Goal: Task Accomplishment & Management: Use online tool/utility

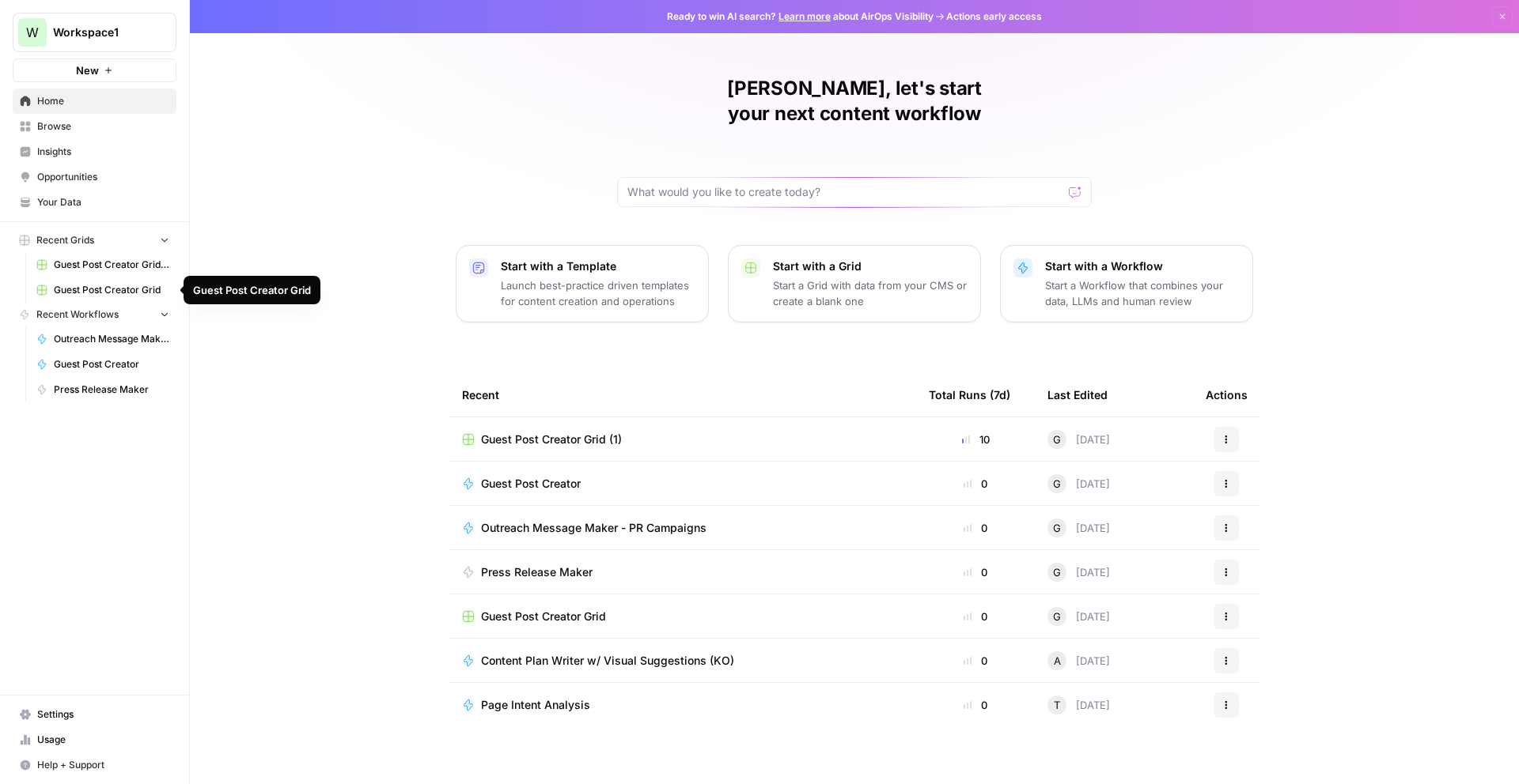
click at [124, 288] on span "Guest Post Creator Grid" at bounding box center [111, 289] width 115 height 14
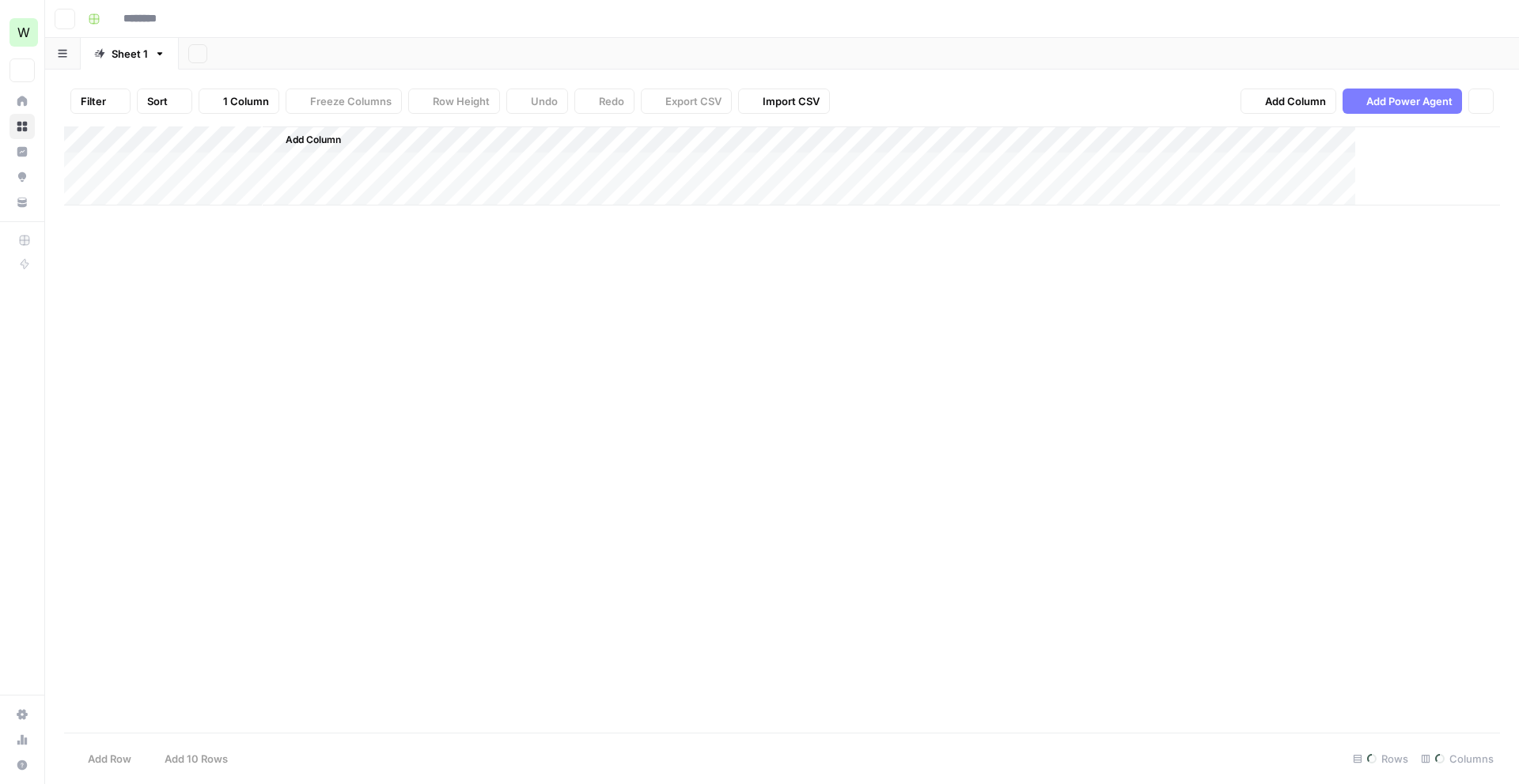
type input "**********"
click at [67, 50] on icon "button" at bounding box center [62, 53] width 9 height 8
click at [250, 519] on div "Add Column" at bounding box center [781, 429] width 1435 height 606
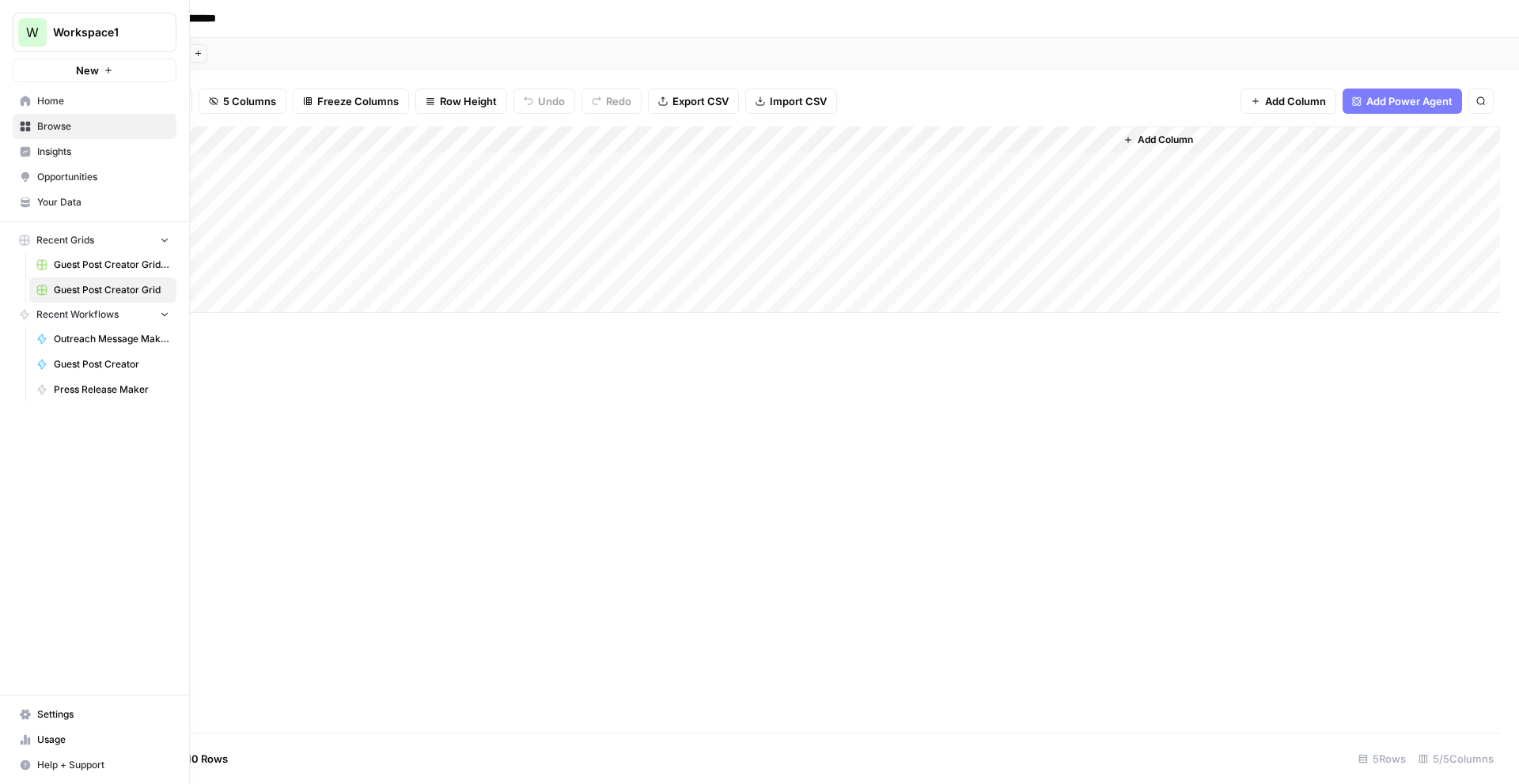
click at [96, 240] on button "Recent Grids" at bounding box center [94, 240] width 164 height 24
click at [106, 267] on span "Guest Post Creator Grid (1)" at bounding box center [111, 265] width 115 height 14
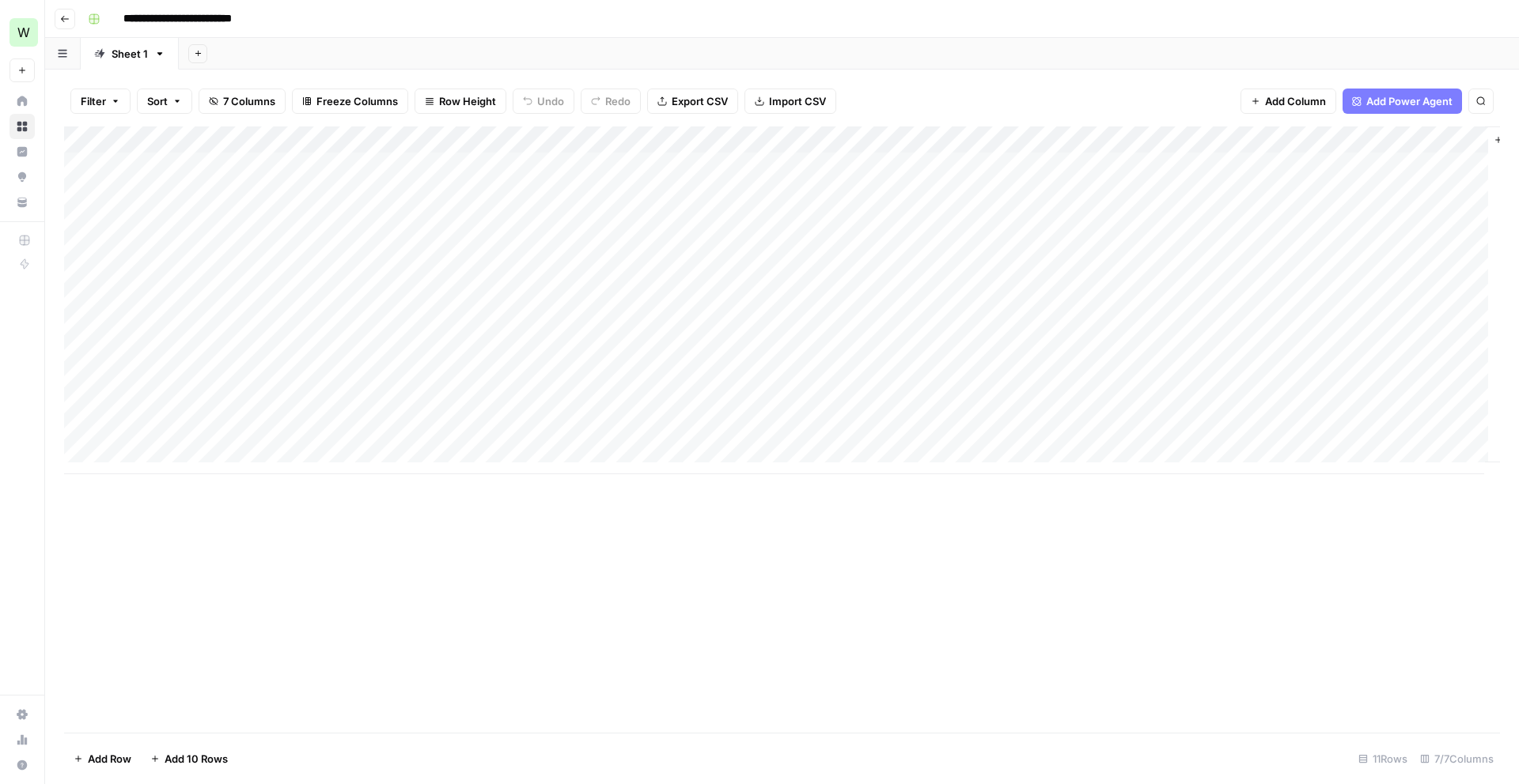
click at [205, 757] on span "Add 10 Rows" at bounding box center [196, 758] width 63 height 16
click at [1064, 335] on div "Add Column" at bounding box center [781, 429] width 1435 height 606
click at [1064, 301] on div "Add Column" at bounding box center [781, 429] width 1435 height 606
click at [1118, 143] on div "Add Column" at bounding box center [781, 429] width 1435 height 606
click at [1425, 568] on div "Add Column" at bounding box center [781, 429] width 1435 height 606
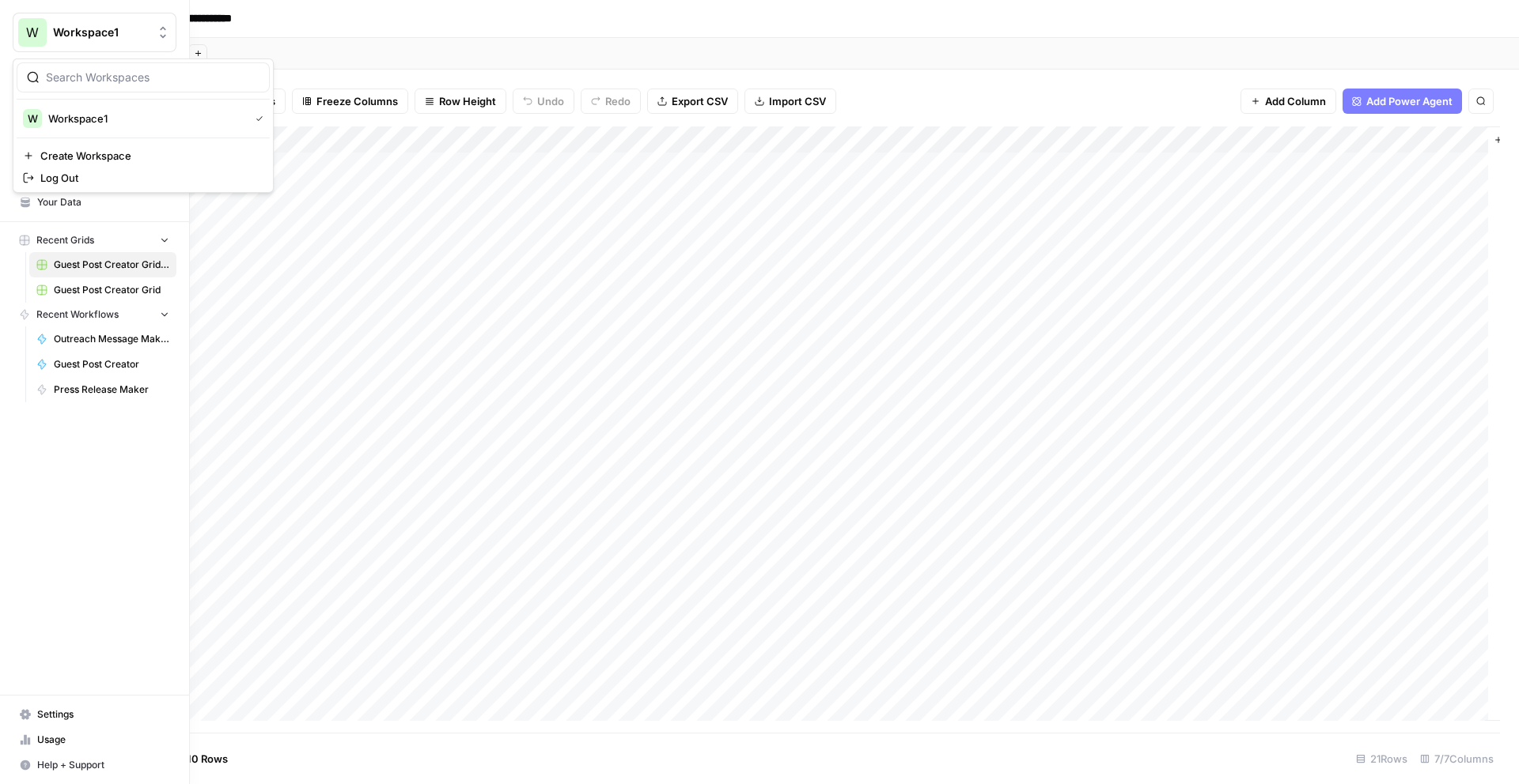
click at [26, 36] on div "W" at bounding box center [32, 32] width 29 height 29
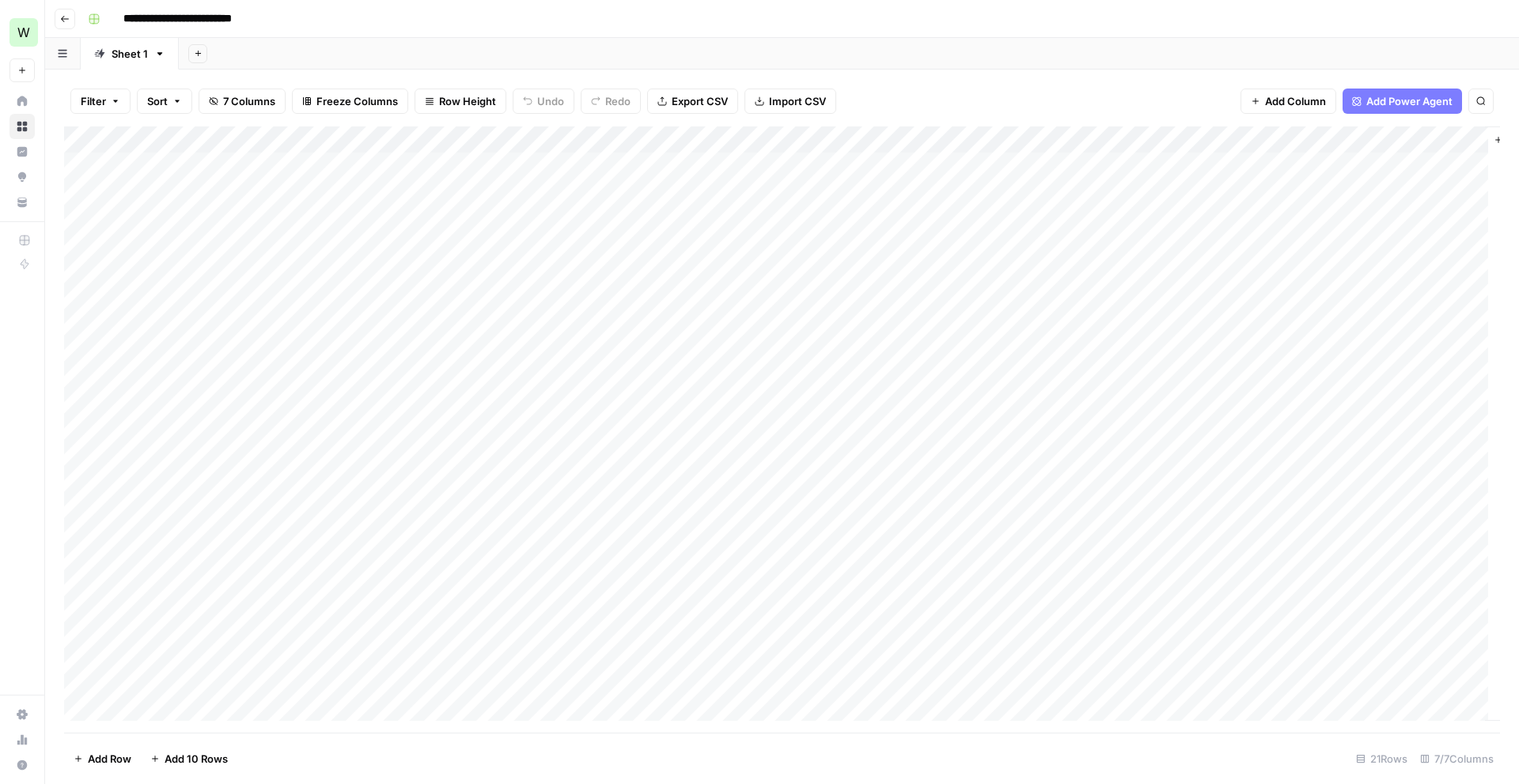
click at [397, 617] on div "Add Column" at bounding box center [781, 429] width 1435 height 606
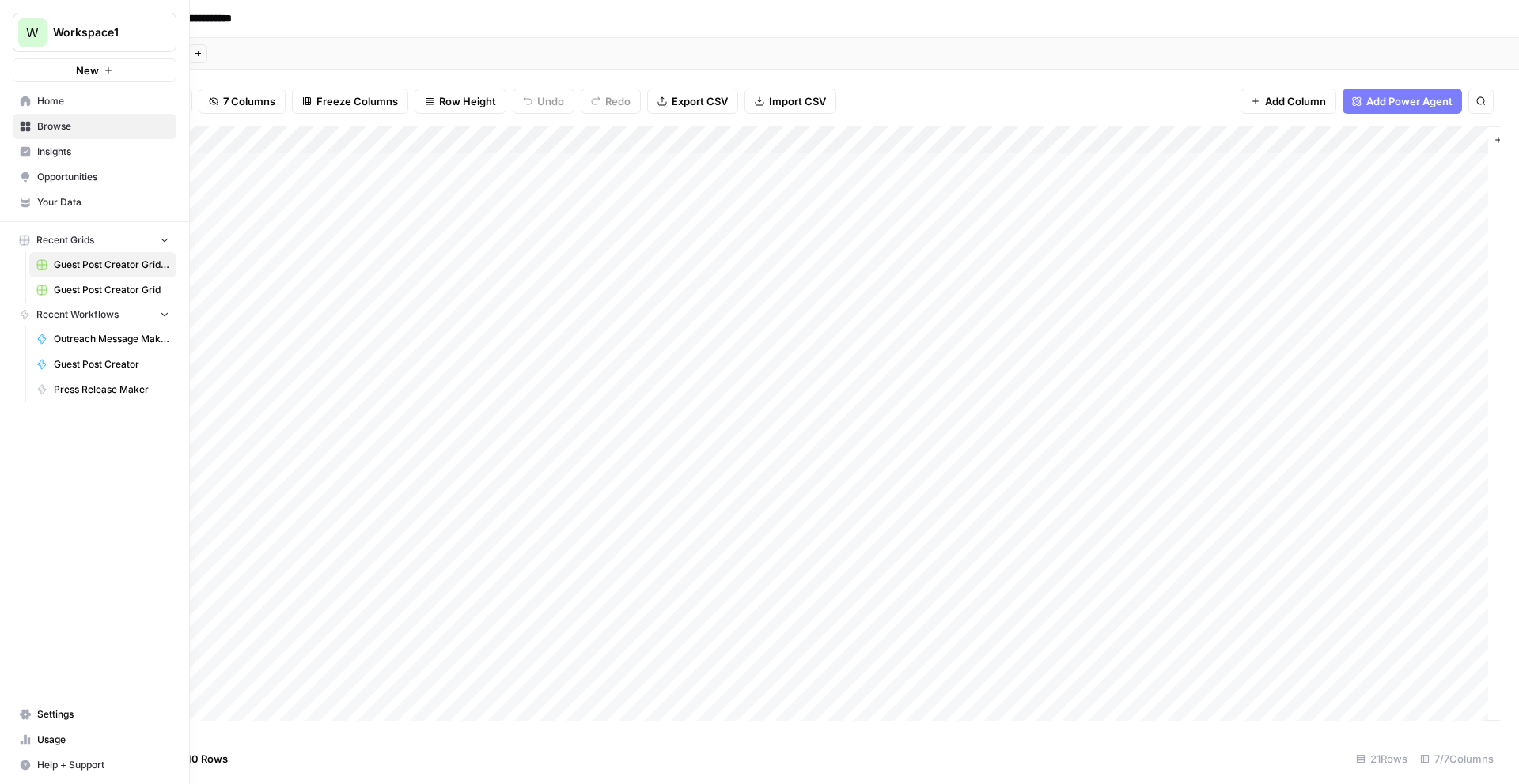
click at [38, 116] on link "Browse" at bounding box center [94, 127] width 164 height 26
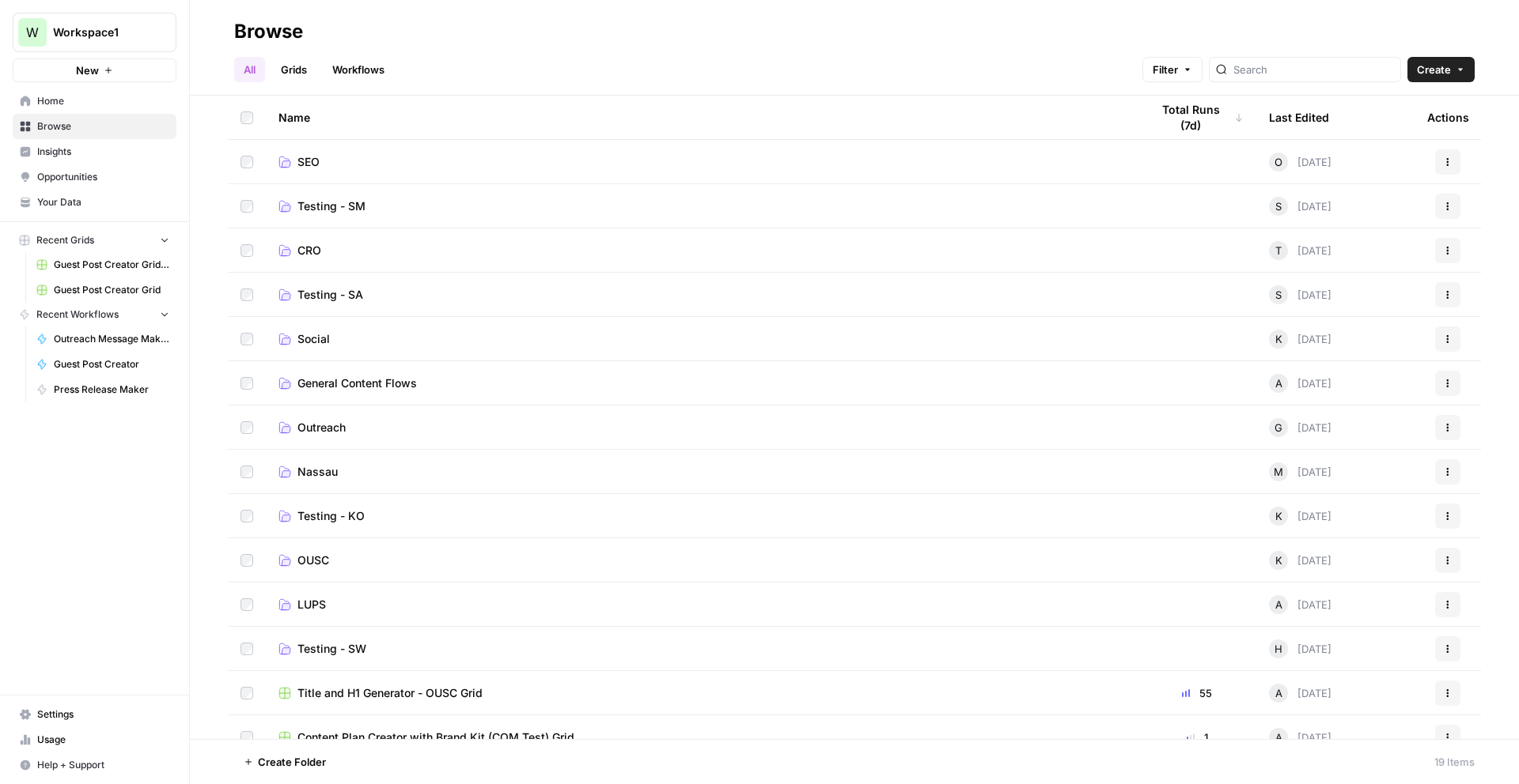
click at [266, 438] on td "Outreach" at bounding box center [701, 427] width 872 height 44
click at [294, 428] on link "Outreach" at bounding box center [701, 427] width 846 height 16
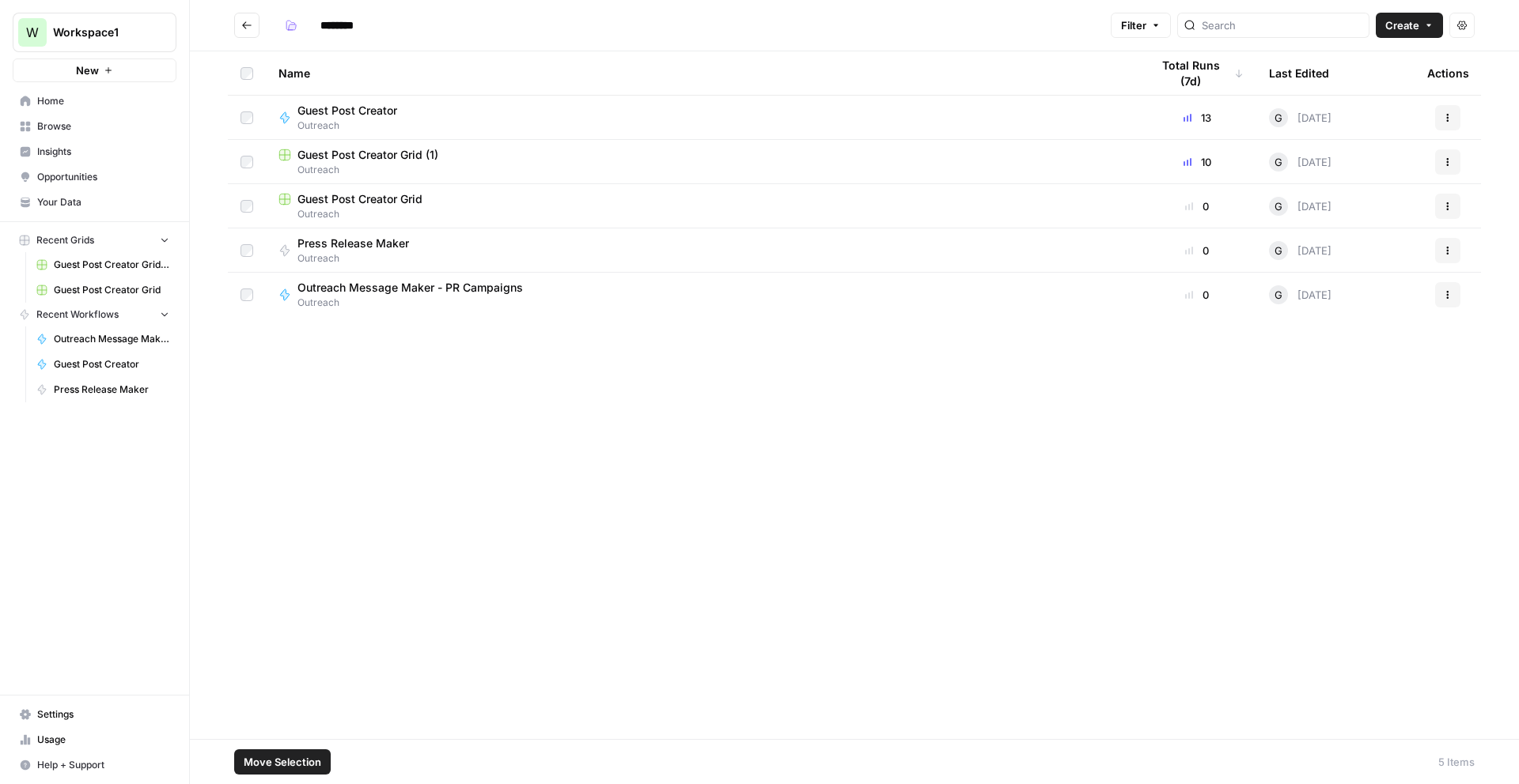
click at [1453, 199] on button "Actions" at bounding box center [1447, 206] width 26 height 26
click at [1363, 329] on span "Delete" at bounding box center [1376, 337] width 127 height 16
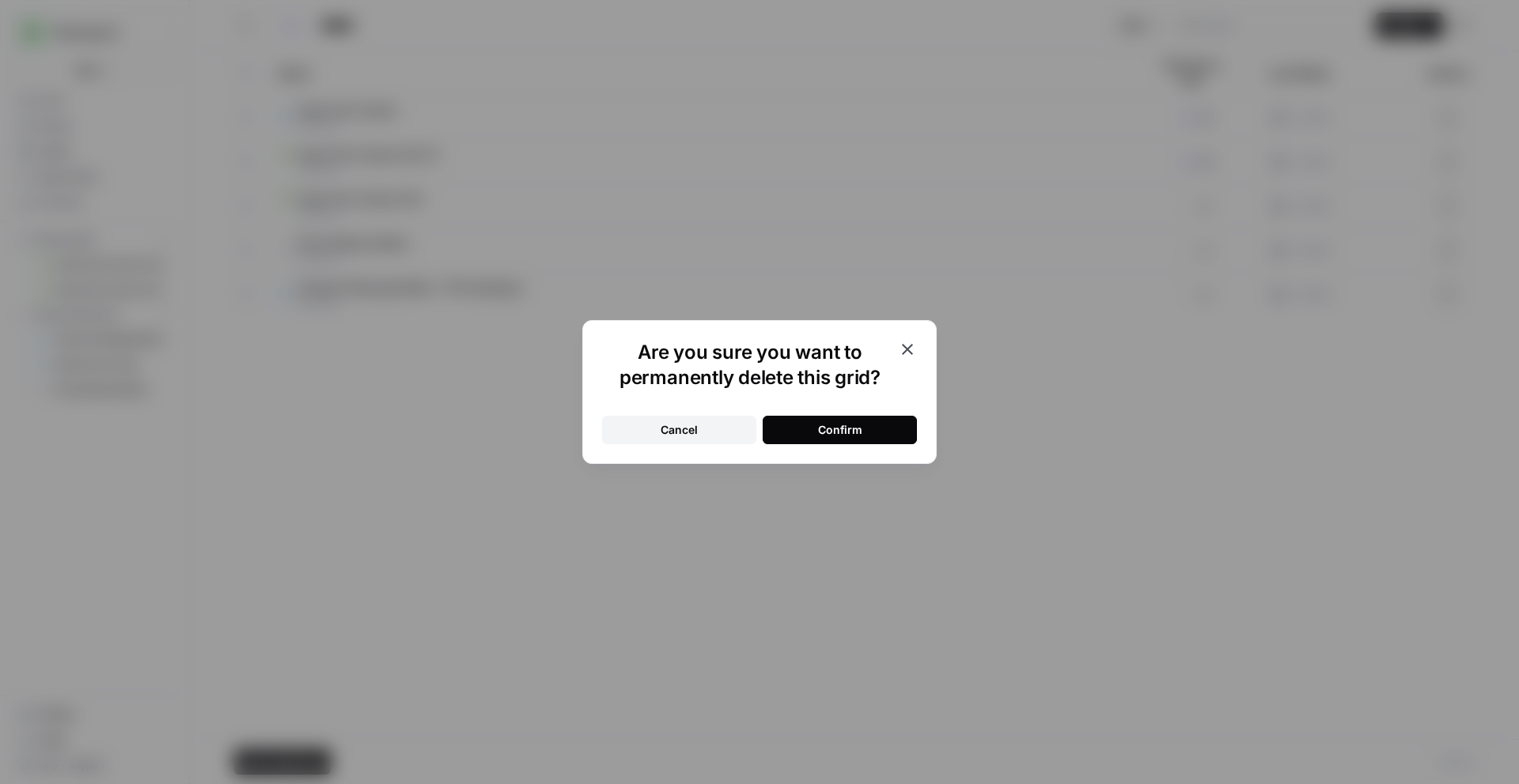
click at [858, 438] on div "Confirm" at bounding box center [839, 430] width 45 height 16
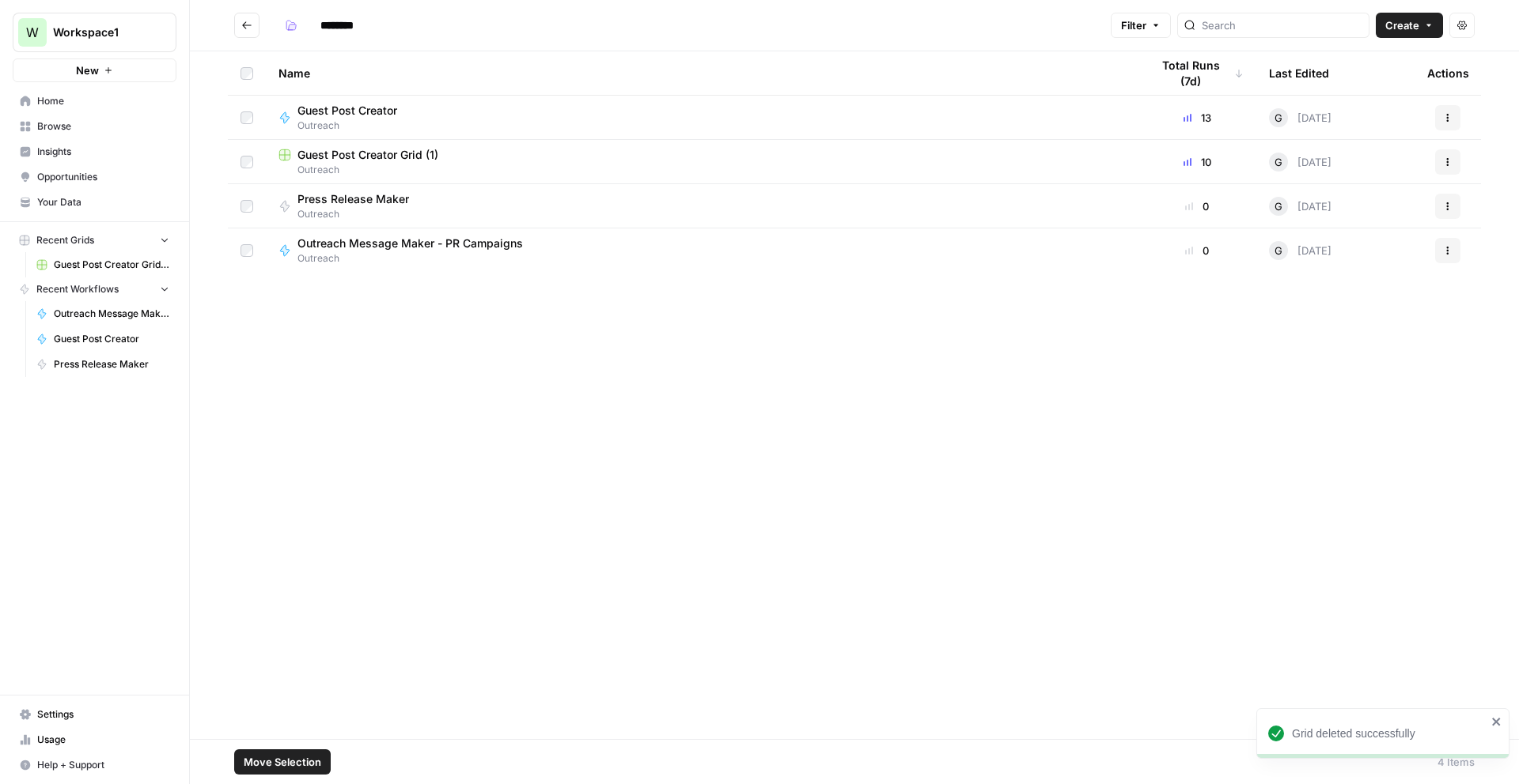
click at [100, 259] on span "Guest Post Creator Grid (1)" at bounding box center [111, 265] width 115 height 14
type input "********"
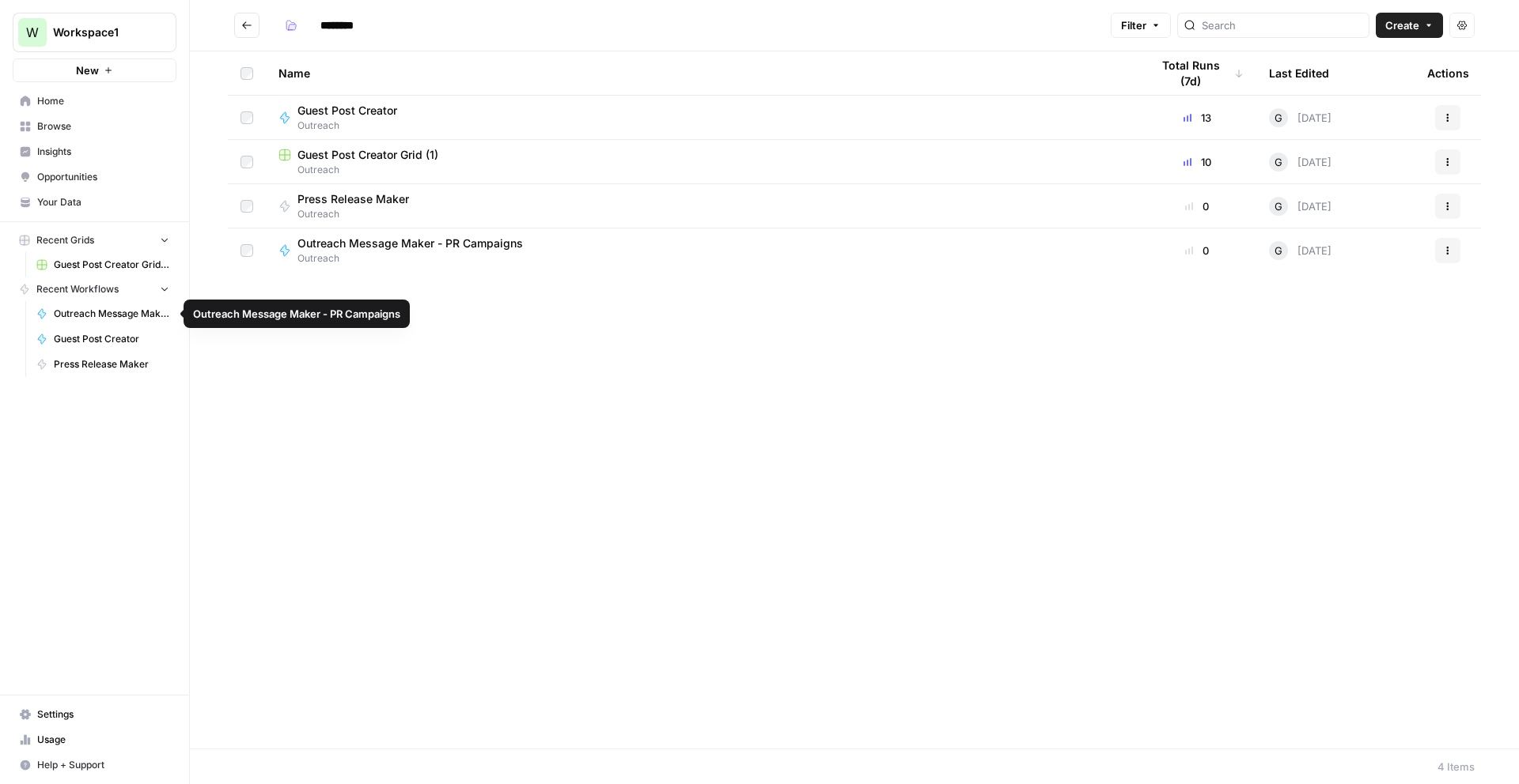
click at [139, 315] on span "Outreach Message Maker - PR Campaigns" at bounding box center [111, 313] width 115 height 14
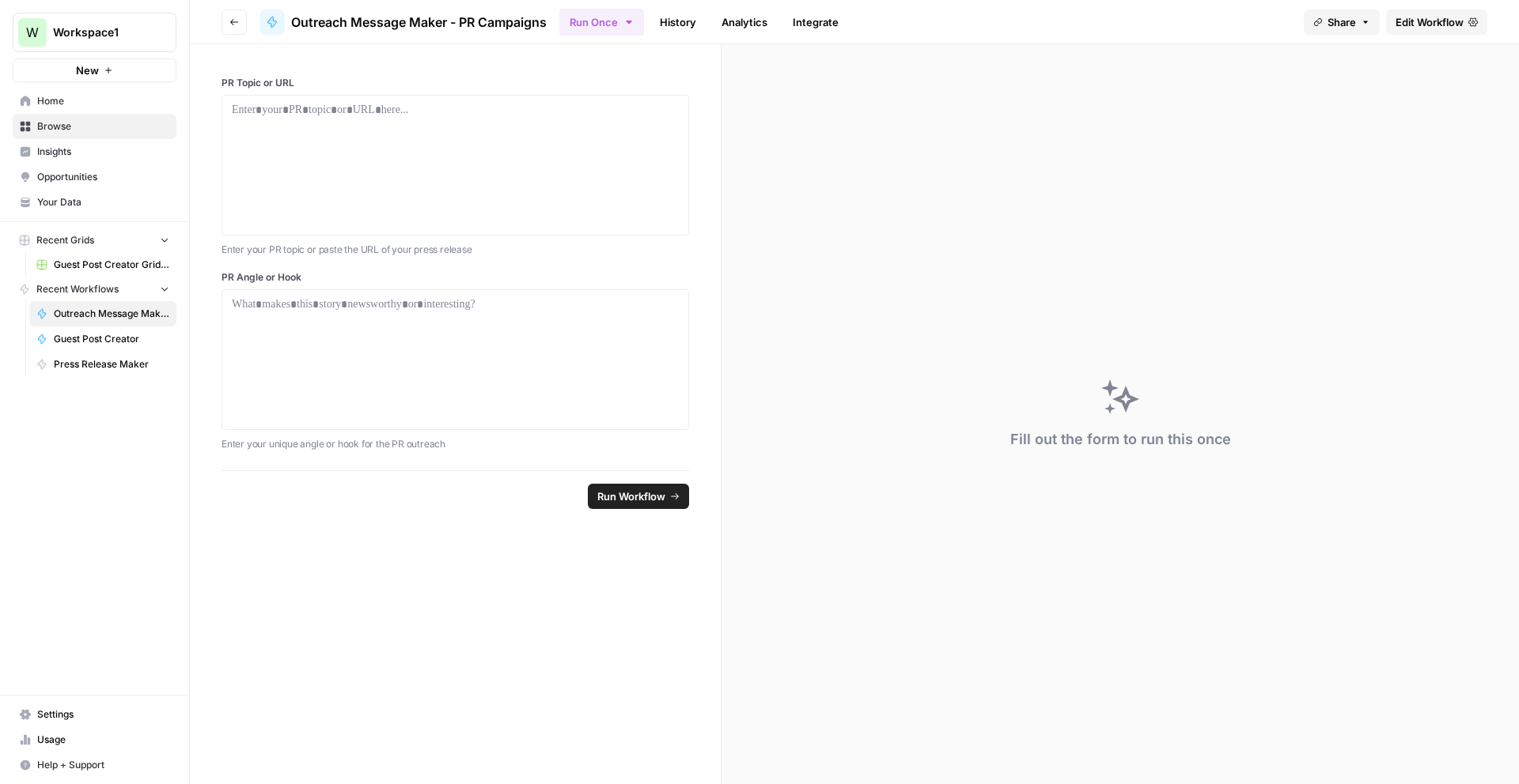
click at [1427, 19] on span "Edit Workflow" at bounding box center [1429, 22] width 68 height 16
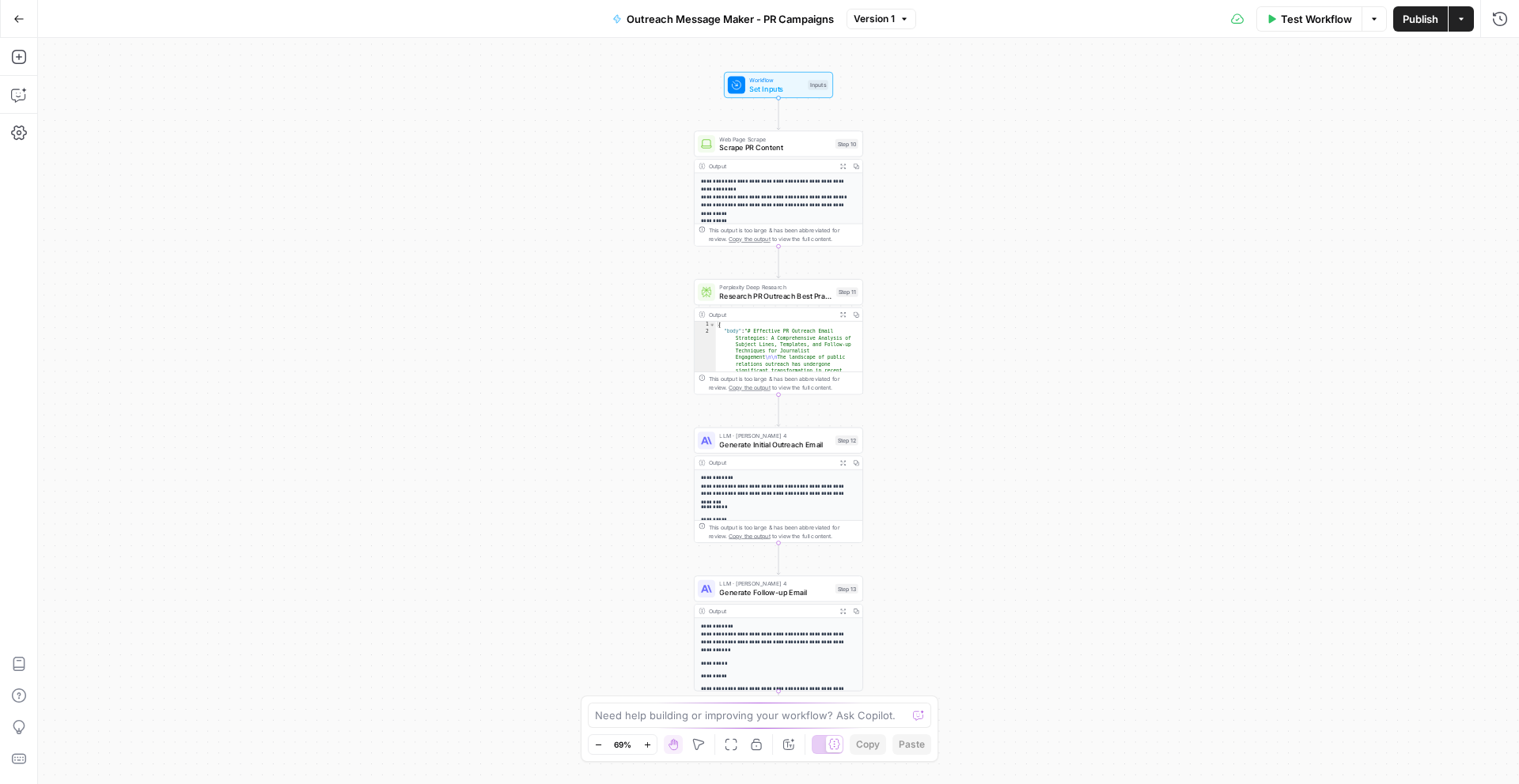
click at [19, 11] on button "Go Back" at bounding box center [19, 19] width 29 height 29
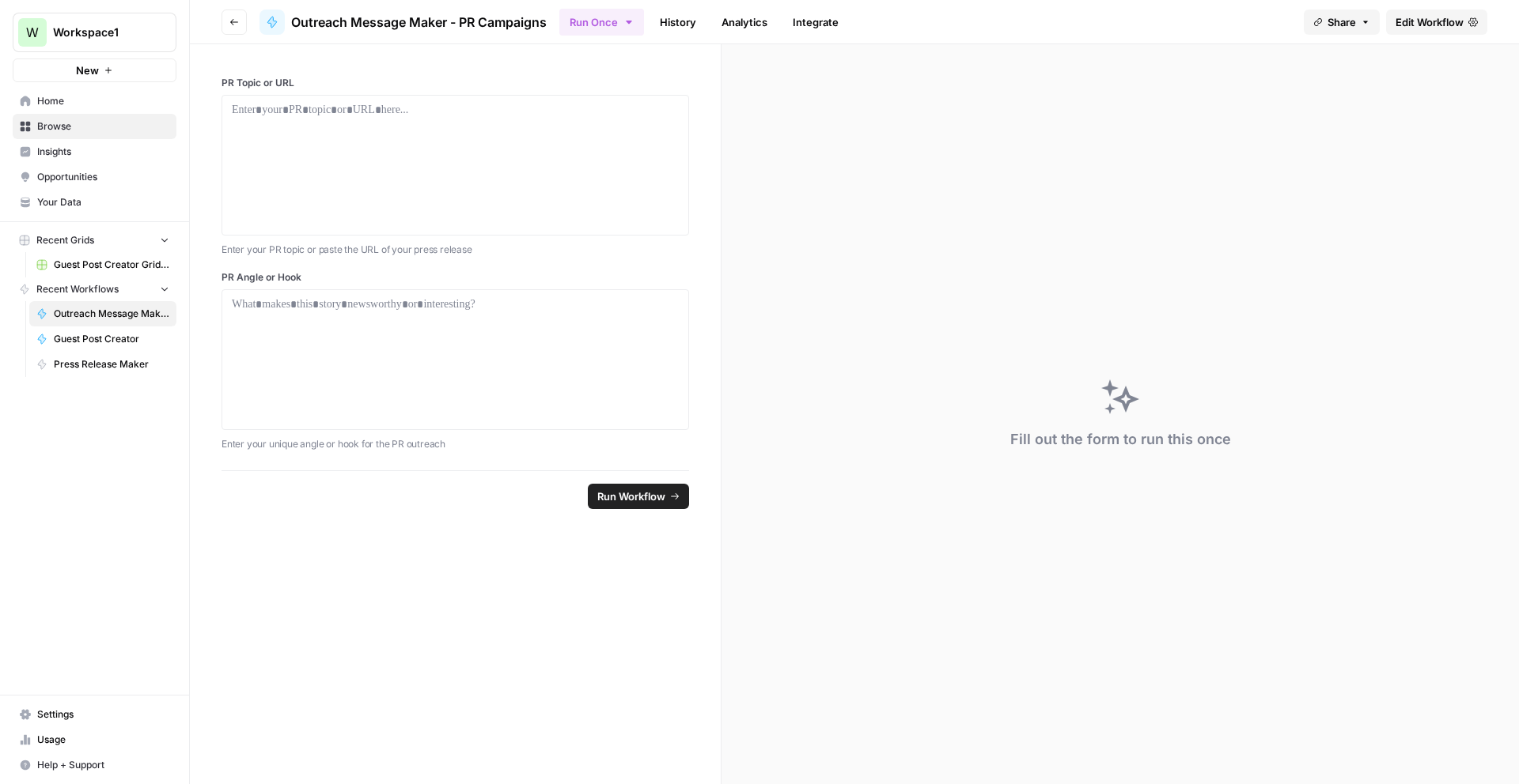
click at [91, 199] on span "Your Data" at bounding box center [103, 202] width 132 height 14
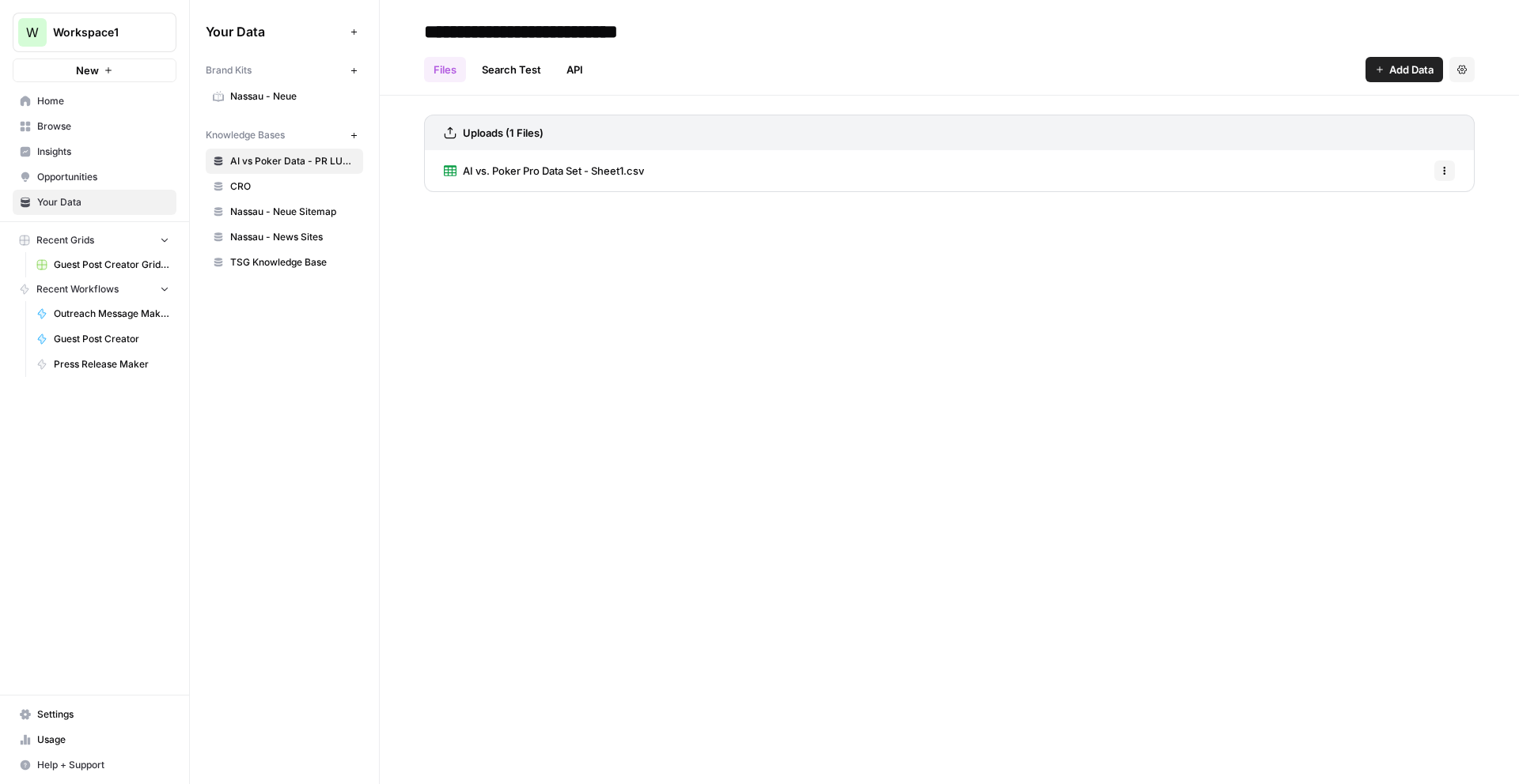
click at [278, 215] on span "Nassau - Neue Sitemap" at bounding box center [293, 211] width 126 height 14
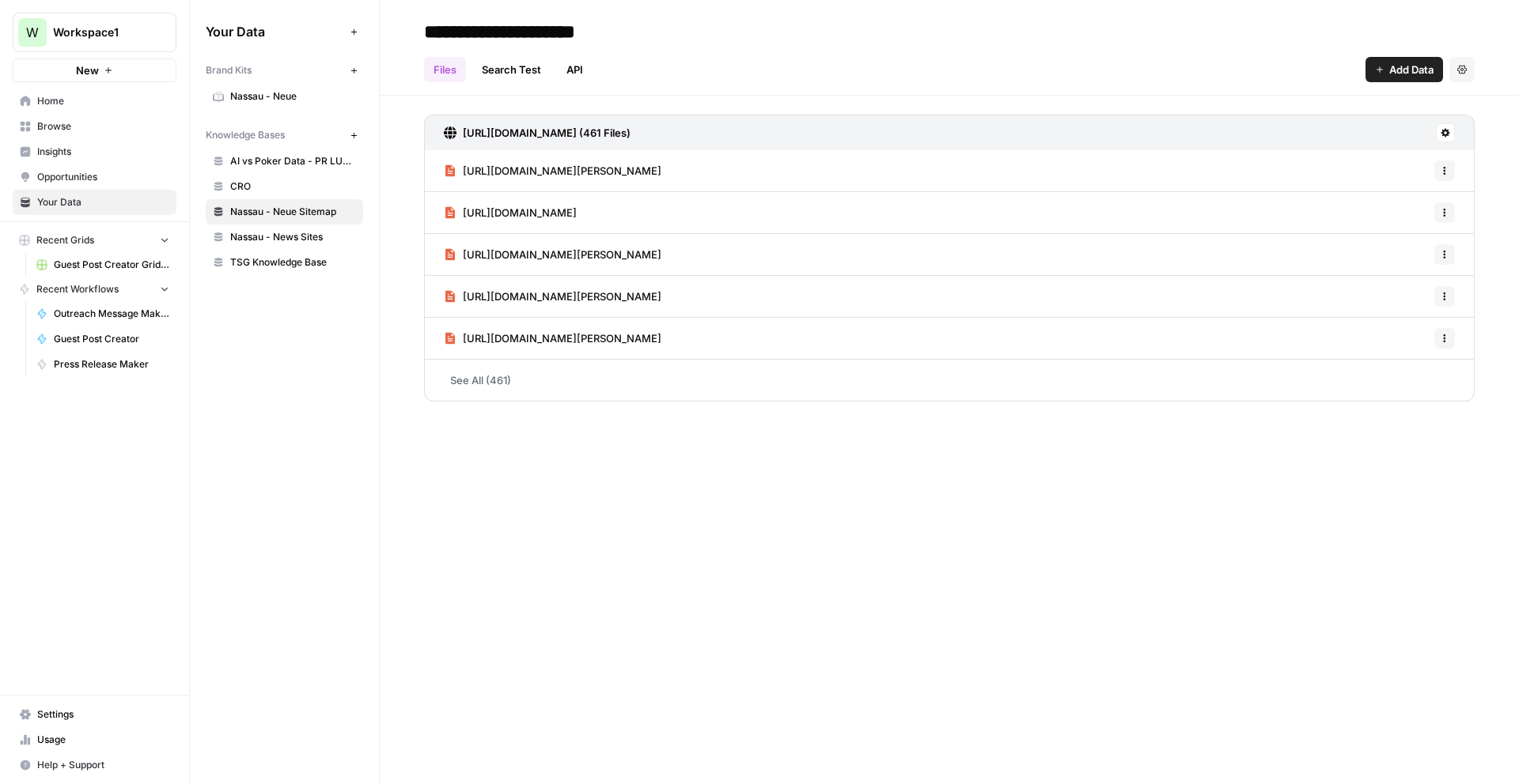
click at [266, 157] on span "AI vs Poker Data - PR LUSPS" at bounding box center [293, 161] width 126 height 14
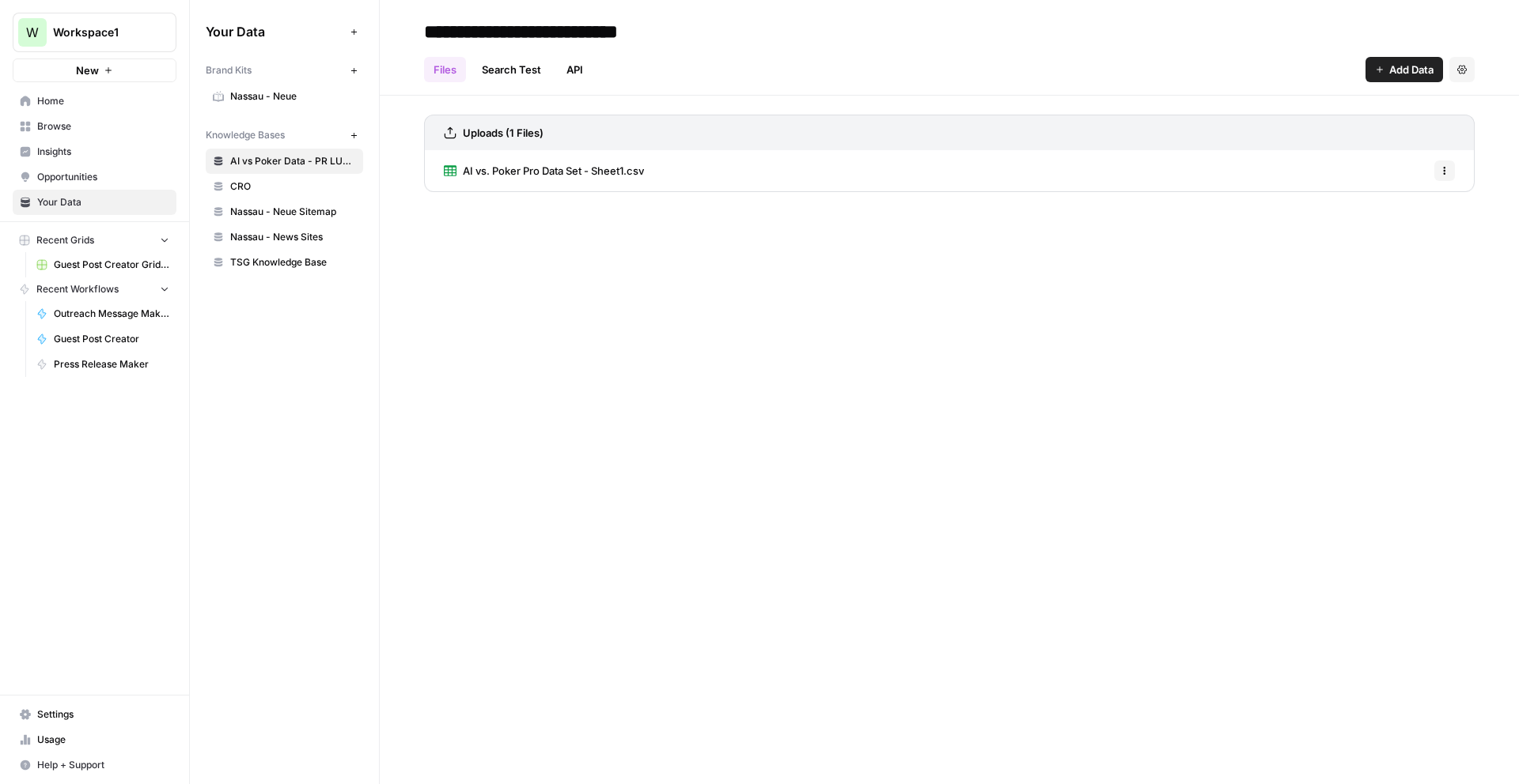
click at [1370, 69] on button "Add Data" at bounding box center [1403, 69] width 77 height 26
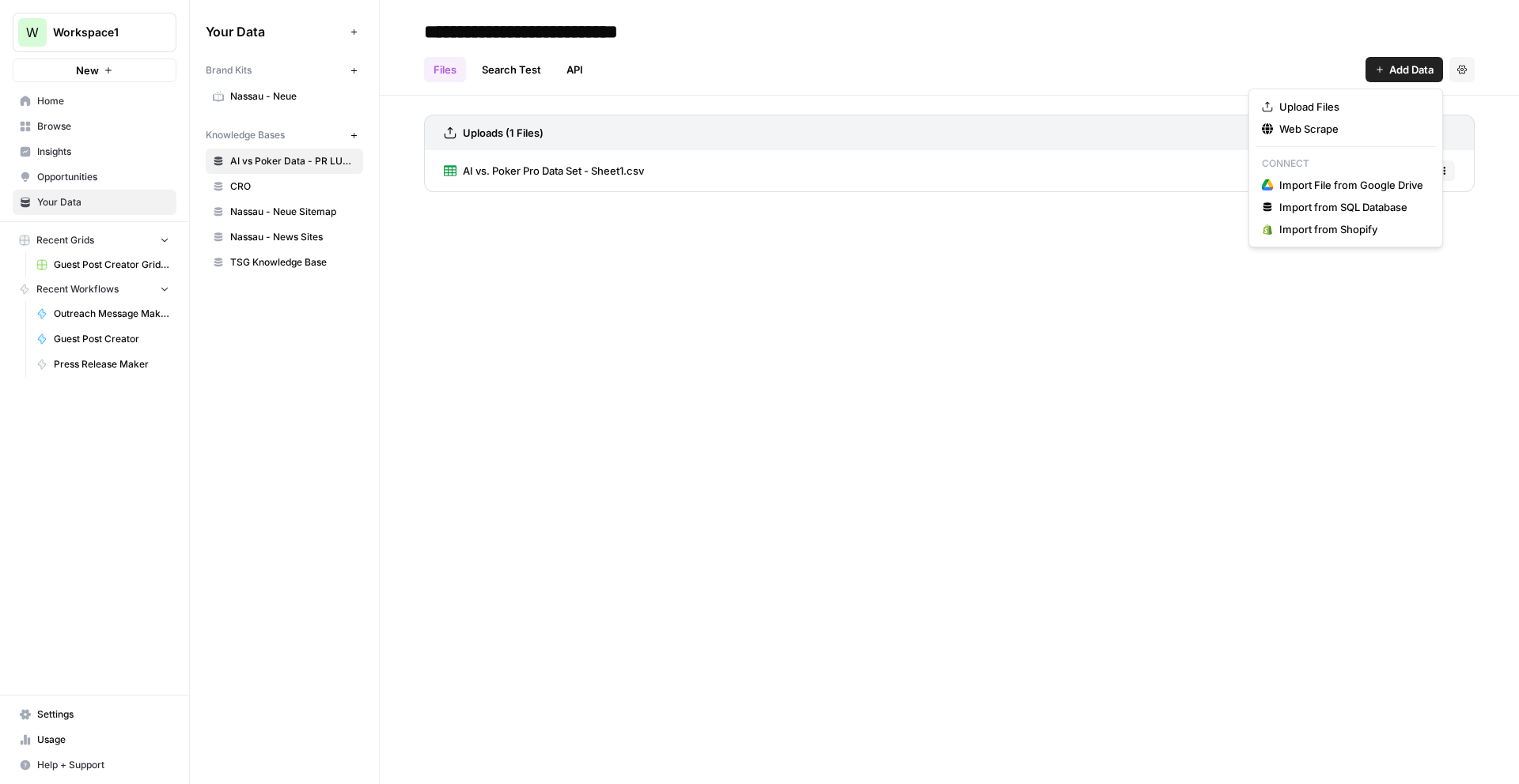
click at [995, 339] on div "**********" at bounding box center [949, 392] width 1139 height 784
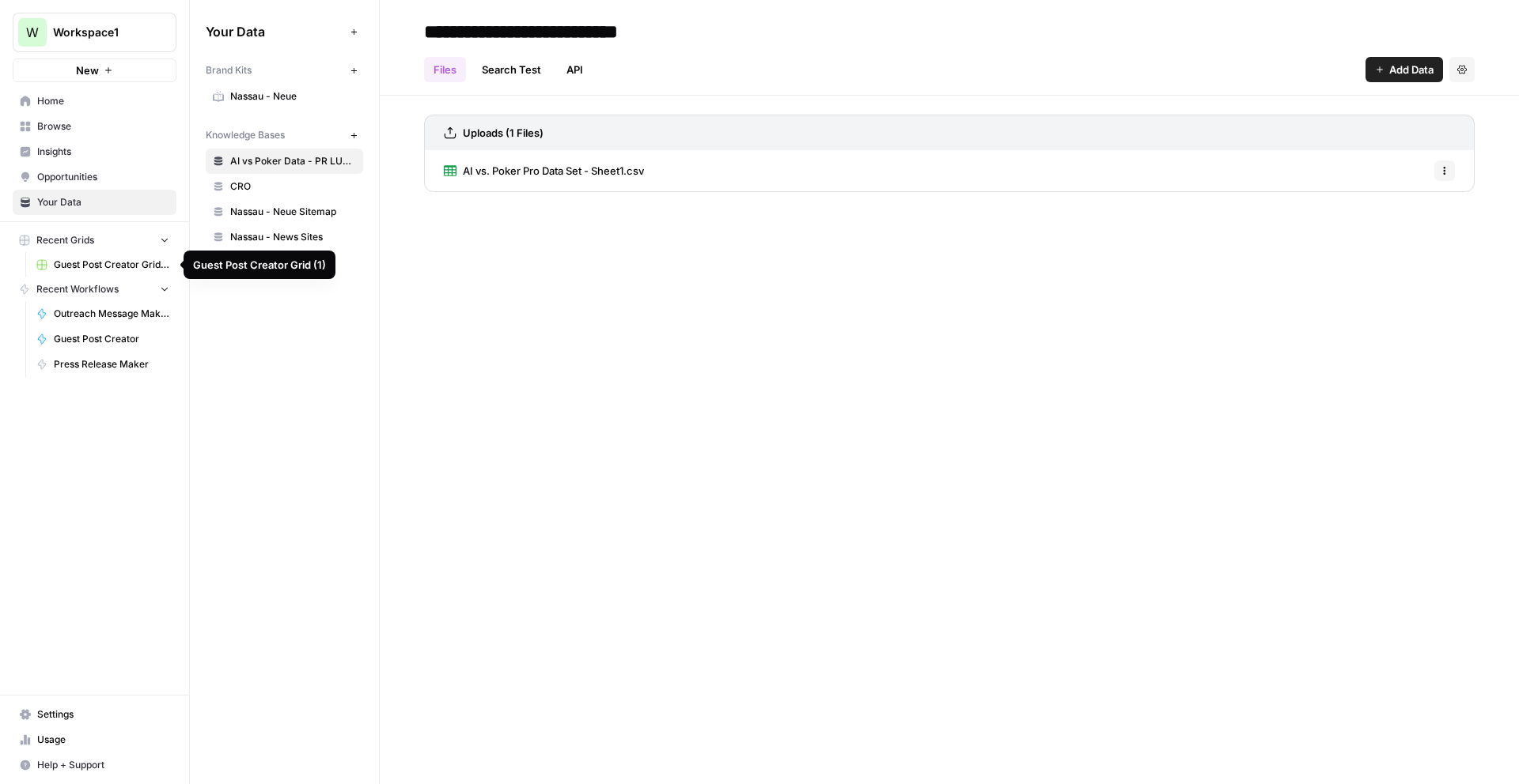
click at [120, 265] on span "Guest Post Creator Grid (1)" at bounding box center [111, 265] width 115 height 14
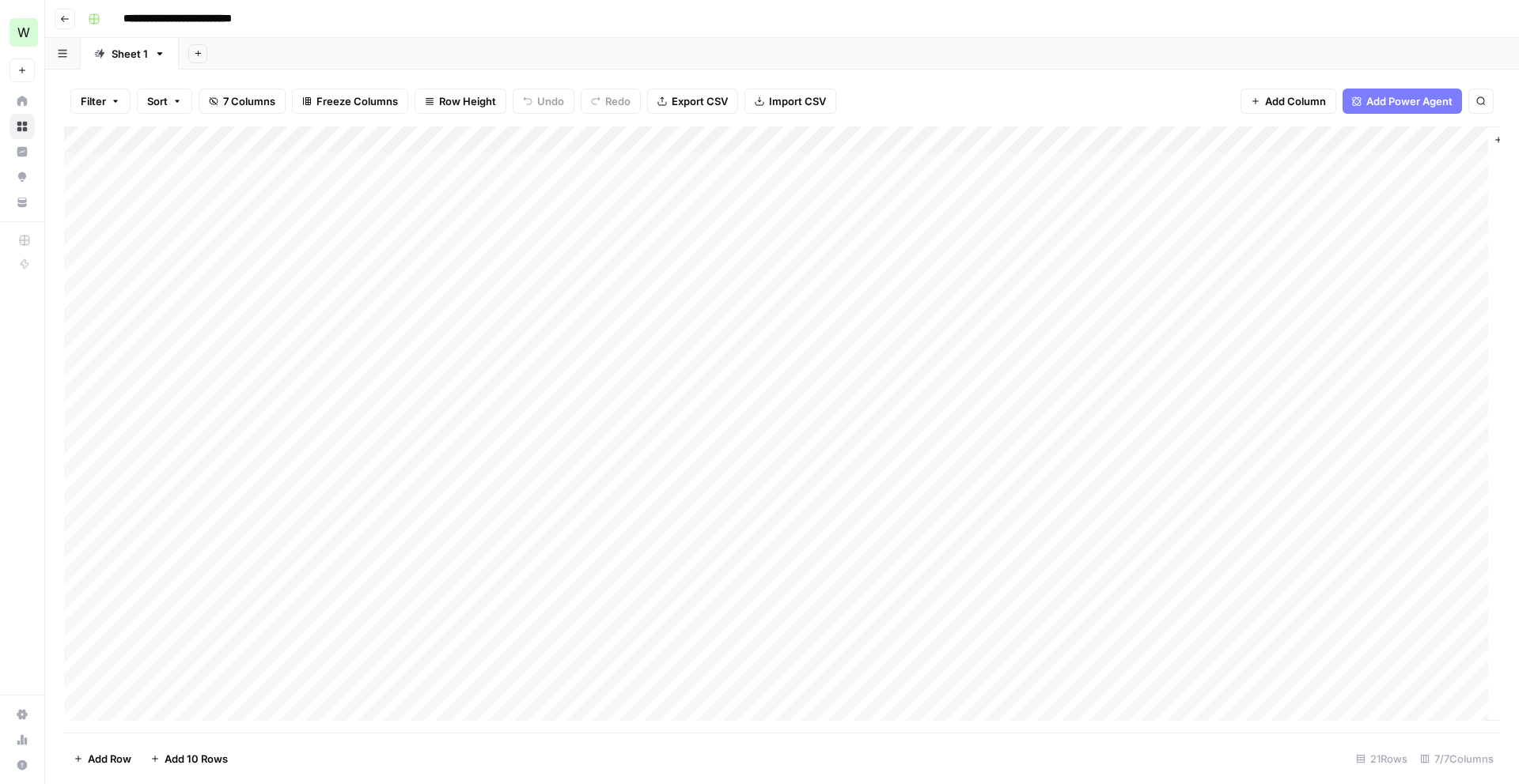
drag, startPoint x: 922, startPoint y: 140, endPoint x: 707, endPoint y: 143, distance: 215.0
click at [707, 143] on div "Add Column" at bounding box center [781, 429] width 1435 height 606
drag, startPoint x: 697, startPoint y: 138, endPoint x: 565, endPoint y: 149, distance: 132.5
click at [565, 149] on div "Add Column" at bounding box center [781, 429] width 1435 height 606
click at [681, 535] on div "Add Column" at bounding box center [781, 429] width 1435 height 606
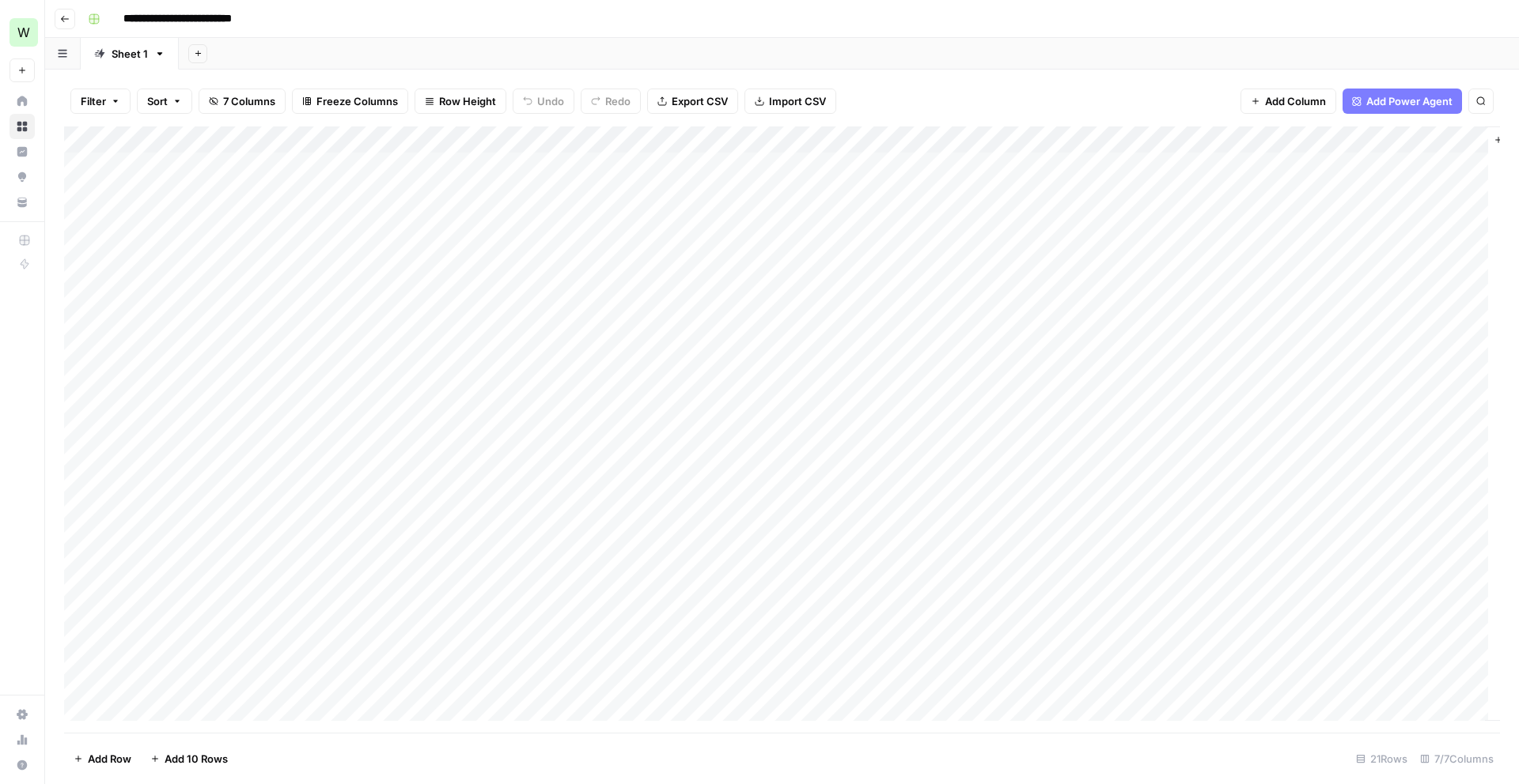
scroll to position [0, 85]
click at [1405, 107] on span "Add Power Agent" at bounding box center [1409, 101] width 87 height 16
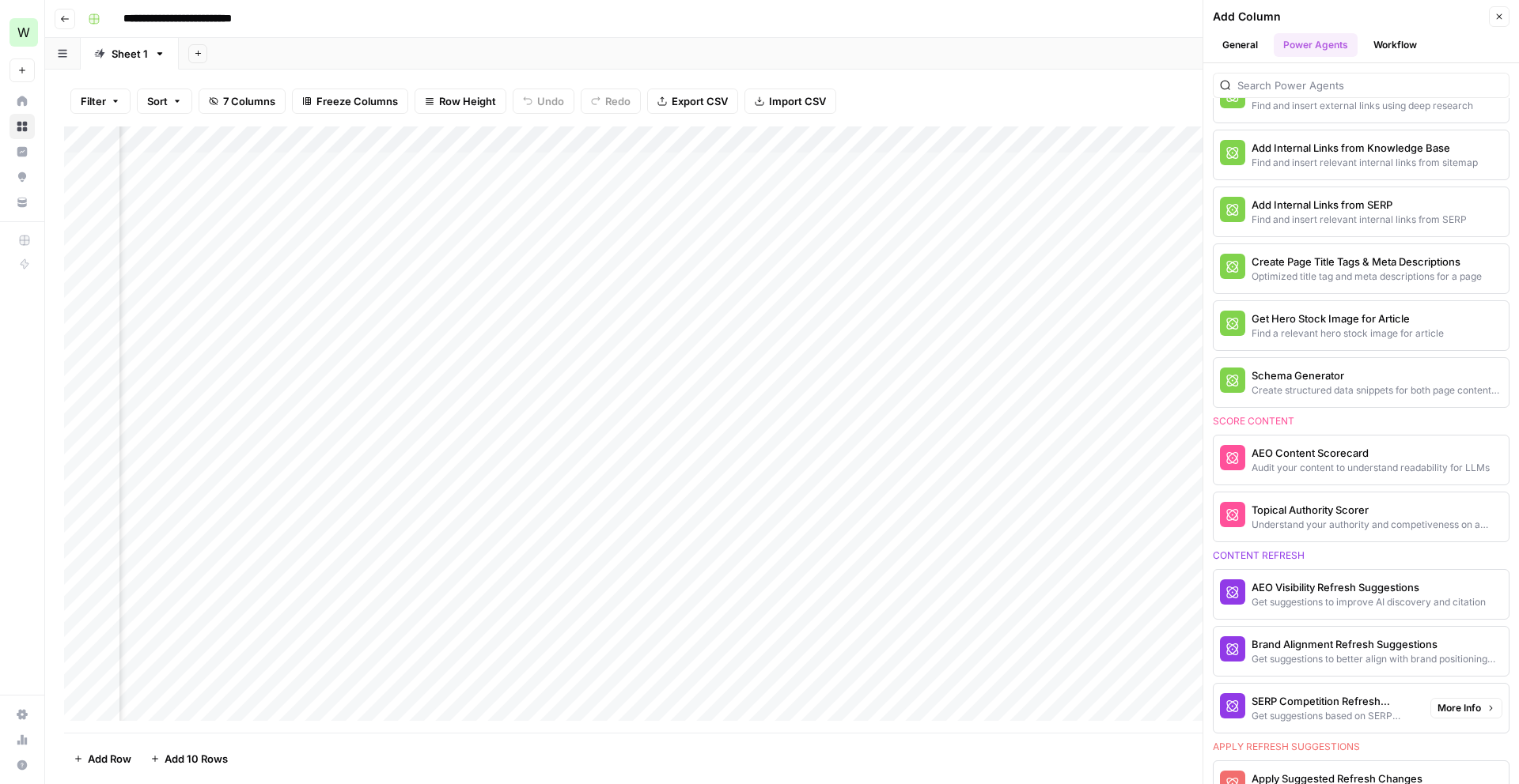
scroll to position [481, 0]
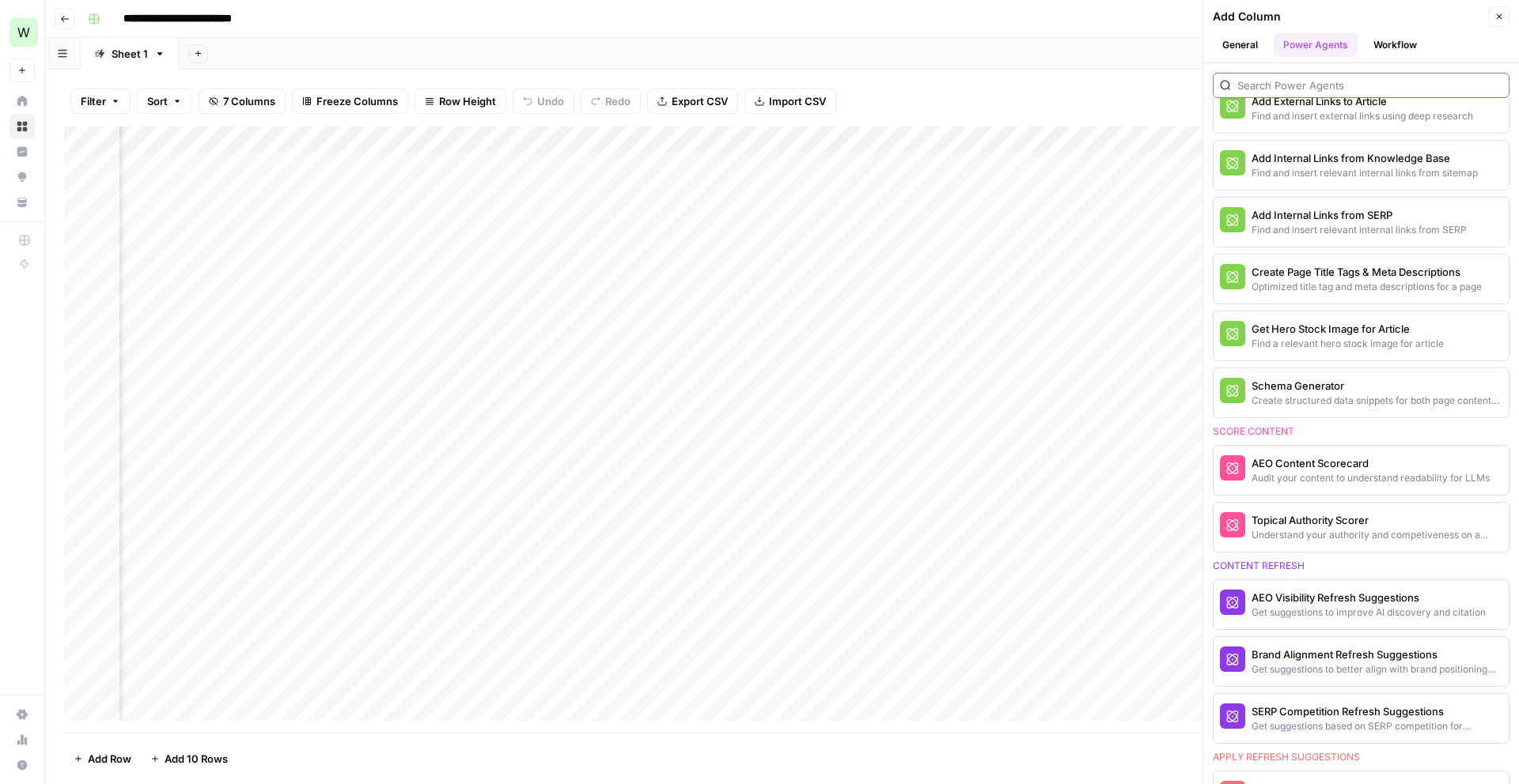
click at [1308, 87] on input "search" at bounding box center [1370, 85] width 265 height 16
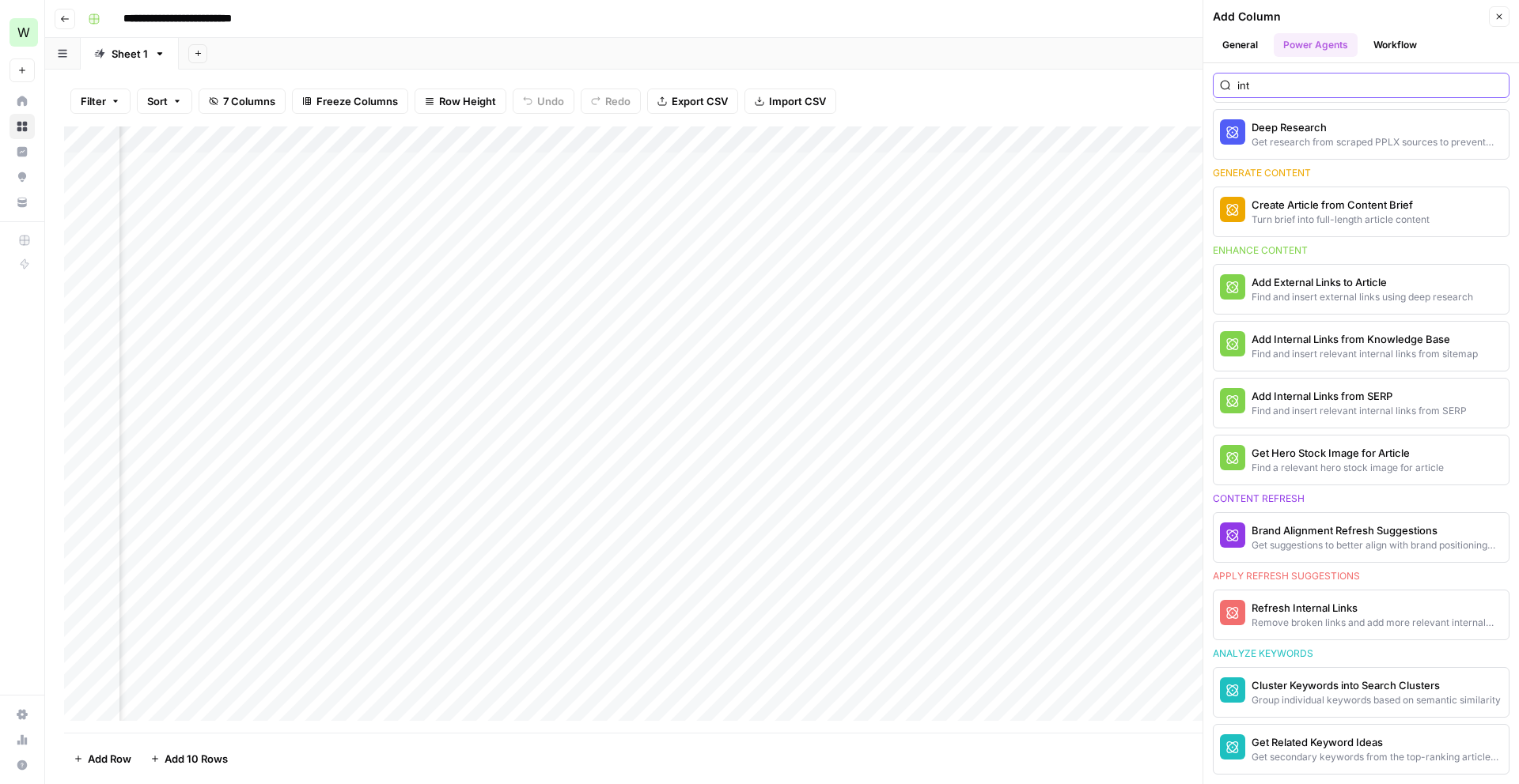
scroll to position [0, 0]
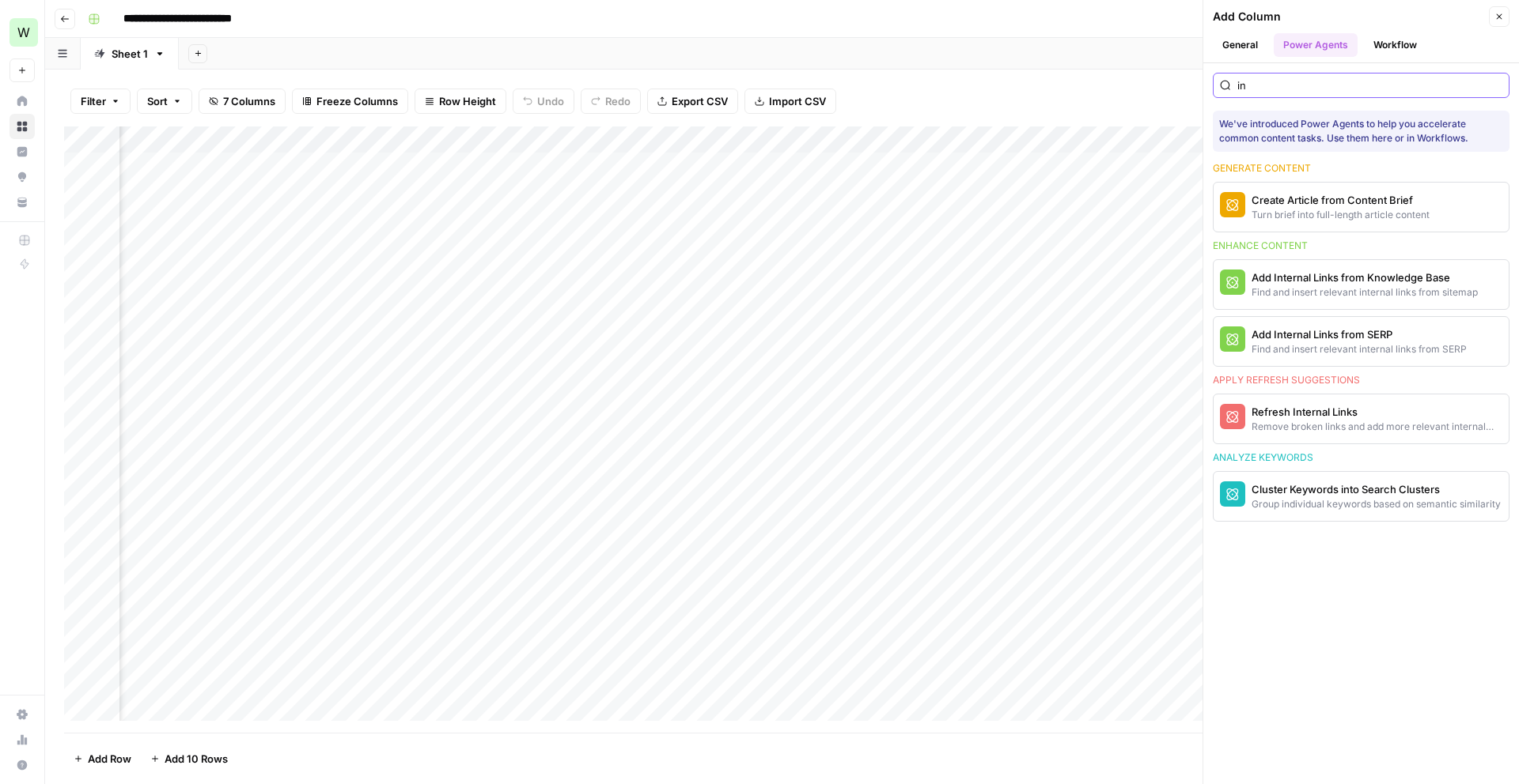
type input "i"
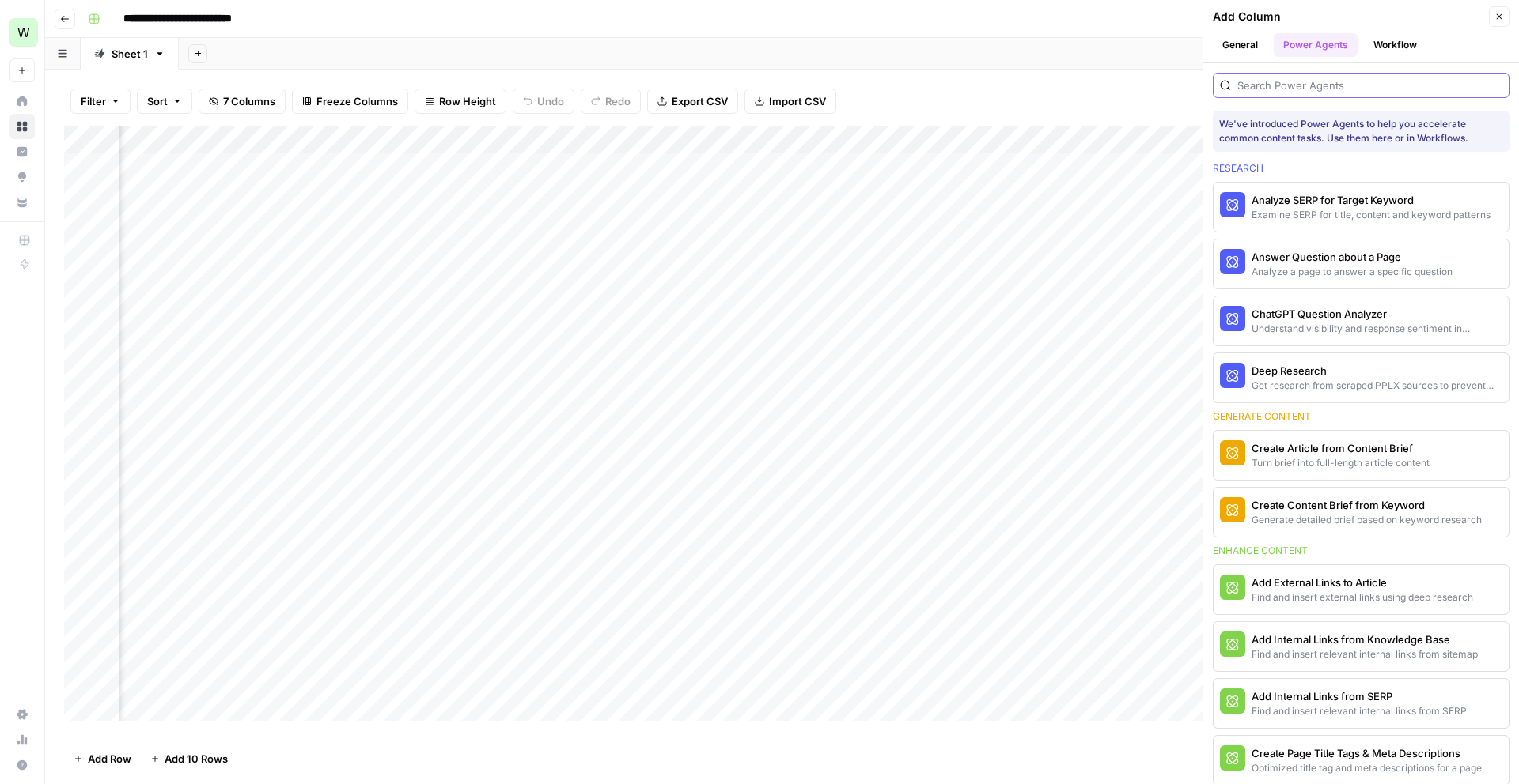
type input "c"
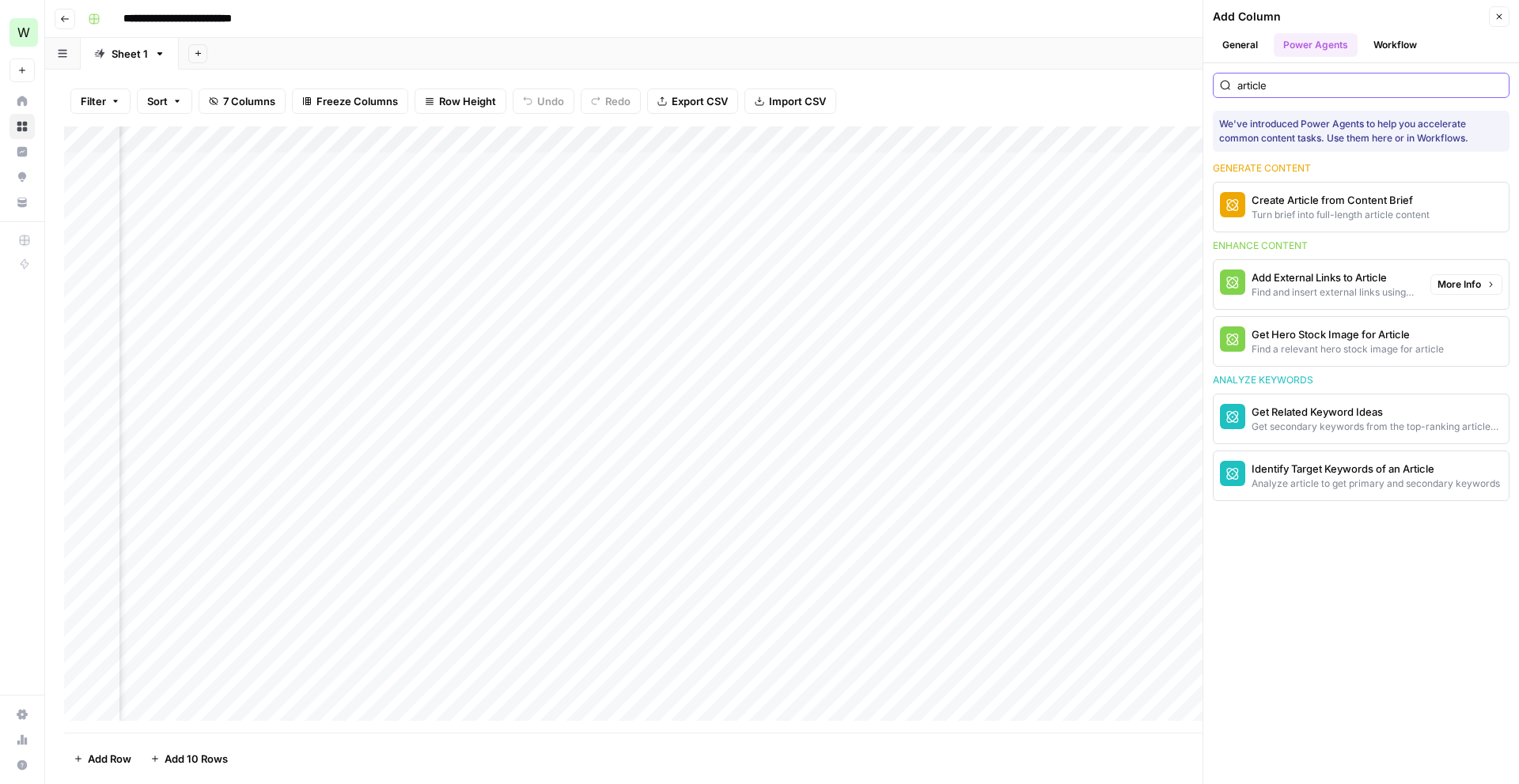
type input "article"
click at [1275, 285] on div "Find and insert external links using deep research" at bounding box center [1334, 292] width 167 height 14
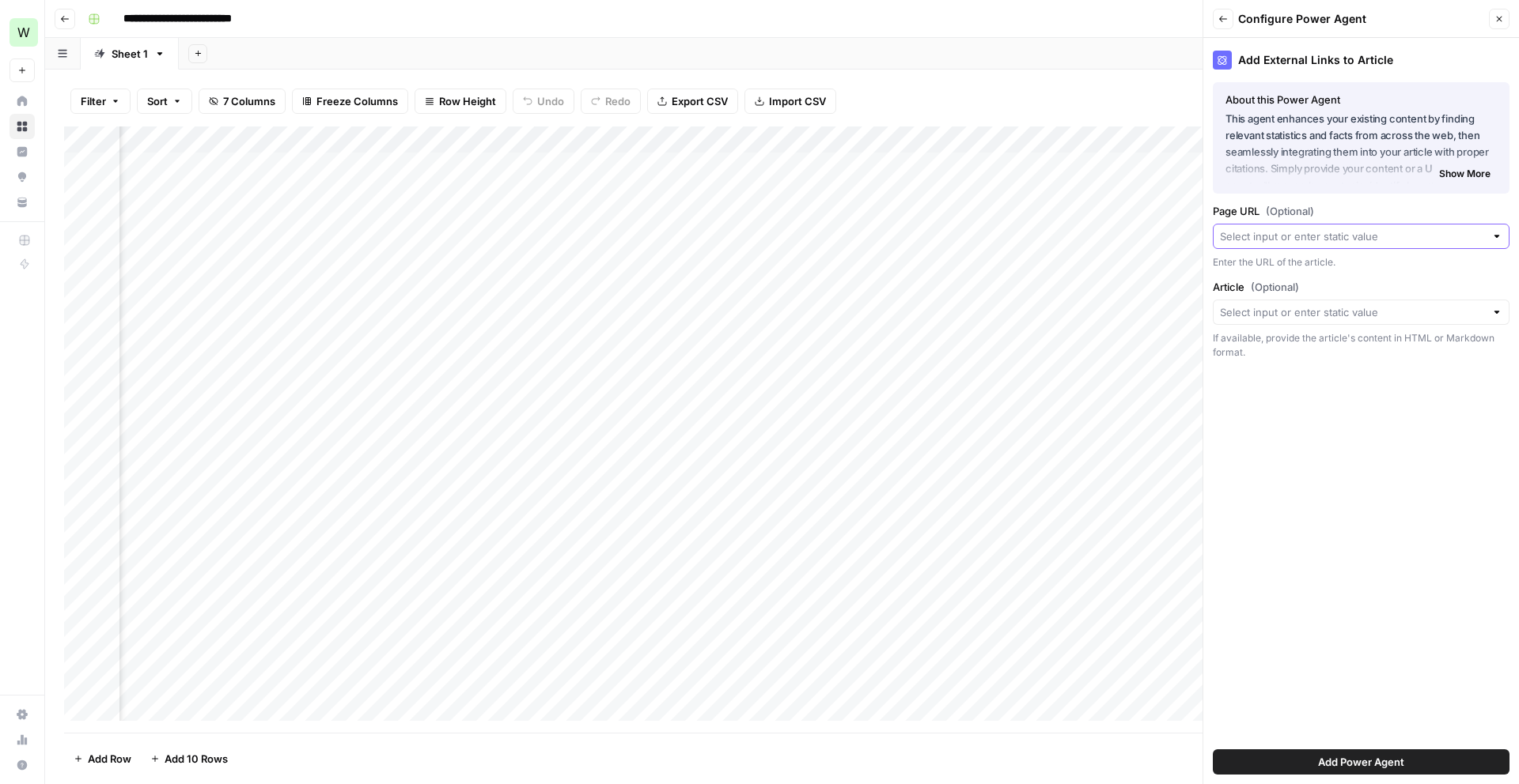
click at [1358, 241] on input "Page URL (Optional)" at bounding box center [1351, 236] width 265 height 16
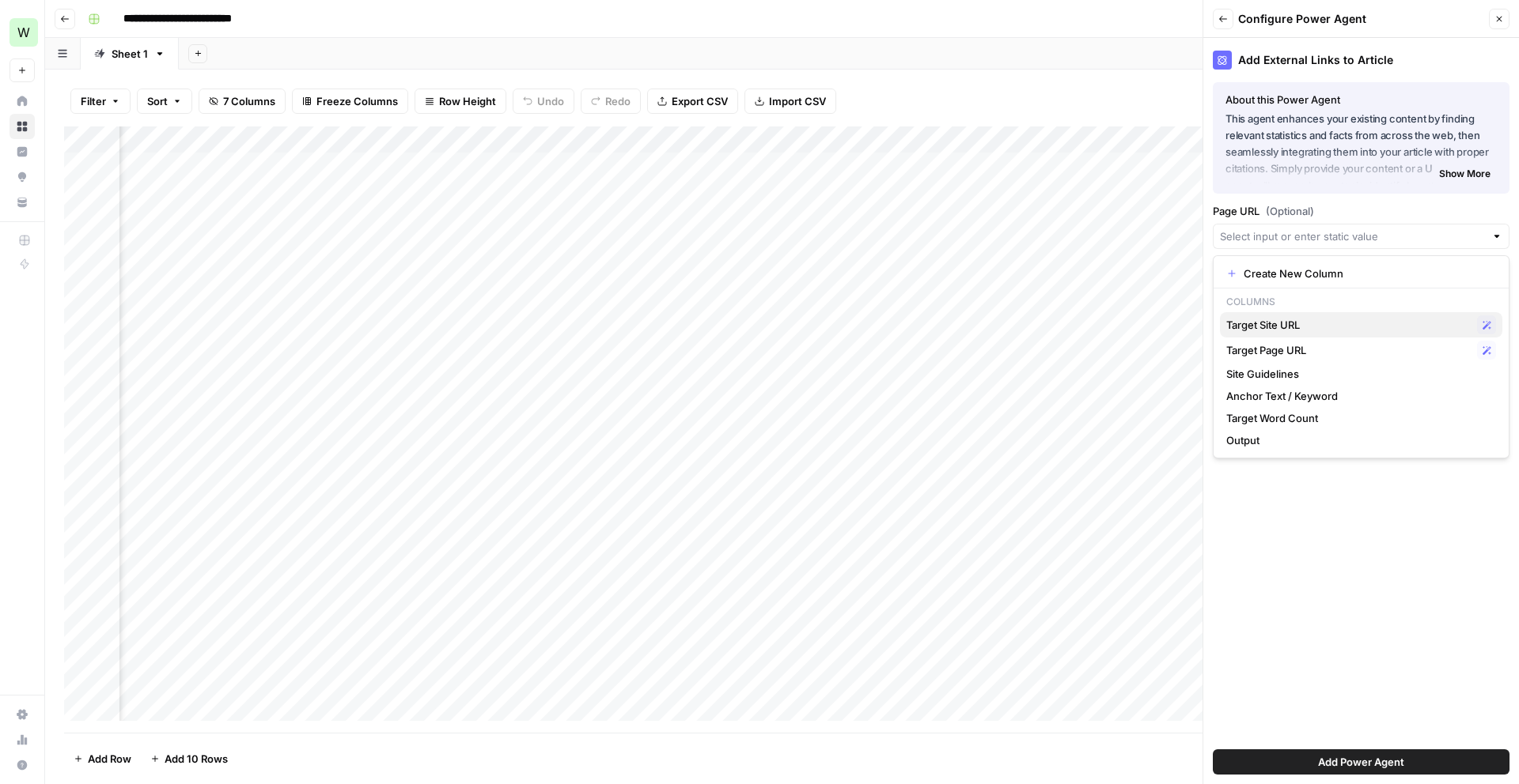
click at [1308, 322] on span "Target Site URL" at bounding box center [1348, 324] width 245 height 16
type input "Target Site URL"
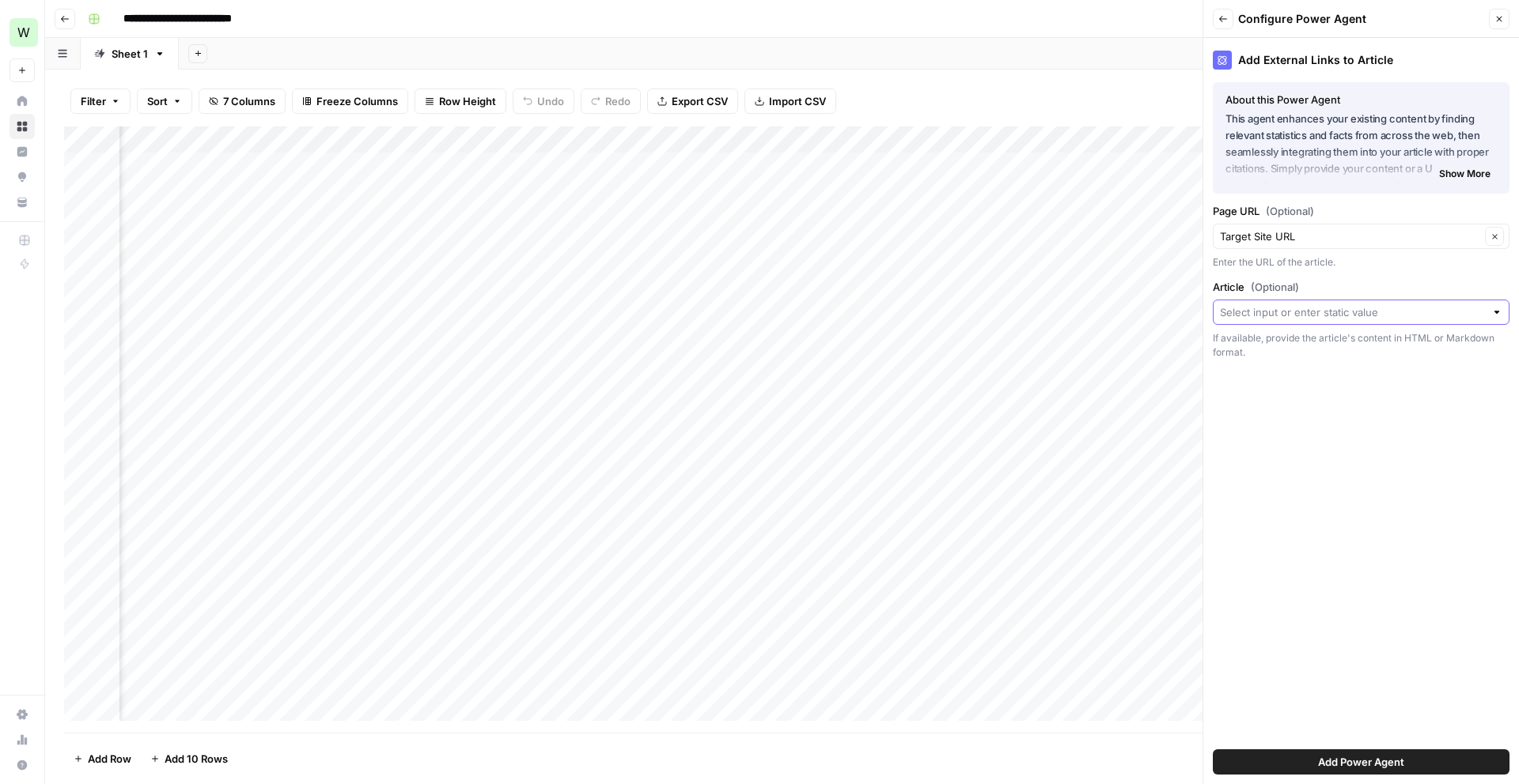
click at [1322, 315] on input "Article (Optional)" at bounding box center [1351, 312] width 265 height 16
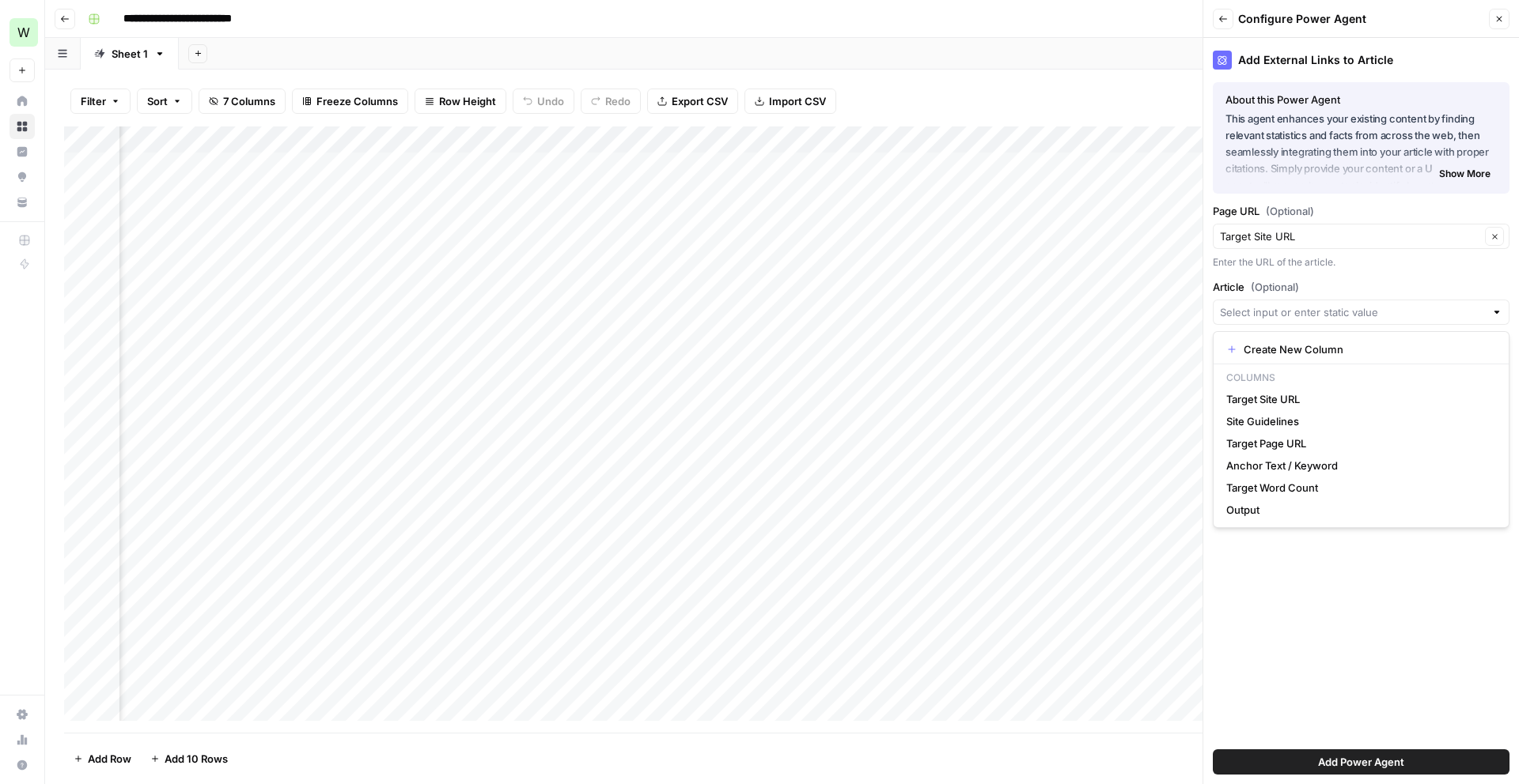
click at [1009, 489] on div "Add Column" at bounding box center [781, 429] width 1435 height 606
click at [1374, 763] on span "Add Power Agent" at bounding box center [1360, 762] width 87 height 16
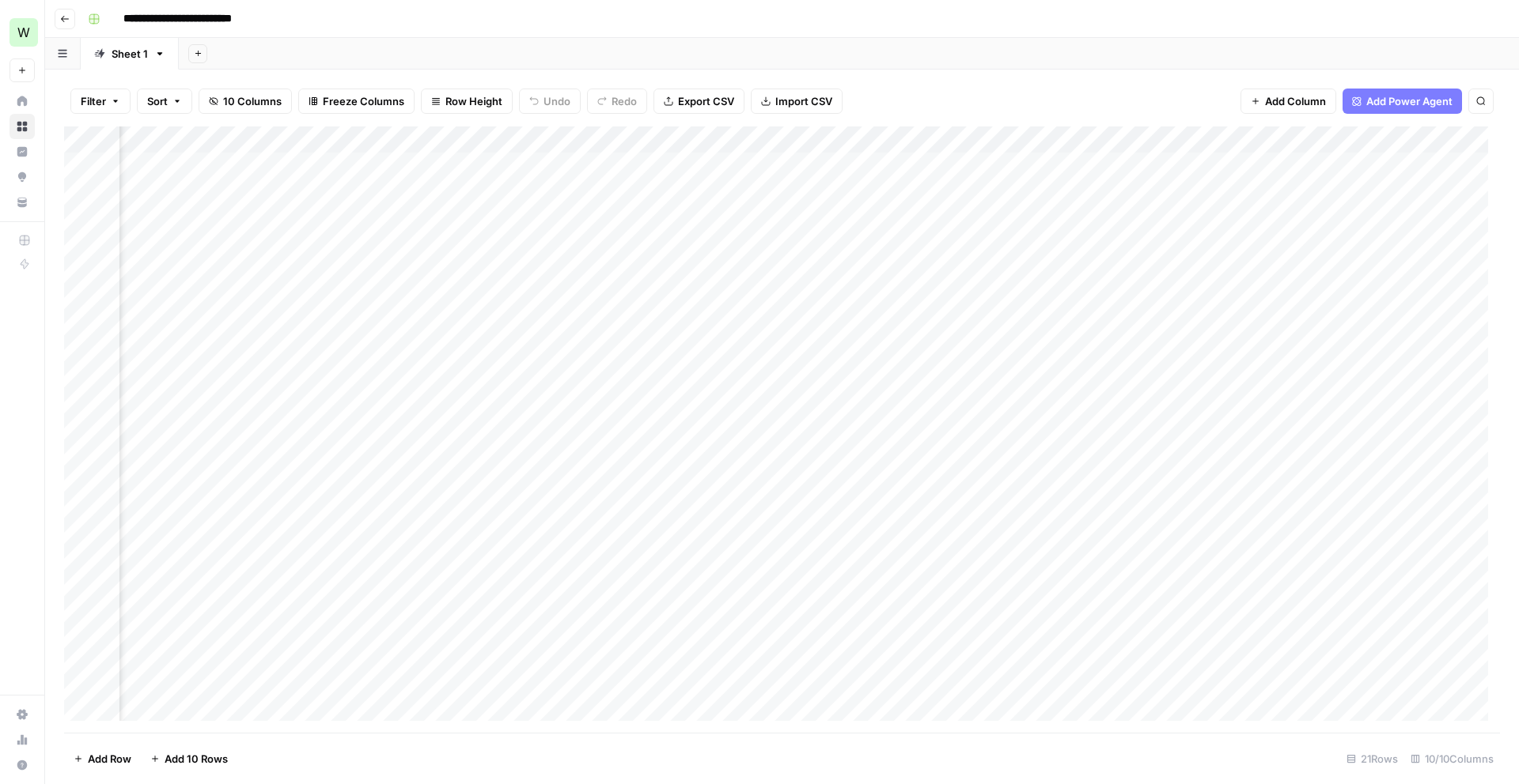
scroll to position [0, 329]
drag, startPoint x: 1286, startPoint y: 138, endPoint x: 918, endPoint y: 123, distance: 368.3
click at [918, 123] on div "Filter Sort 10 Columns Freeze Columns Row Height Undo Redo Export CSV Import CS…" at bounding box center [781, 426] width 1473 height 715
click at [1290, 522] on div "Add Column" at bounding box center [781, 429] width 1435 height 606
drag, startPoint x: 937, startPoint y: 134, endPoint x: 1167, endPoint y: 149, distance: 230.5
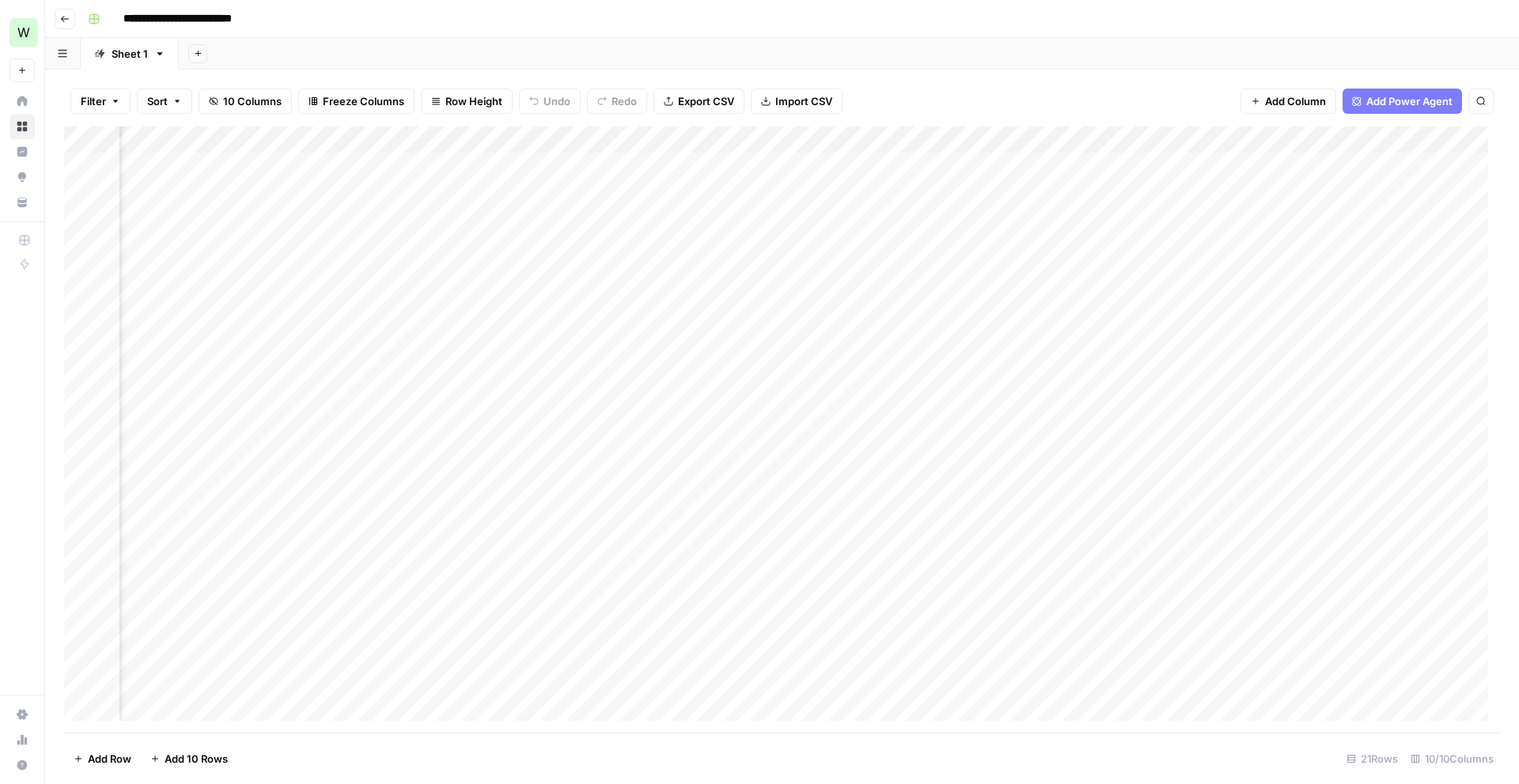
click at [1167, 149] on div "Add Column" at bounding box center [781, 429] width 1435 height 606
click at [1313, 521] on div "Add Column" at bounding box center [781, 429] width 1435 height 606
click at [1306, 353] on div "Add Column" at bounding box center [781, 429] width 1435 height 606
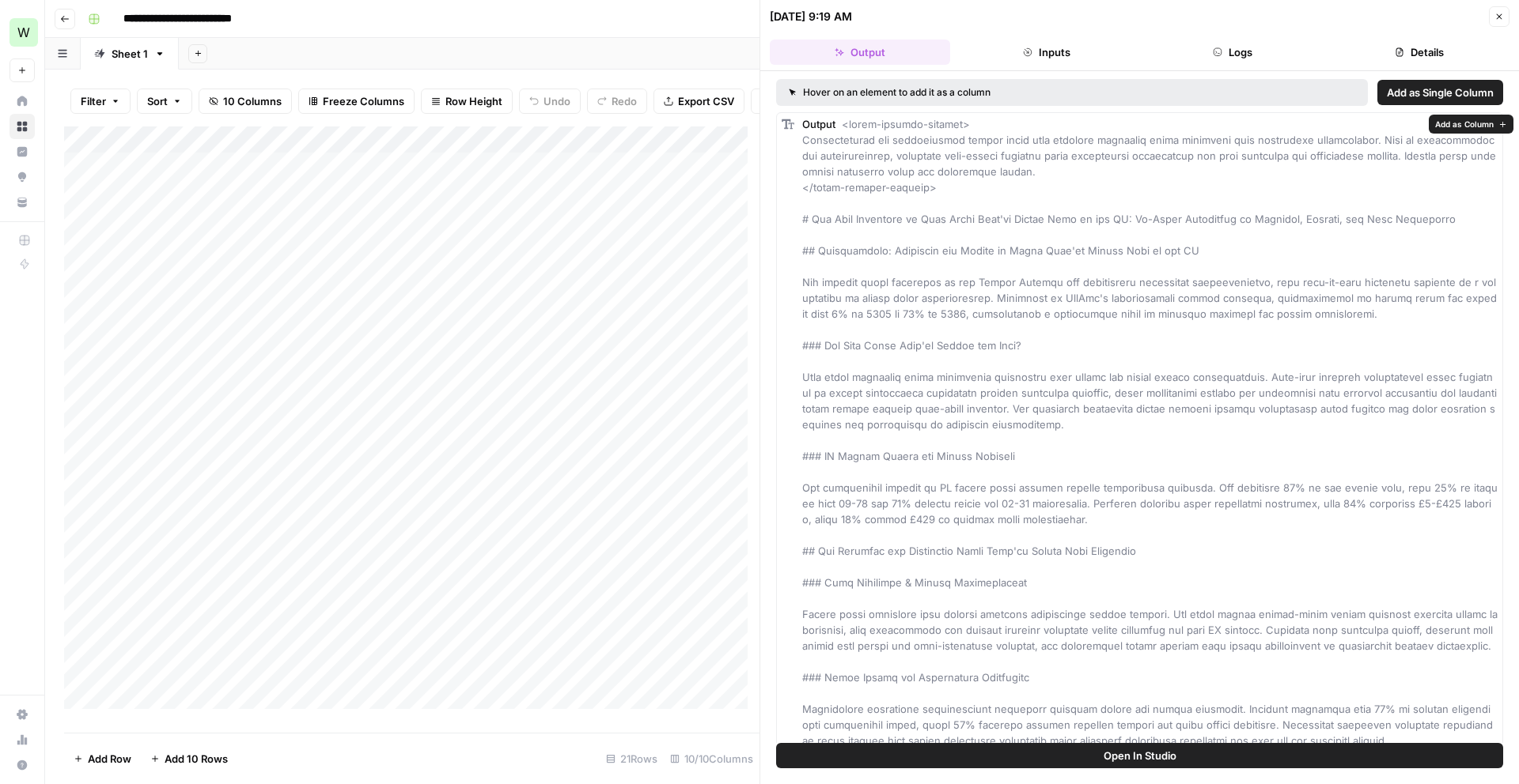
click at [573, 534] on div "Add Column" at bounding box center [411, 423] width 695 height 595
click at [1501, 16] on icon "button" at bounding box center [1499, 16] width 10 height 10
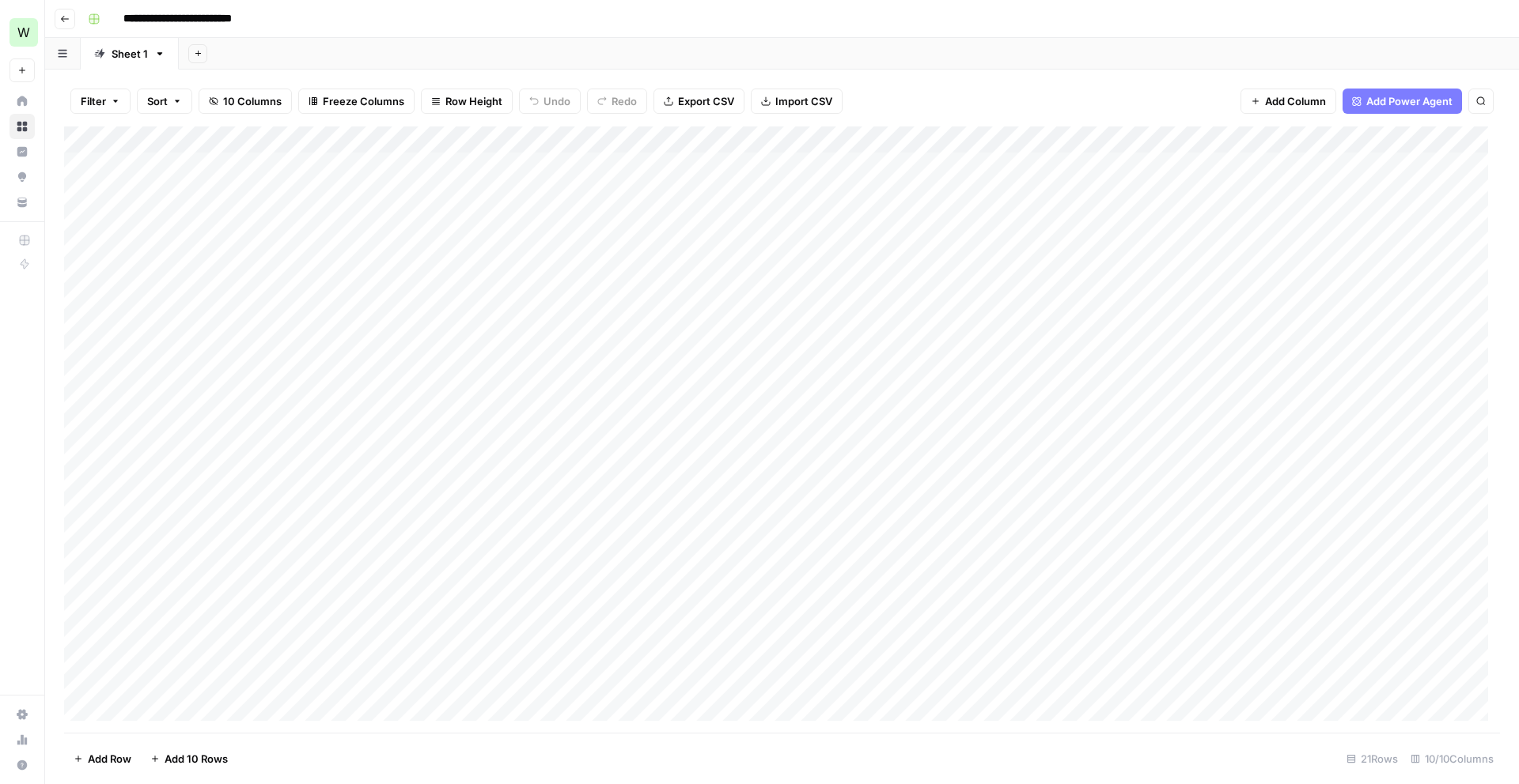
click at [1442, 354] on div "Add Column" at bounding box center [781, 429] width 1435 height 606
click at [180, 436] on div "Add Column" at bounding box center [781, 429] width 1435 height 606
click at [146, 461] on div "Add Column" at bounding box center [781, 429] width 1435 height 606
click at [165, 536] on div "Add Column" at bounding box center [781, 429] width 1435 height 606
click at [153, 567] on div "Add Column" at bounding box center [781, 429] width 1435 height 606
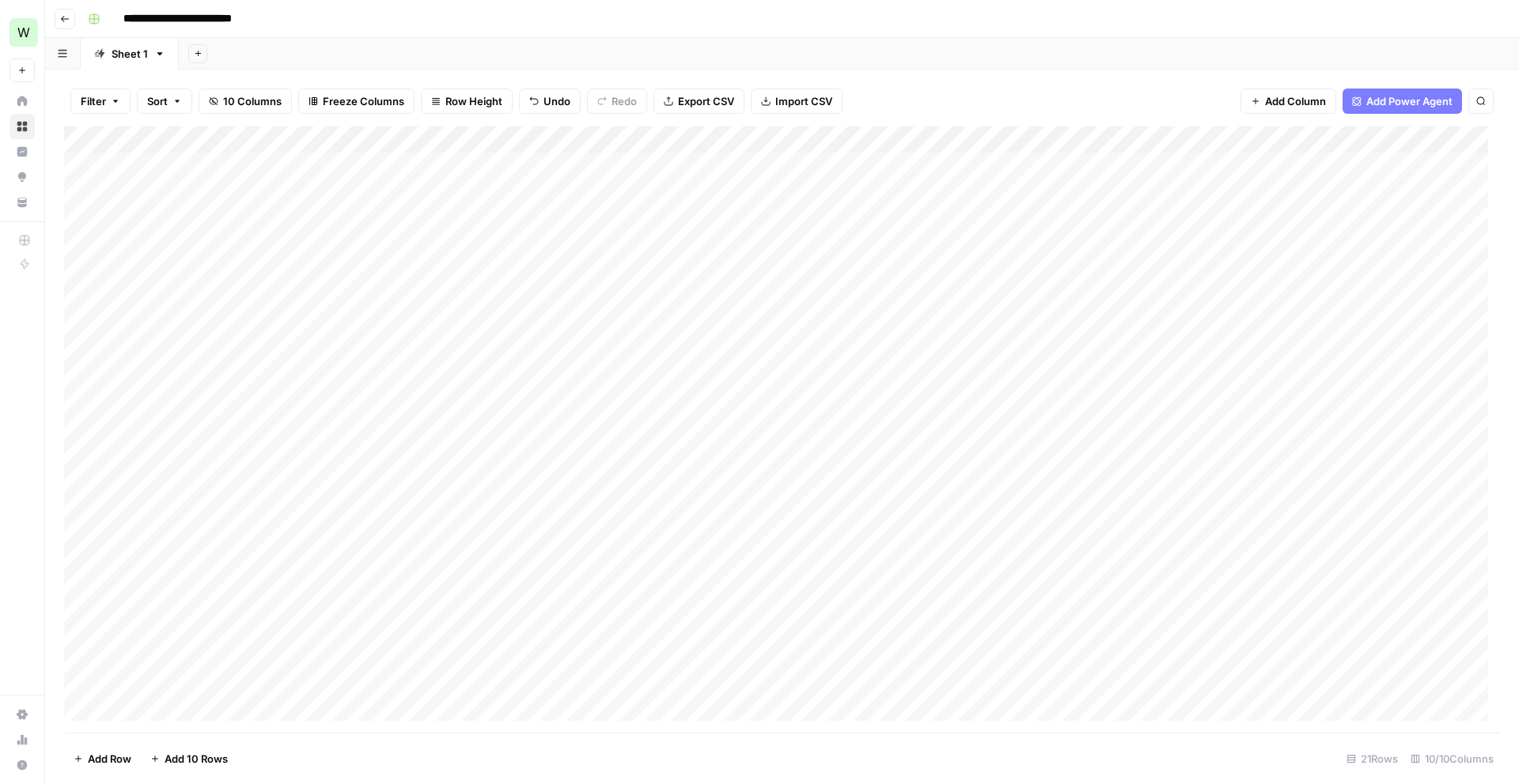
click at [480, 471] on div "Add Column" at bounding box center [781, 429] width 1435 height 606
click at [412, 381] on div "Add Column" at bounding box center [781, 429] width 1435 height 606
click at [421, 319] on div "Add Column" at bounding box center [781, 429] width 1435 height 606
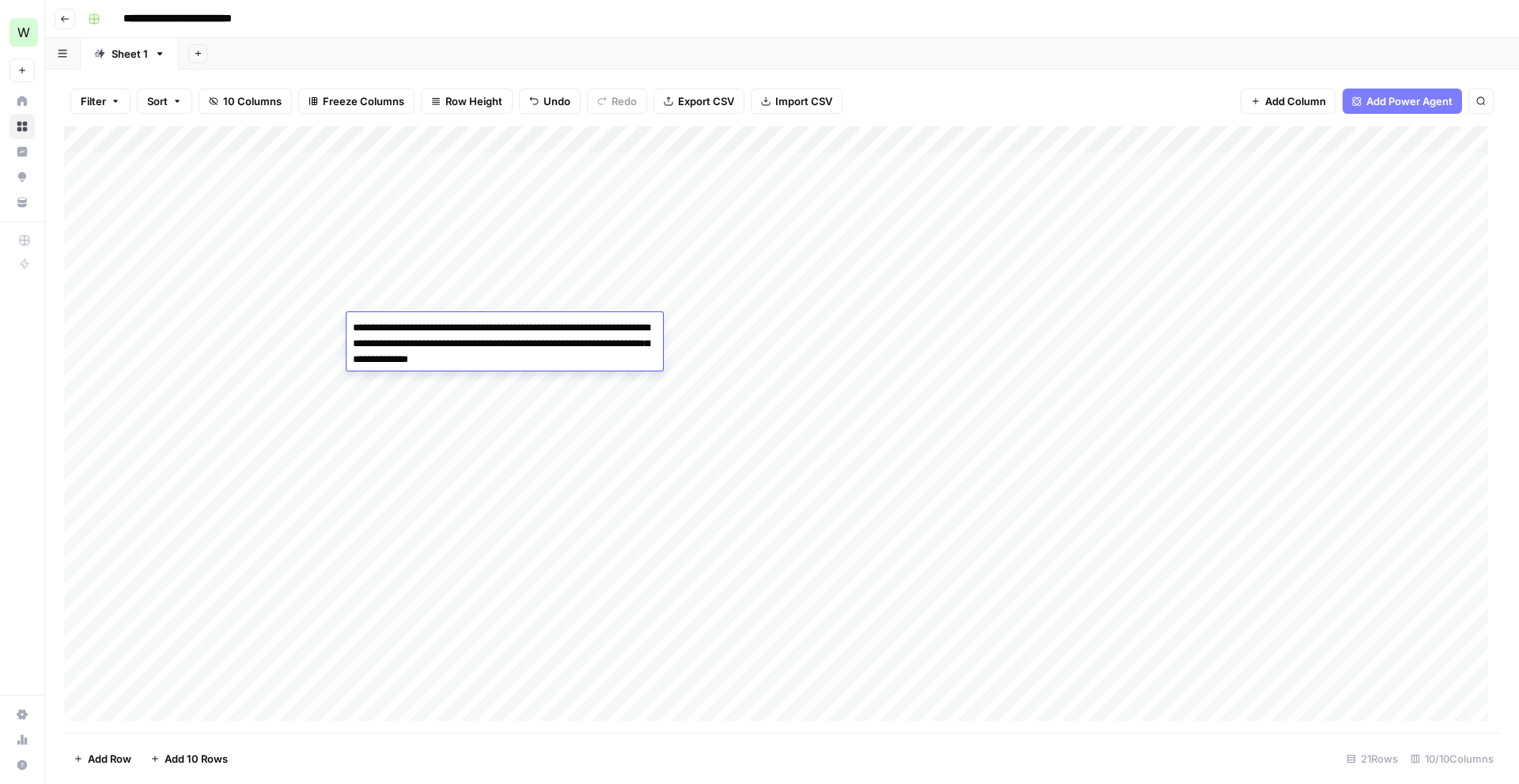
click at [421, 319] on textarea "**********" at bounding box center [504, 343] width 316 height 54
click at [422, 287] on div "Add Column" at bounding box center [781, 429] width 1435 height 606
click at [241, 454] on div "Add Column" at bounding box center [781, 429] width 1435 height 606
click at [419, 461] on div "Add Column" at bounding box center [781, 429] width 1435 height 606
click at [451, 428] on div "Add Column" at bounding box center [781, 429] width 1435 height 606
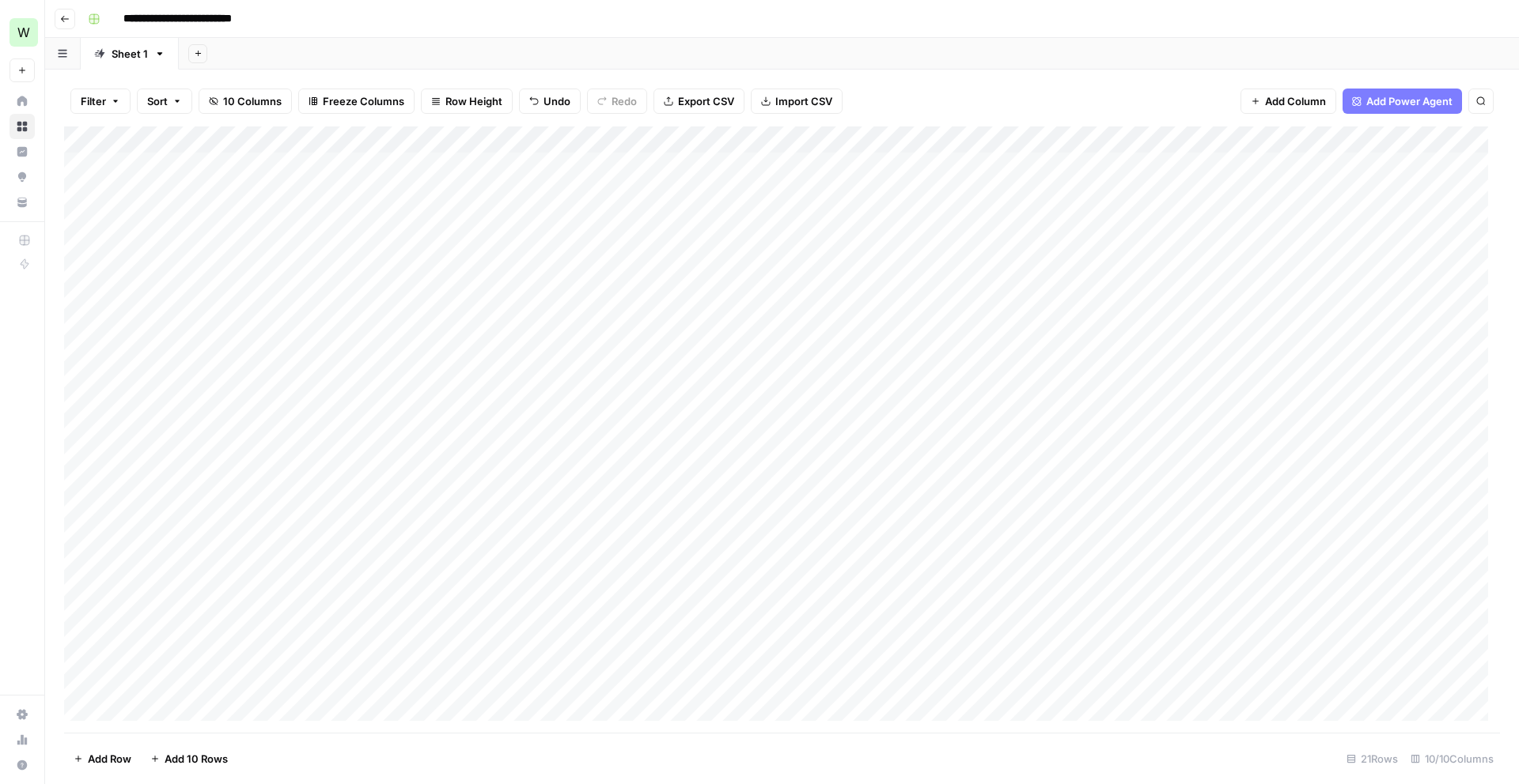
click at [451, 428] on div "Add Column" at bounding box center [781, 429] width 1435 height 606
click at [451, 428] on textarea at bounding box center [473, 435] width 253 height 22
type textarea "*"
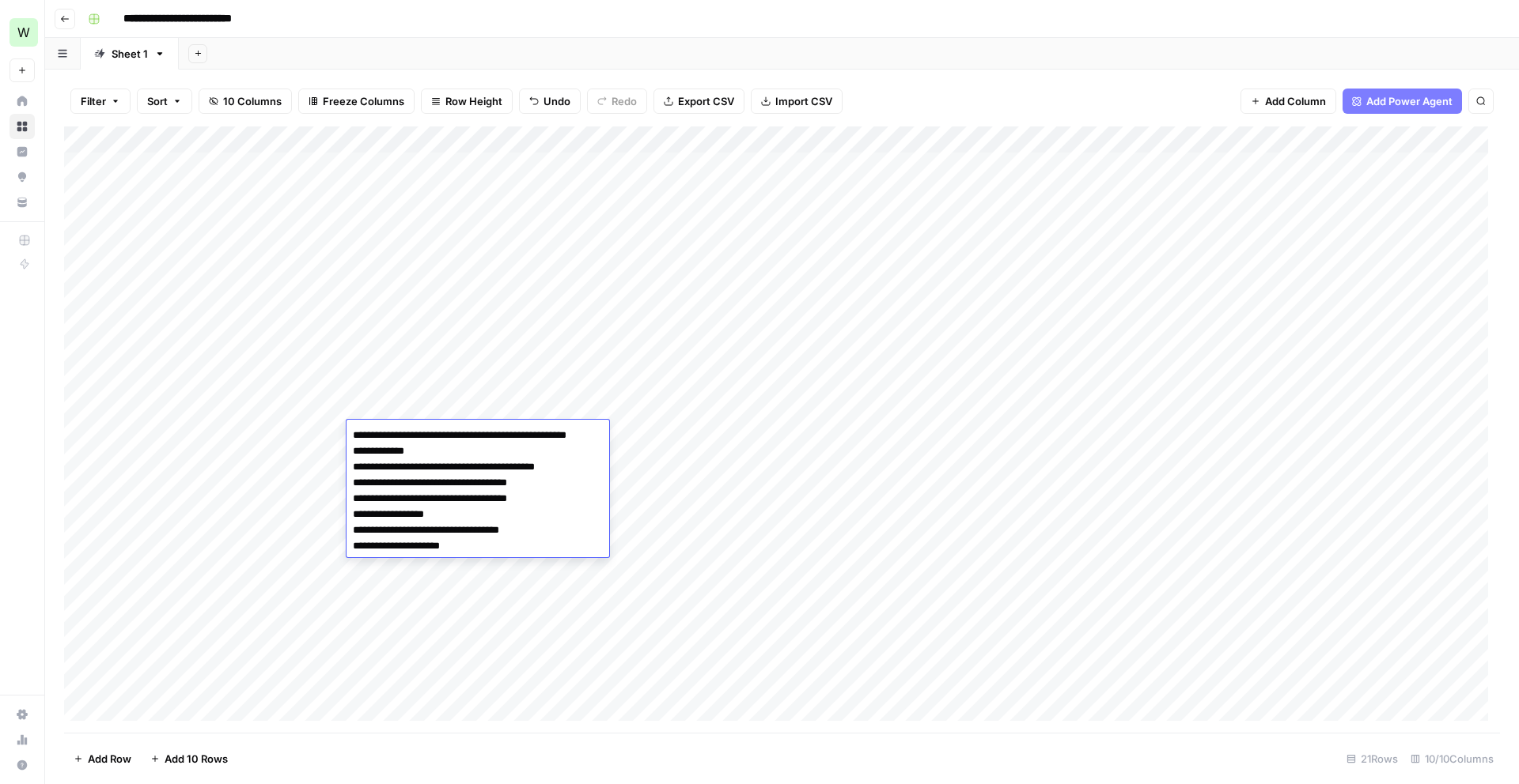
type textarea "**********"
click at [597, 636] on div "Add Column" at bounding box center [781, 429] width 1435 height 606
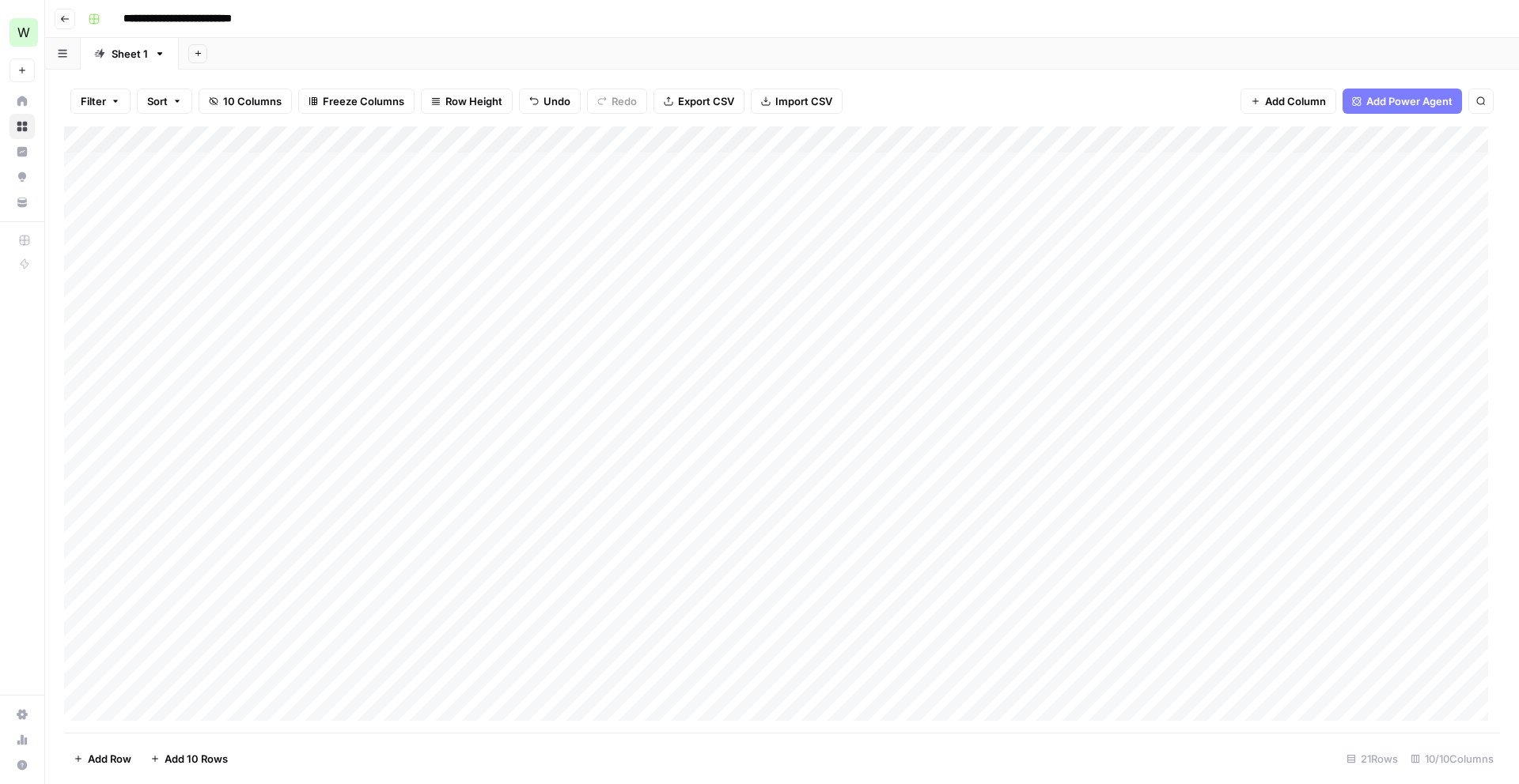
click at [472, 436] on div "Add Column" at bounding box center [781, 429] width 1435 height 606
click at [639, 441] on div "Add Column" at bounding box center [781, 429] width 1435 height 606
click at [843, 430] on div "Add Column" at bounding box center [781, 429] width 1435 height 606
click at [889, 440] on div "Add Column" at bounding box center [781, 429] width 1435 height 606
type textarea "**********"
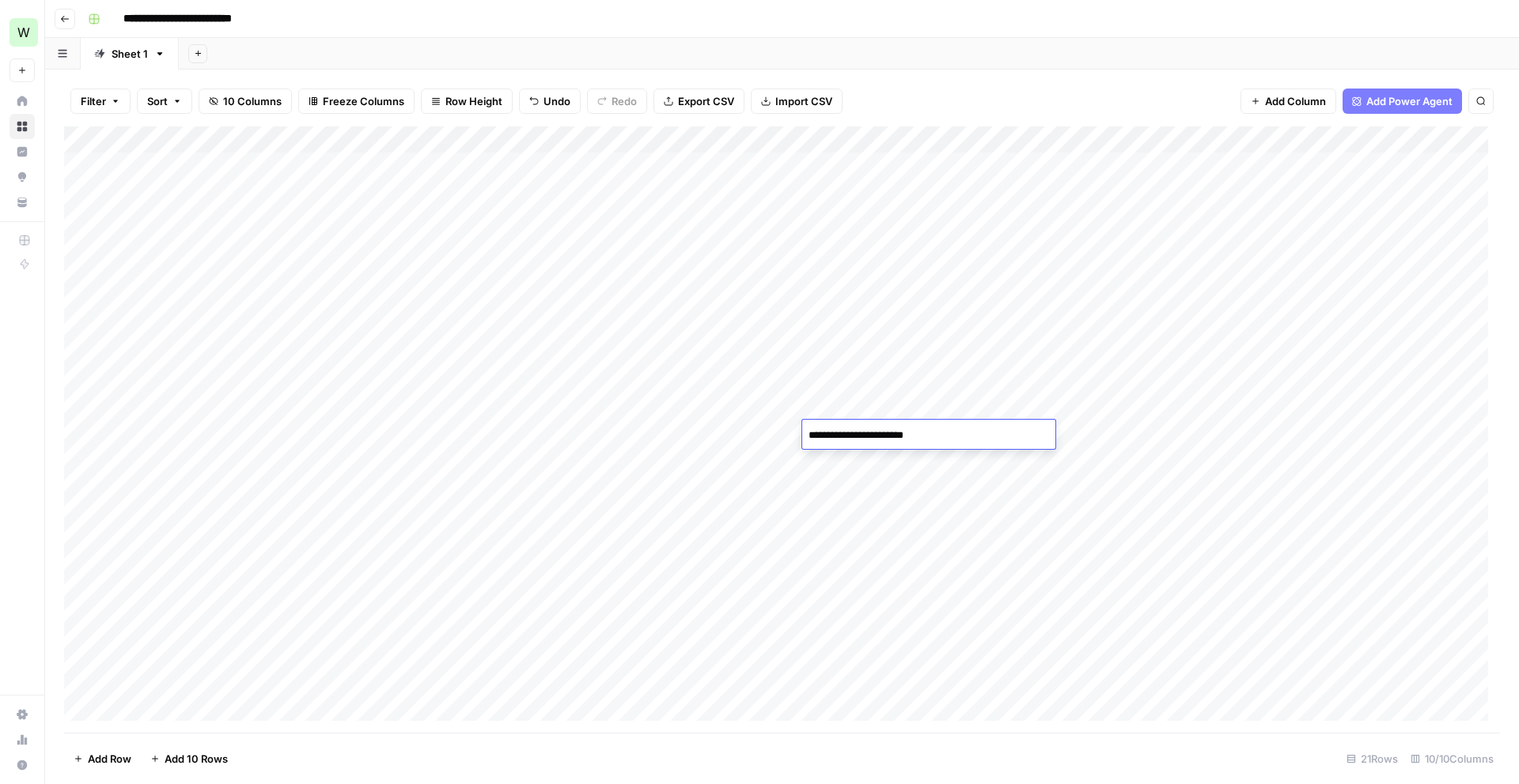
click at [1105, 411] on div "Add Column" at bounding box center [781, 429] width 1435 height 606
click at [1087, 438] on div "Add Column" at bounding box center [781, 429] width 1435 height 606
type input "900"
click at [1013, 528] on div "Add Column" at bounding box center [781, 429] width 1435 height 606
click at [1193, 431] on div "Add Column" at bounding box center [781, 429] width 1435 height 606
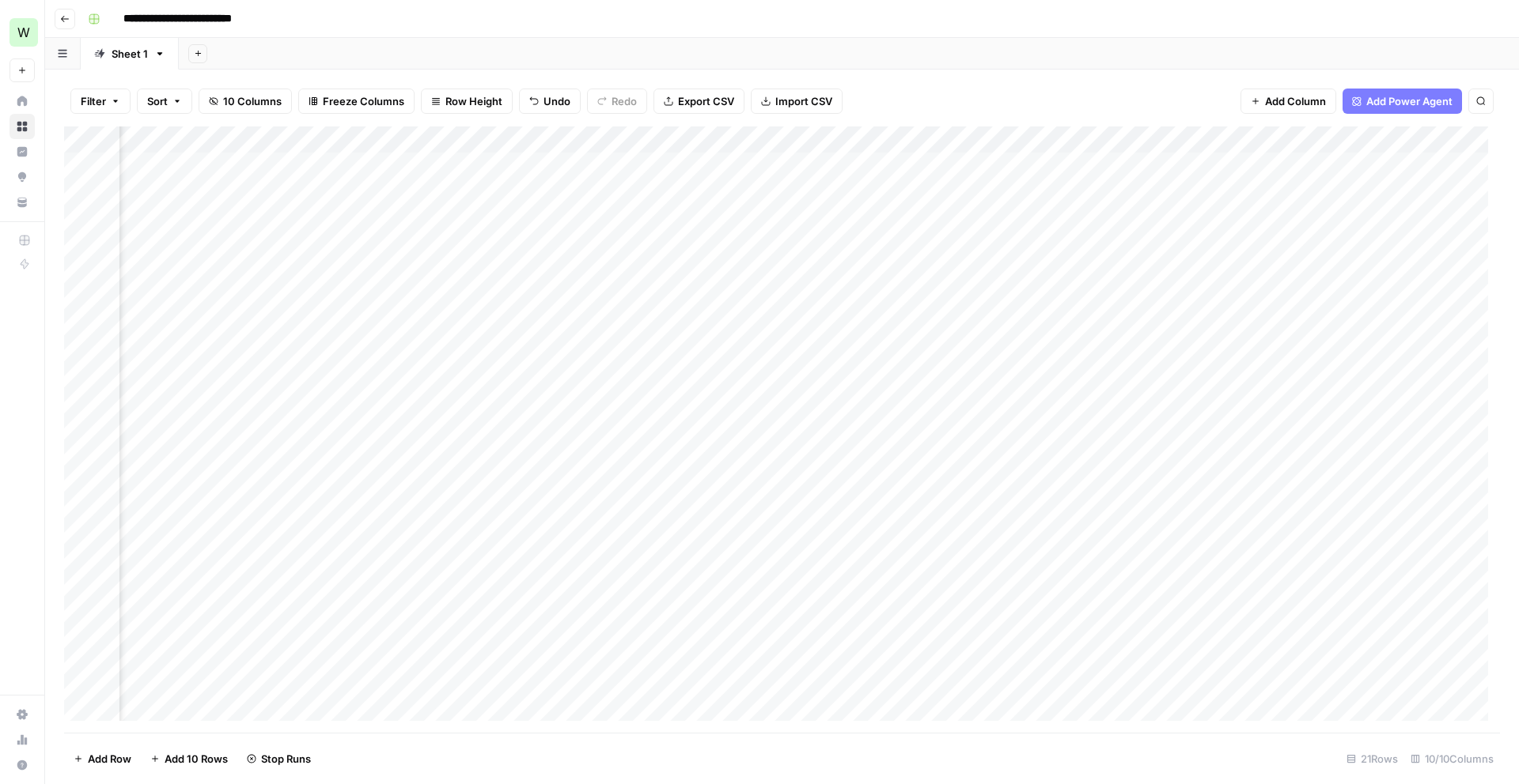
scroll to position [0, 401]
click at [926, 436] on div "Add Column" at bounding box center [781, 429] width 1435 height 606
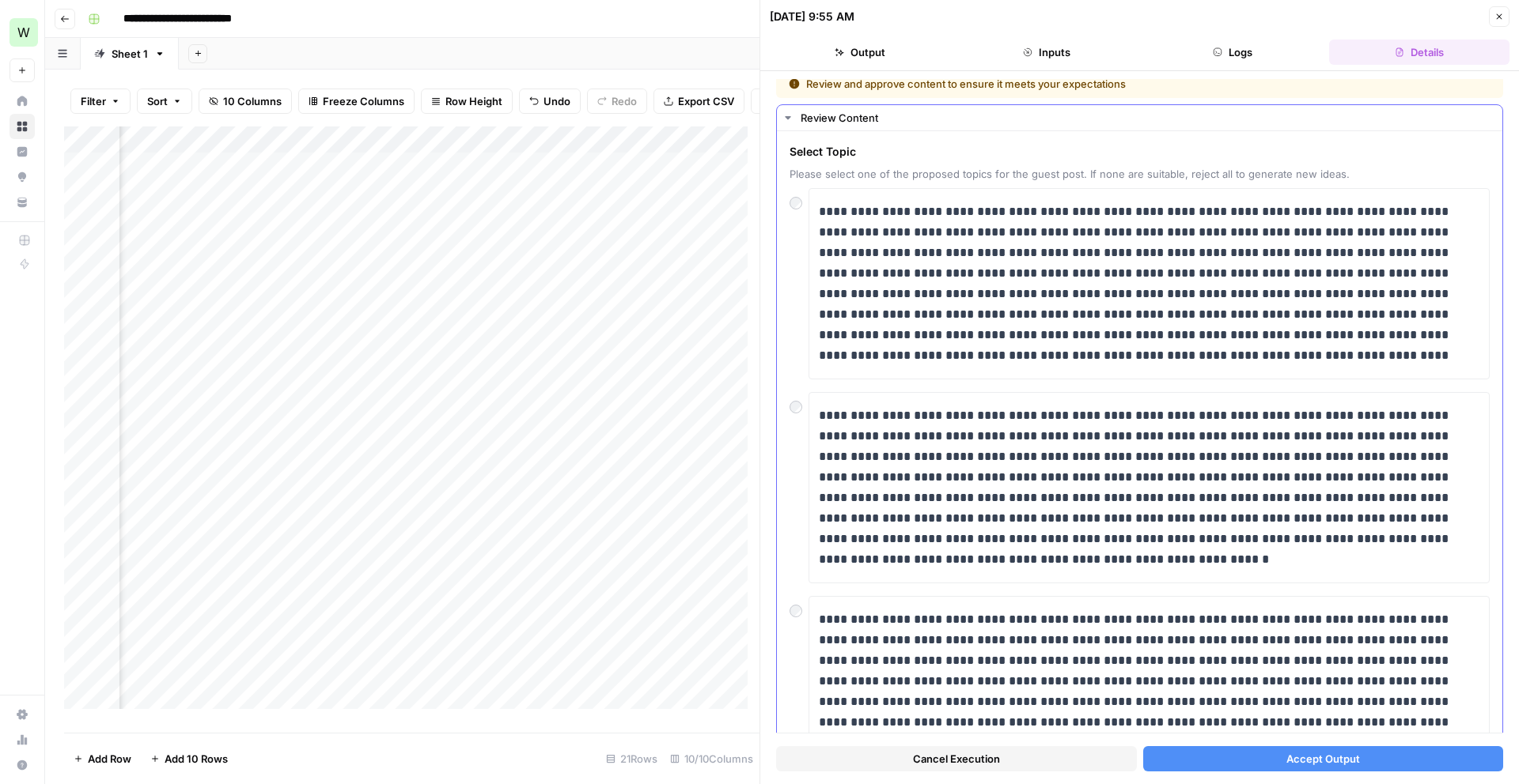
scroll to position [12, 0]
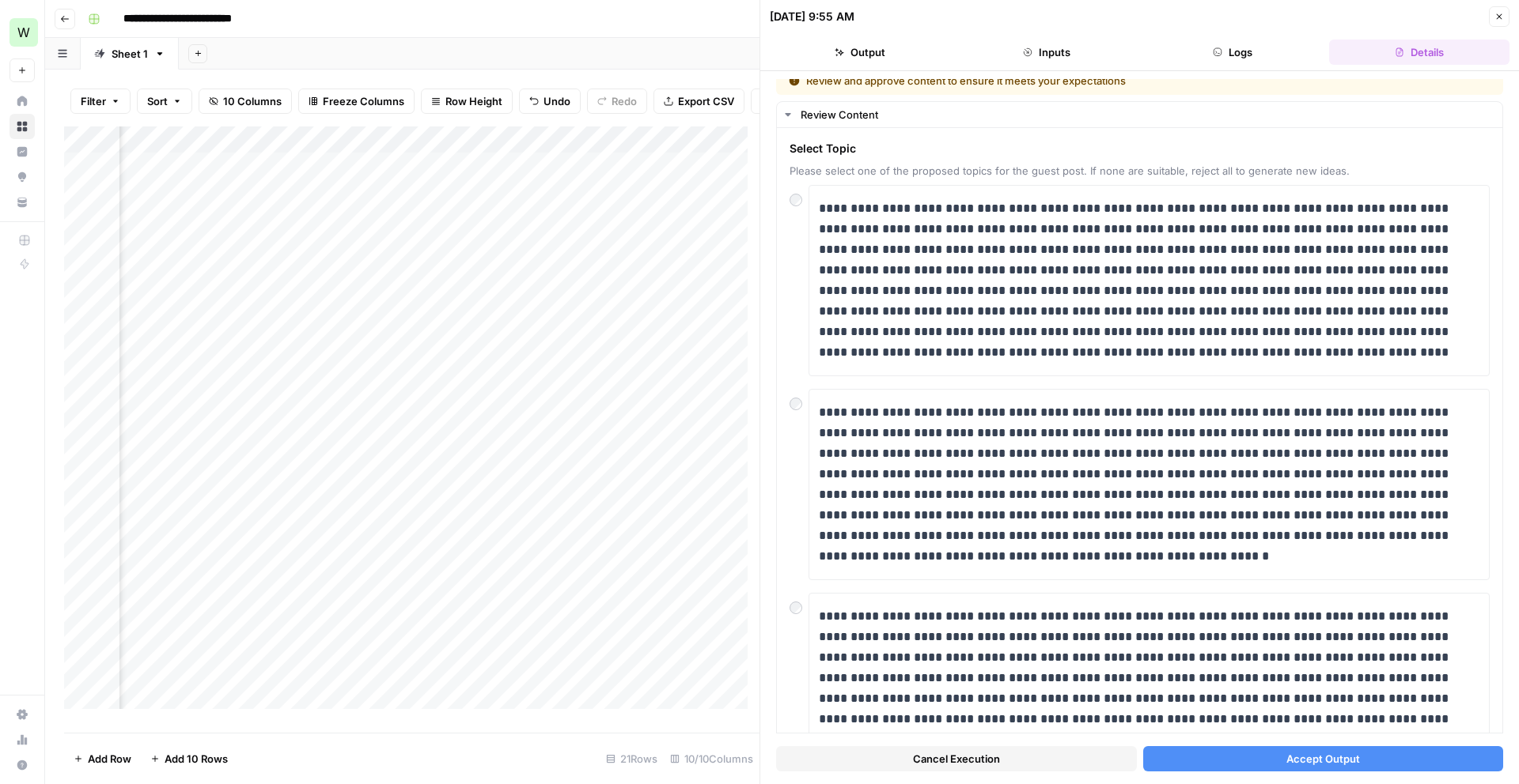
click at [905, 754] on button "Cancel Execution" at bounding box center [956, 758] width 361 height 26
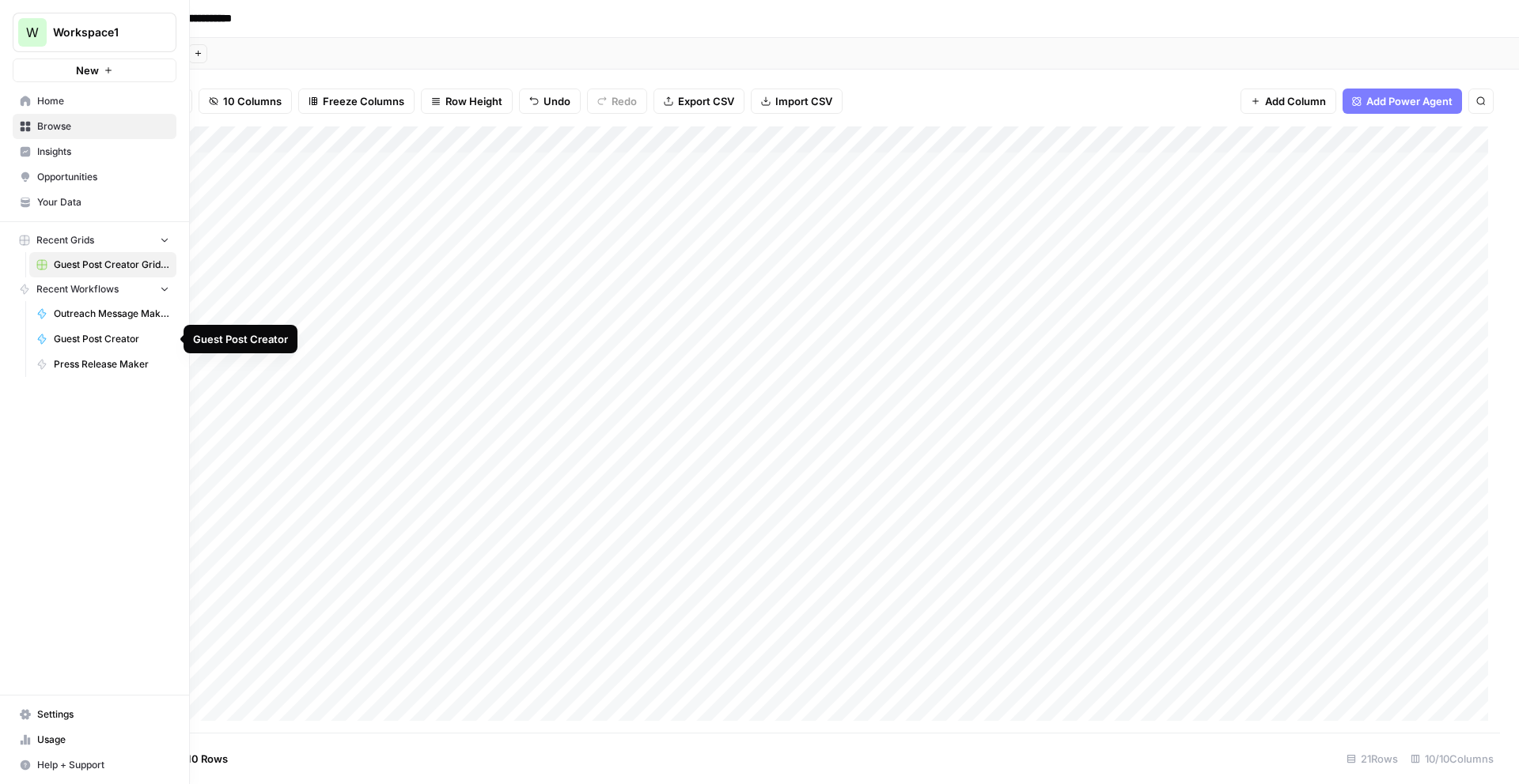
click at [96, 334] on span "Guest Post Creator" at bounding box center [111, 339] width 115 height 14
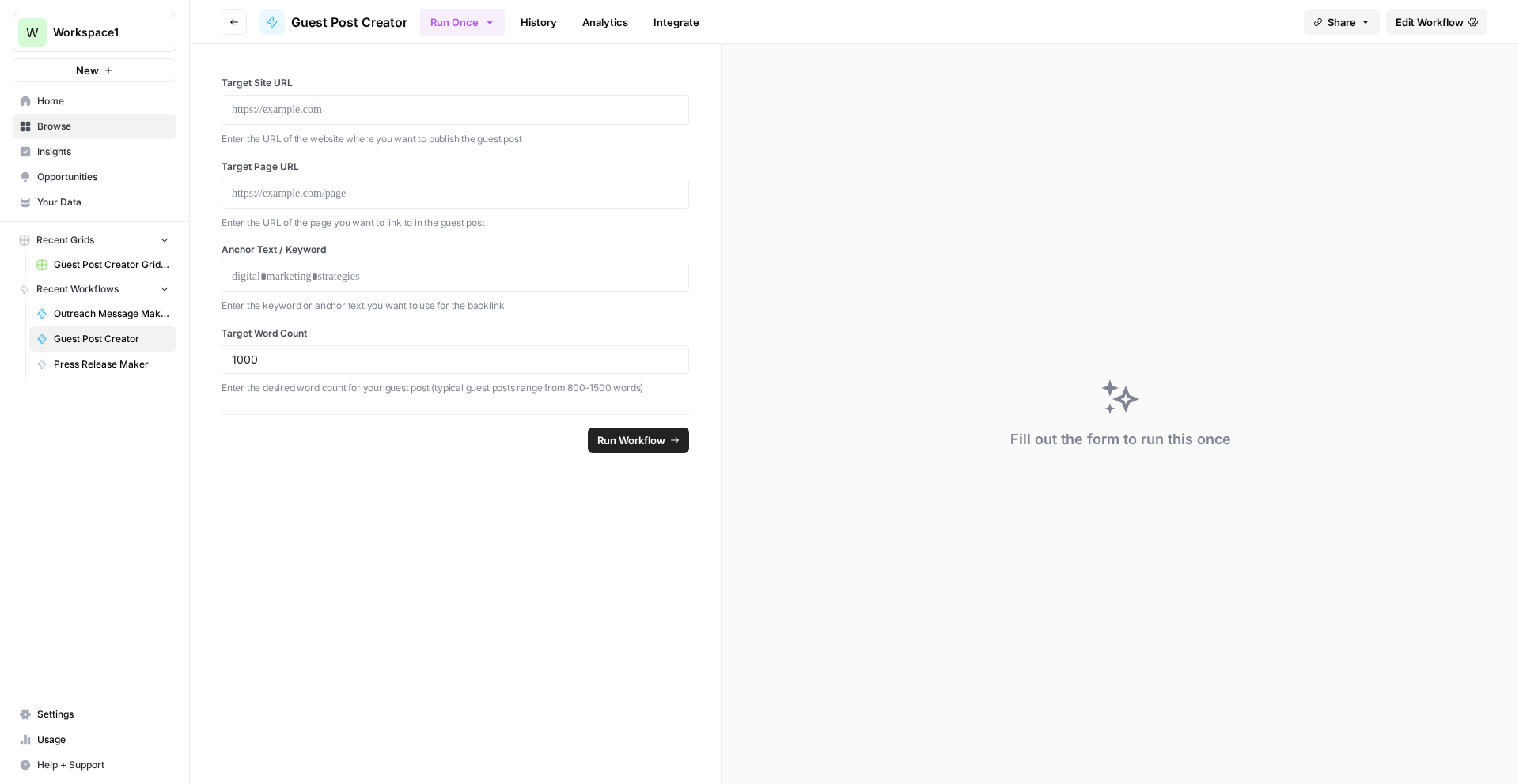
click at [1457, 28] on span "Edit Workflow" at bounding box center [1429, 22] width 68 height 16
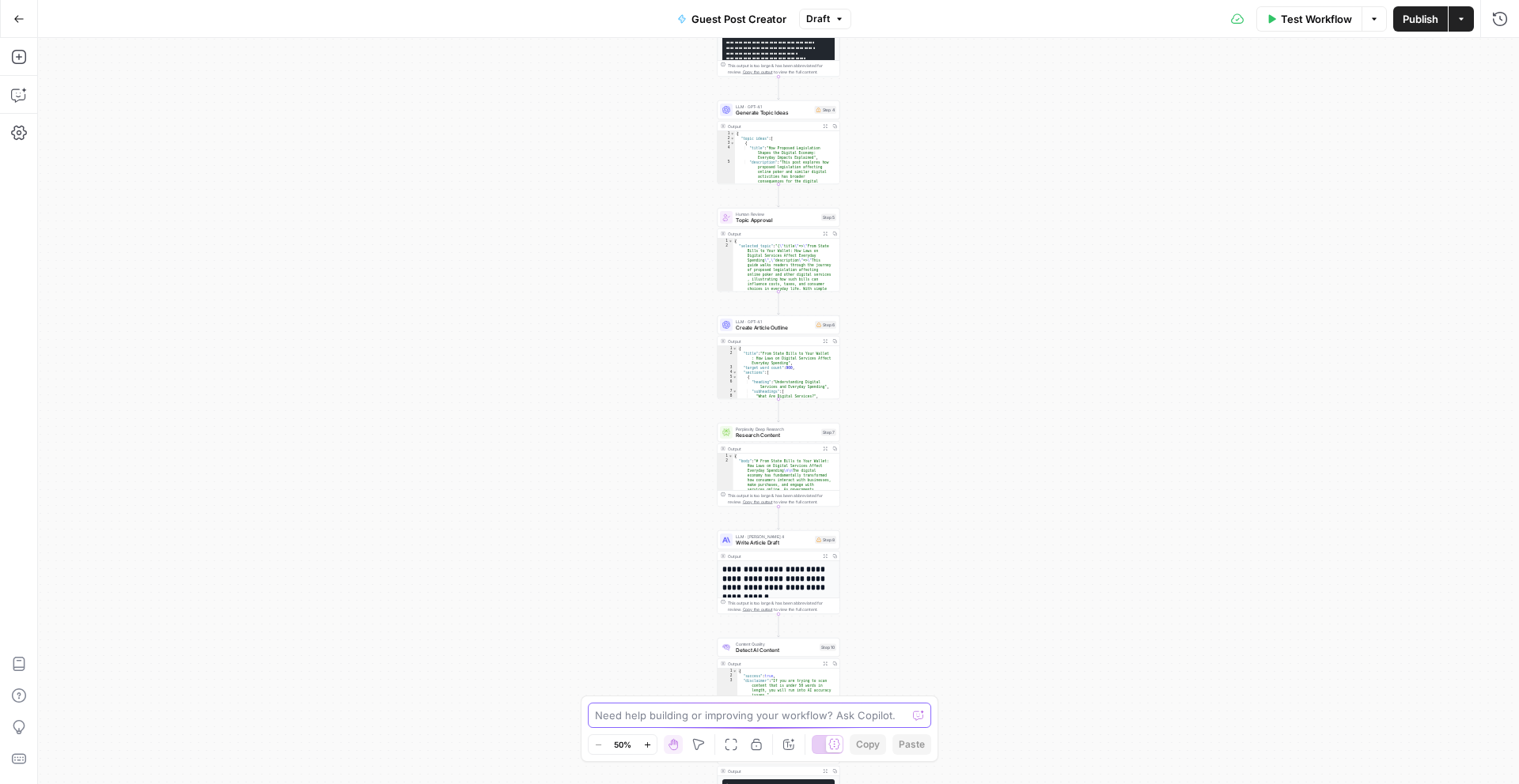
click at [685, 717] on textarea at bounding box center [750, 715] width 311 height 16
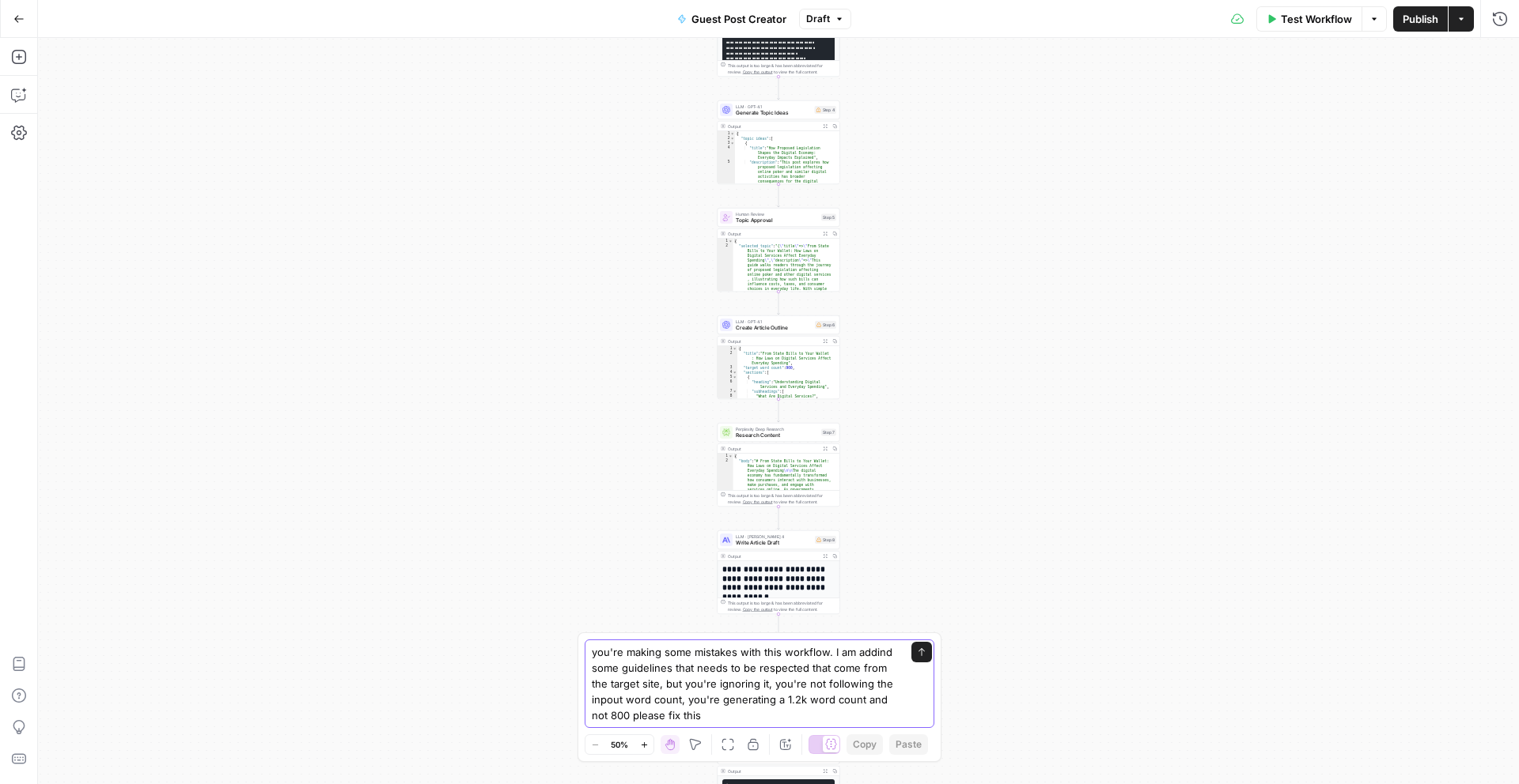
type textarea "you're making some mistakes with this workflow. I am addind some guidelines tha…"
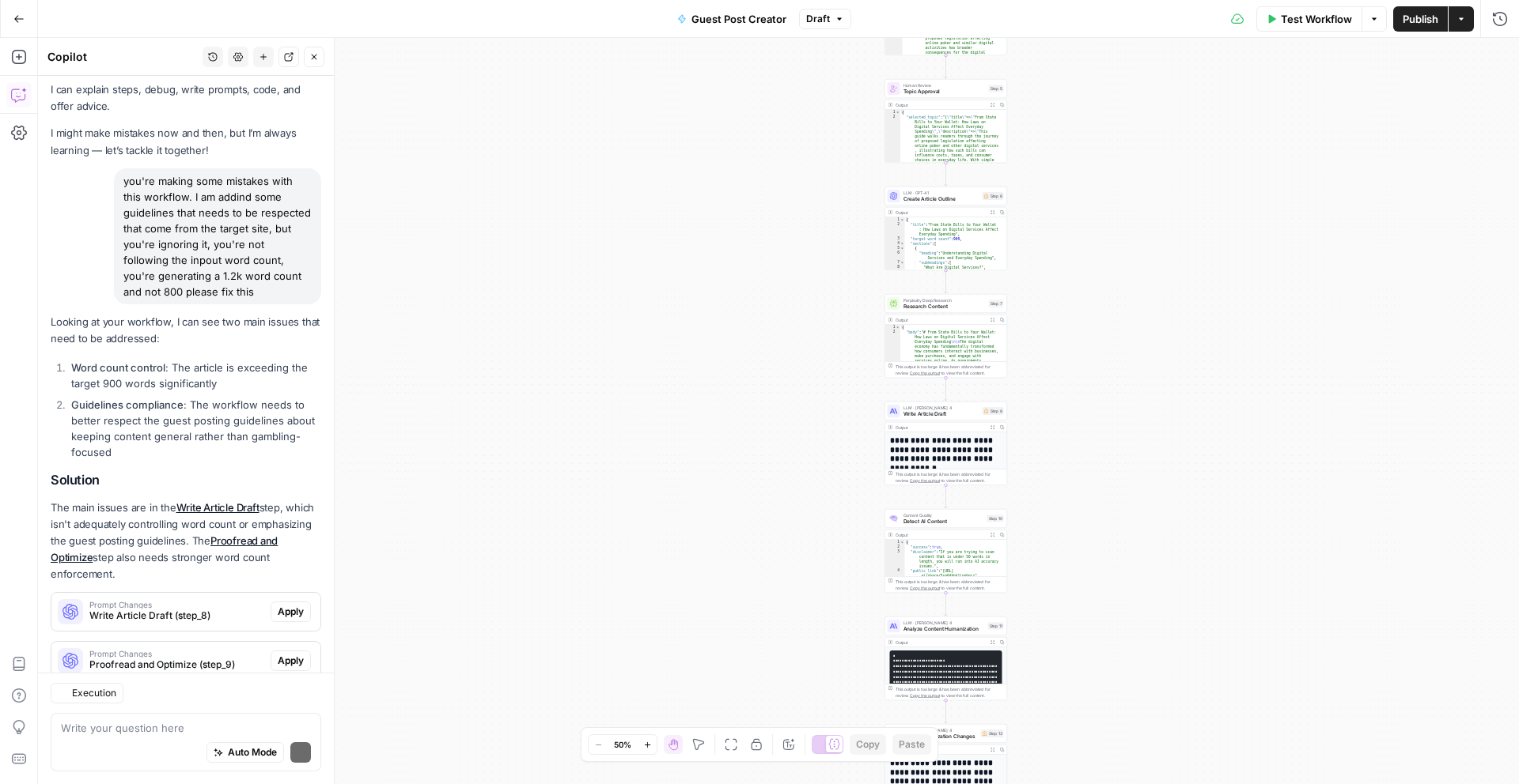
scroll to position [80, 0]
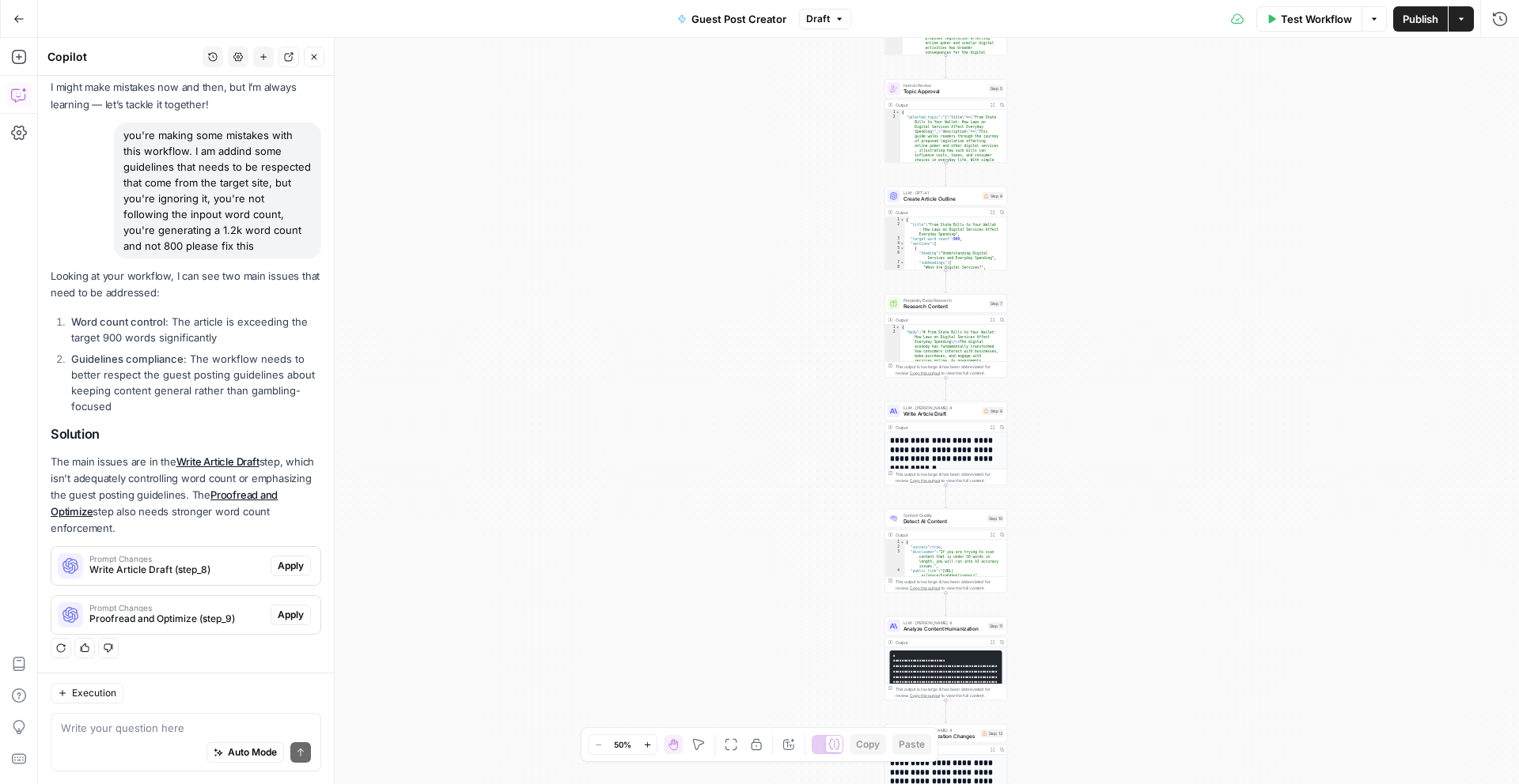
click at [175, 727] on textarea at bounding box center [186, 728] width 250 height 16
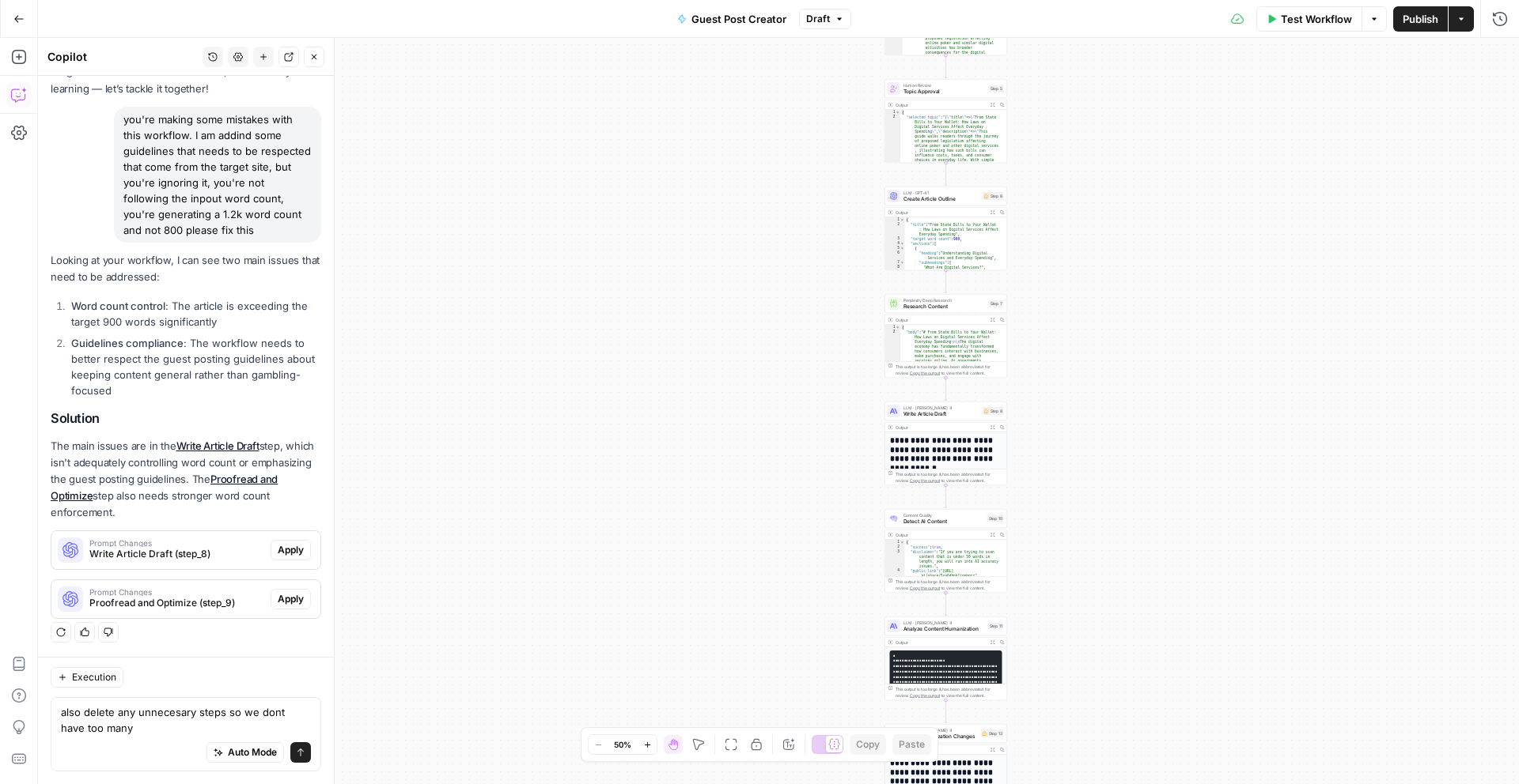
type textarea "also delete any unnecesary steps so we dont have too many"
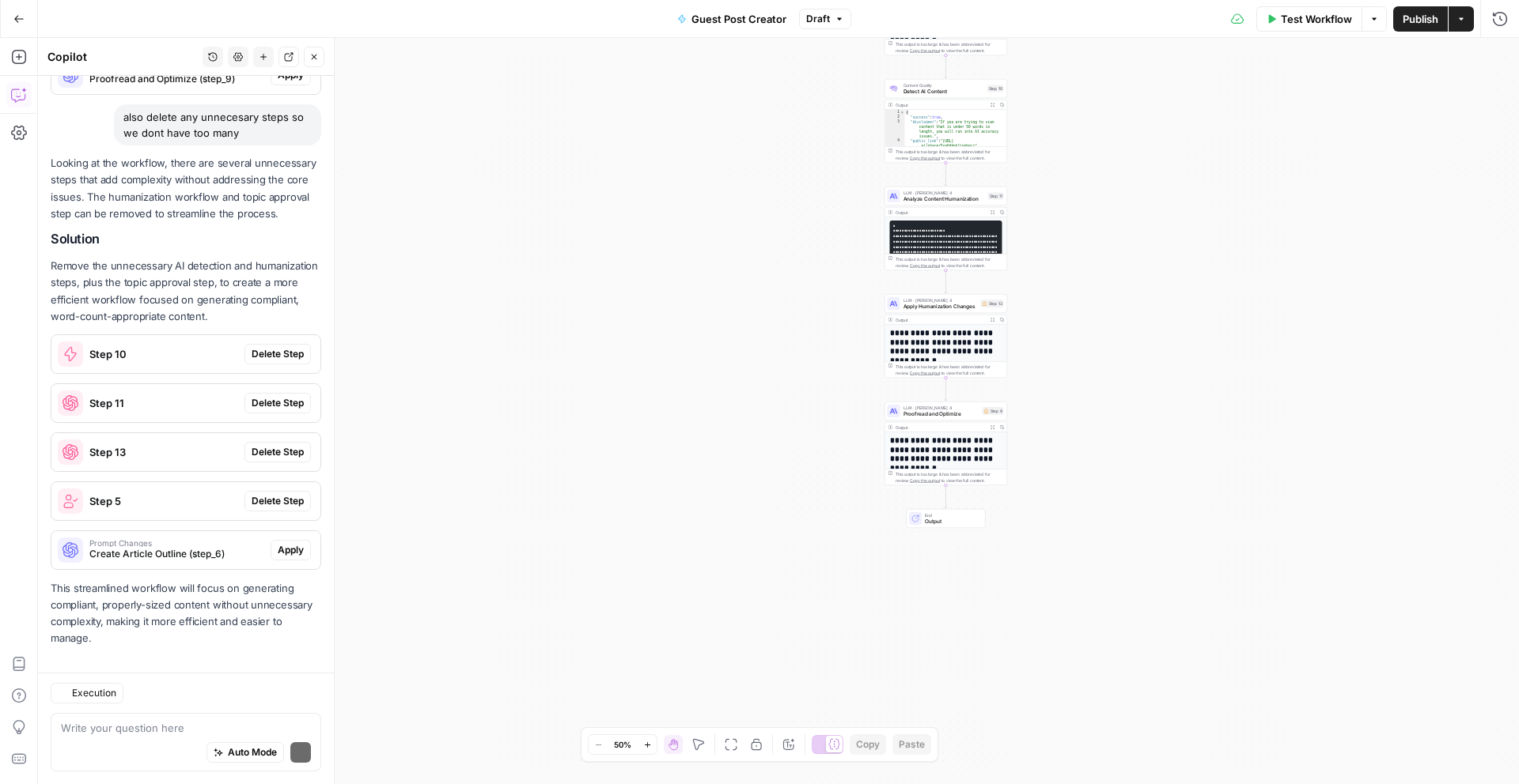
scroll to position [666, 0]
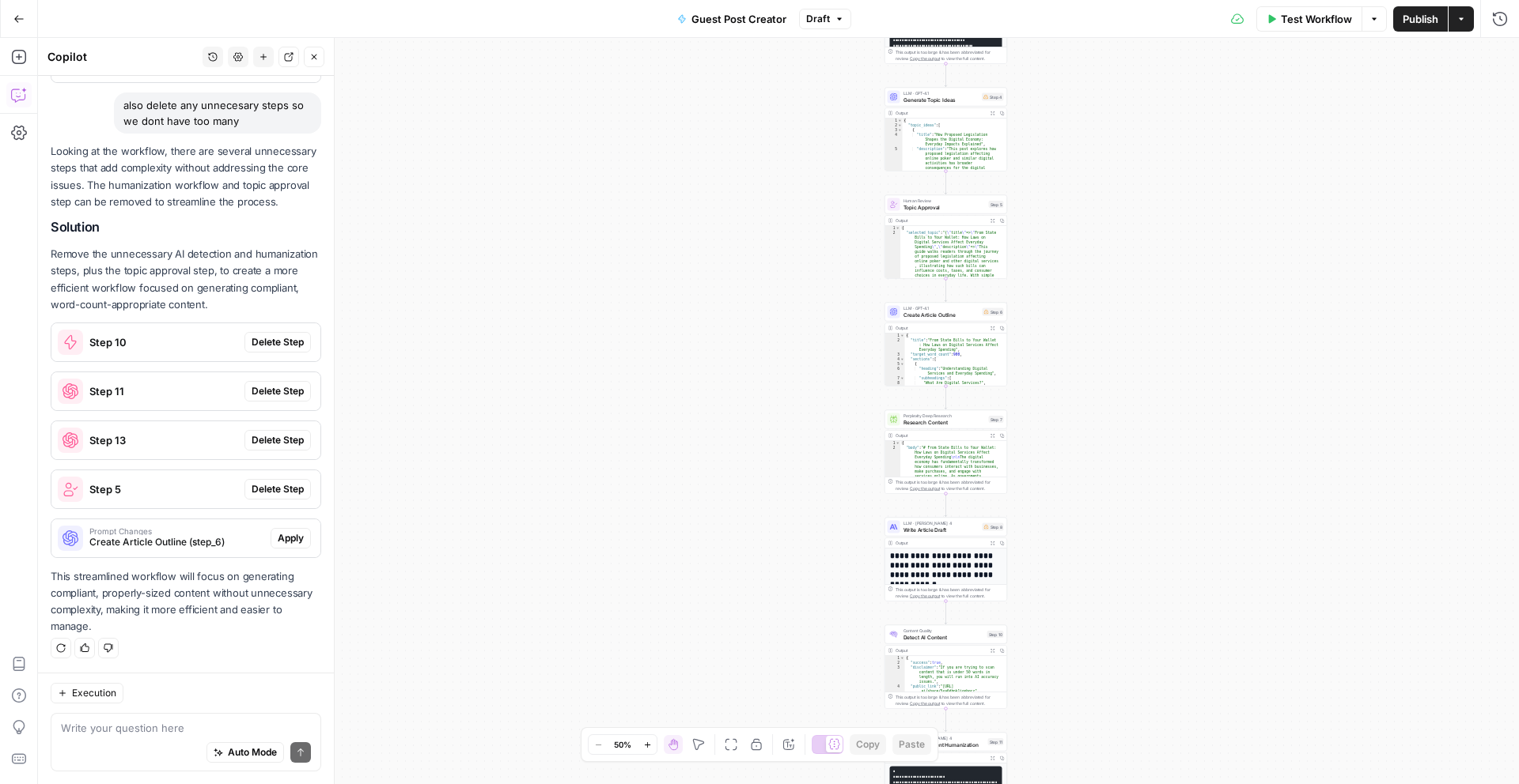
click at [647, 748] on icon "button" at bounding box center [647, 745] width 9 height 9
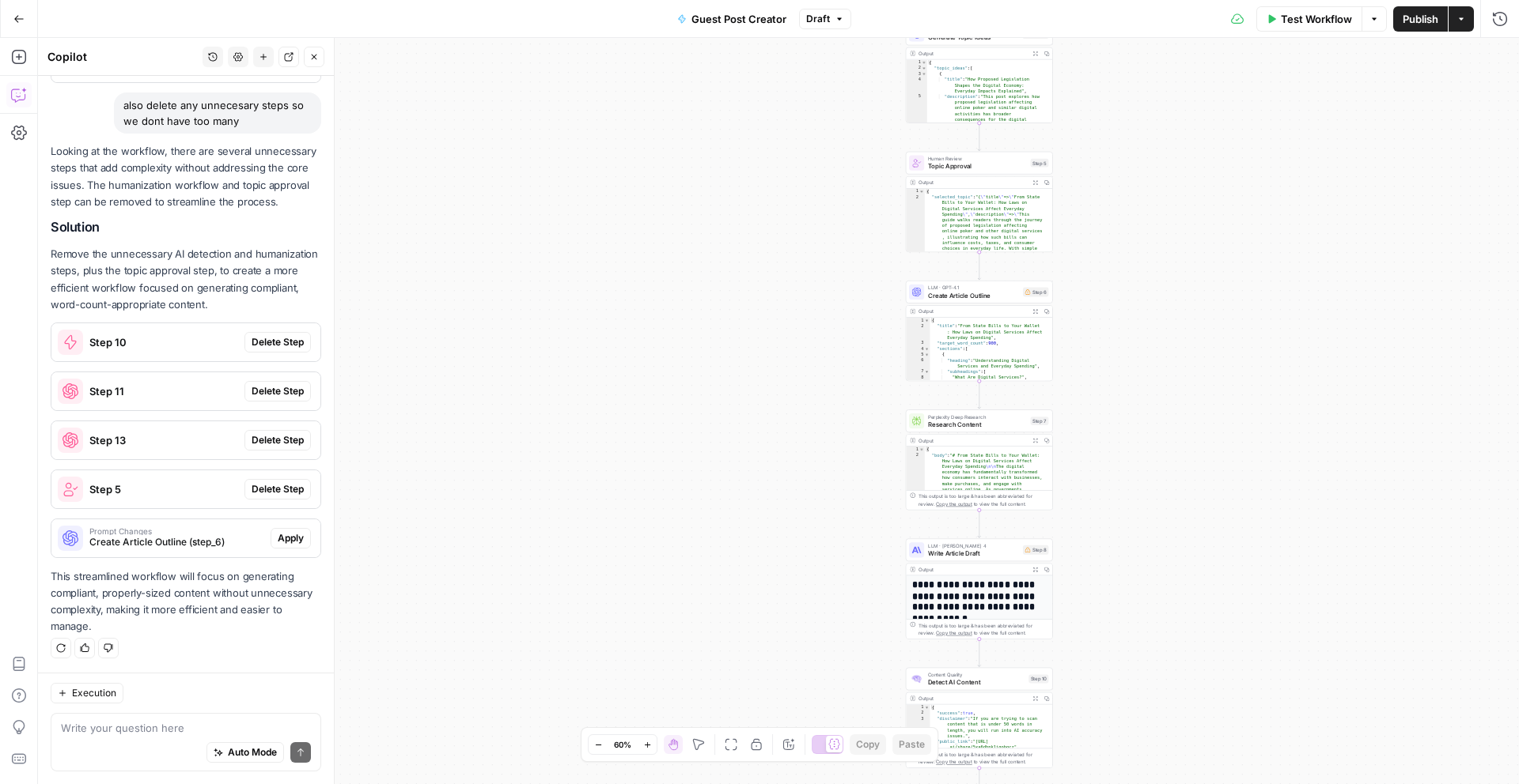
click at [647, 748] on icon "button" at bounding box center [647, 745] width 9 height 9
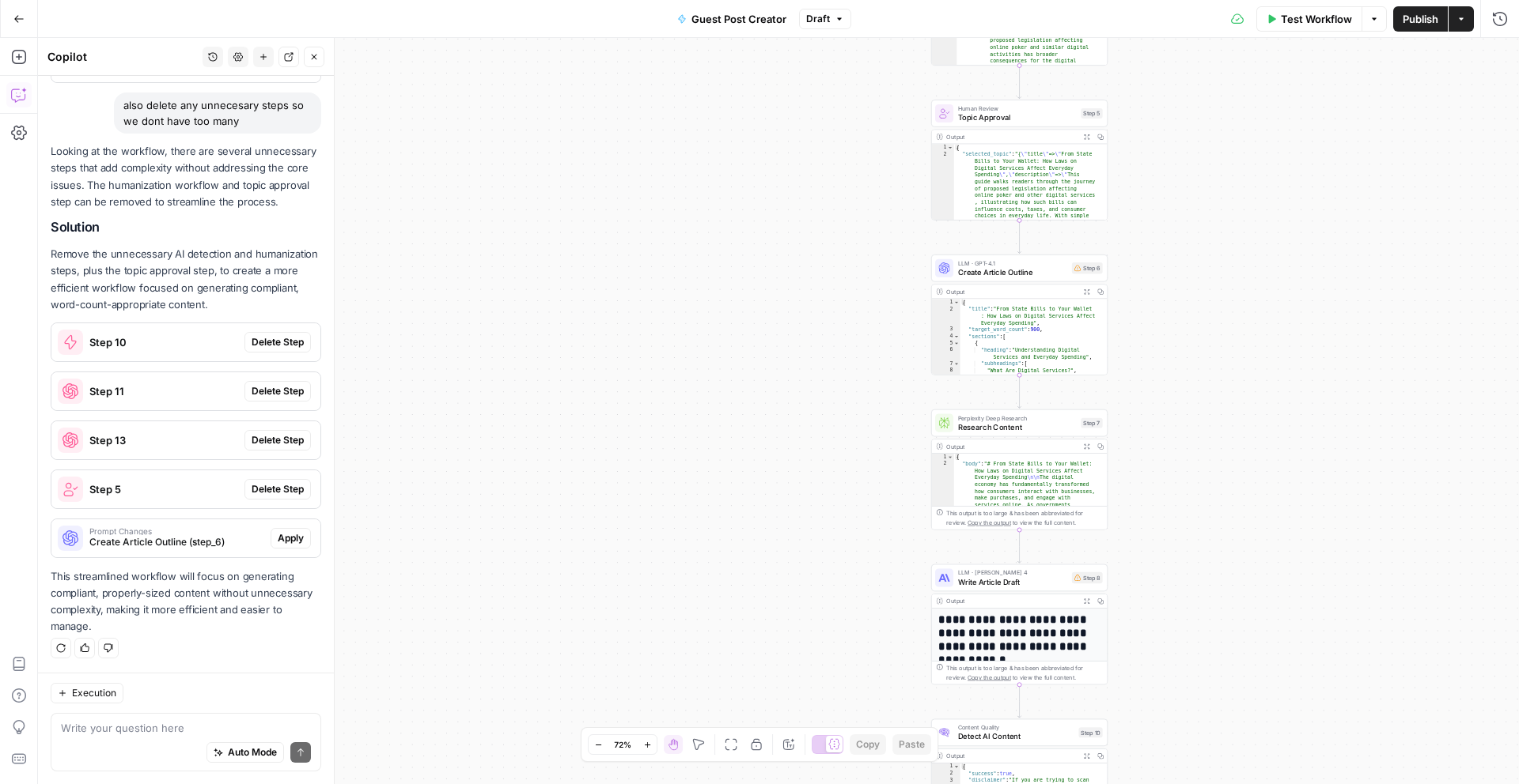
click at [647, 748] on icon "button" at bounding box center [647, 745] width 9 height 9
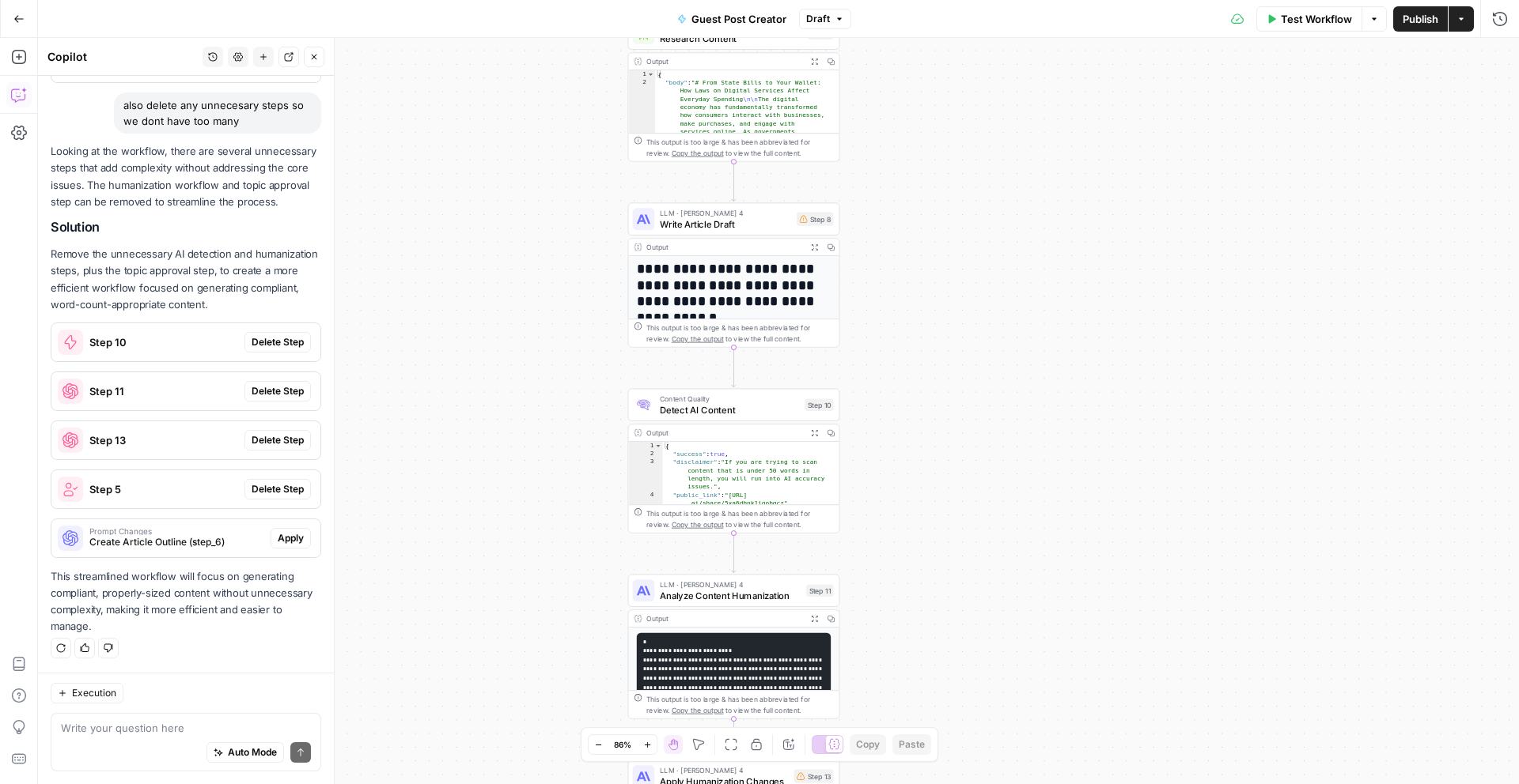
drag, startPoint x: 1282, startPoint y: 660, endPoint x: 948, endPoint y: 268, distance: 515.0
click at [948, 268] on div "**********" at bounding box center [779, 411] width 1481 height 746
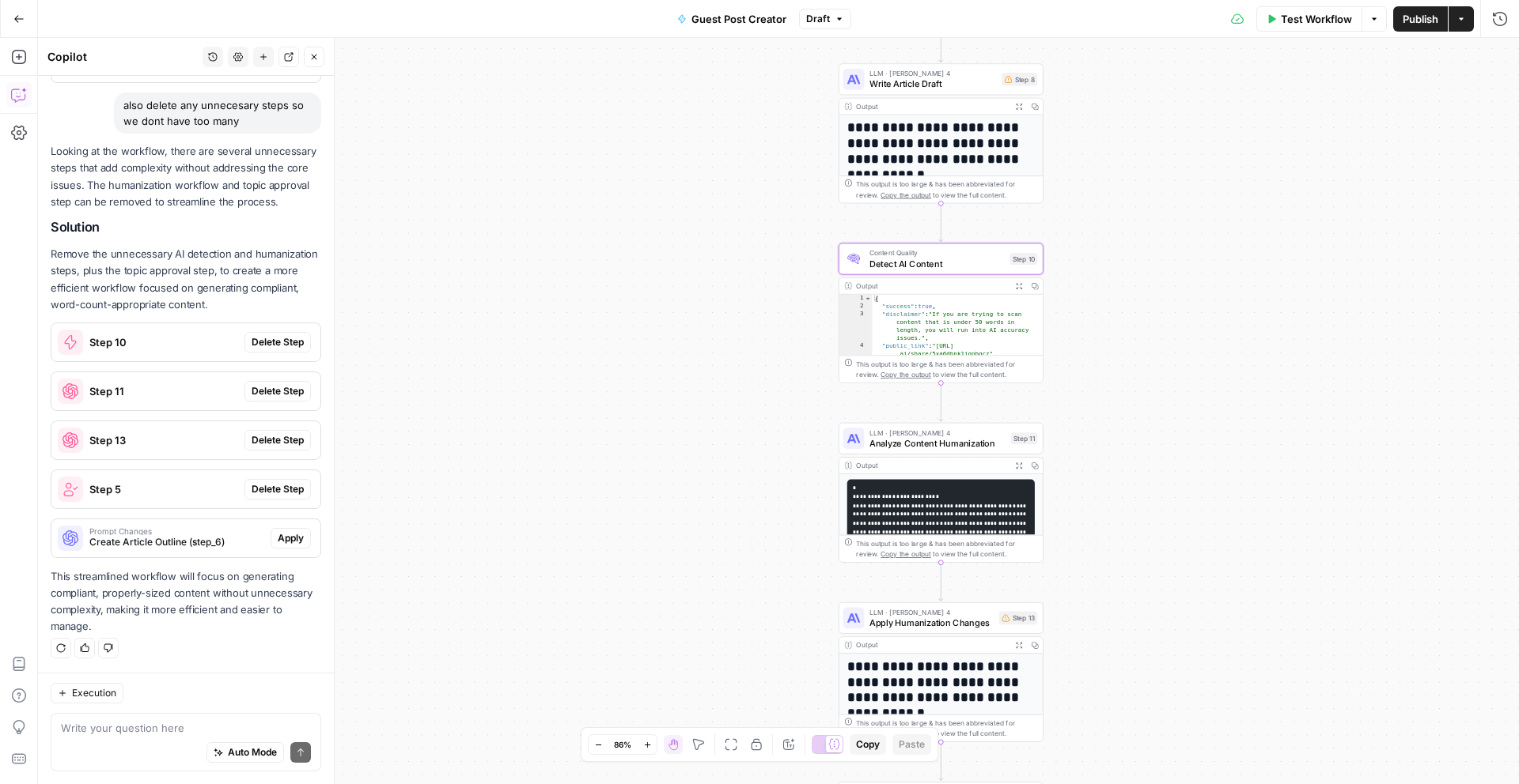
click at [286, 341] on span "Delete Step" at bounding box center [277, 342] width 52 height 14
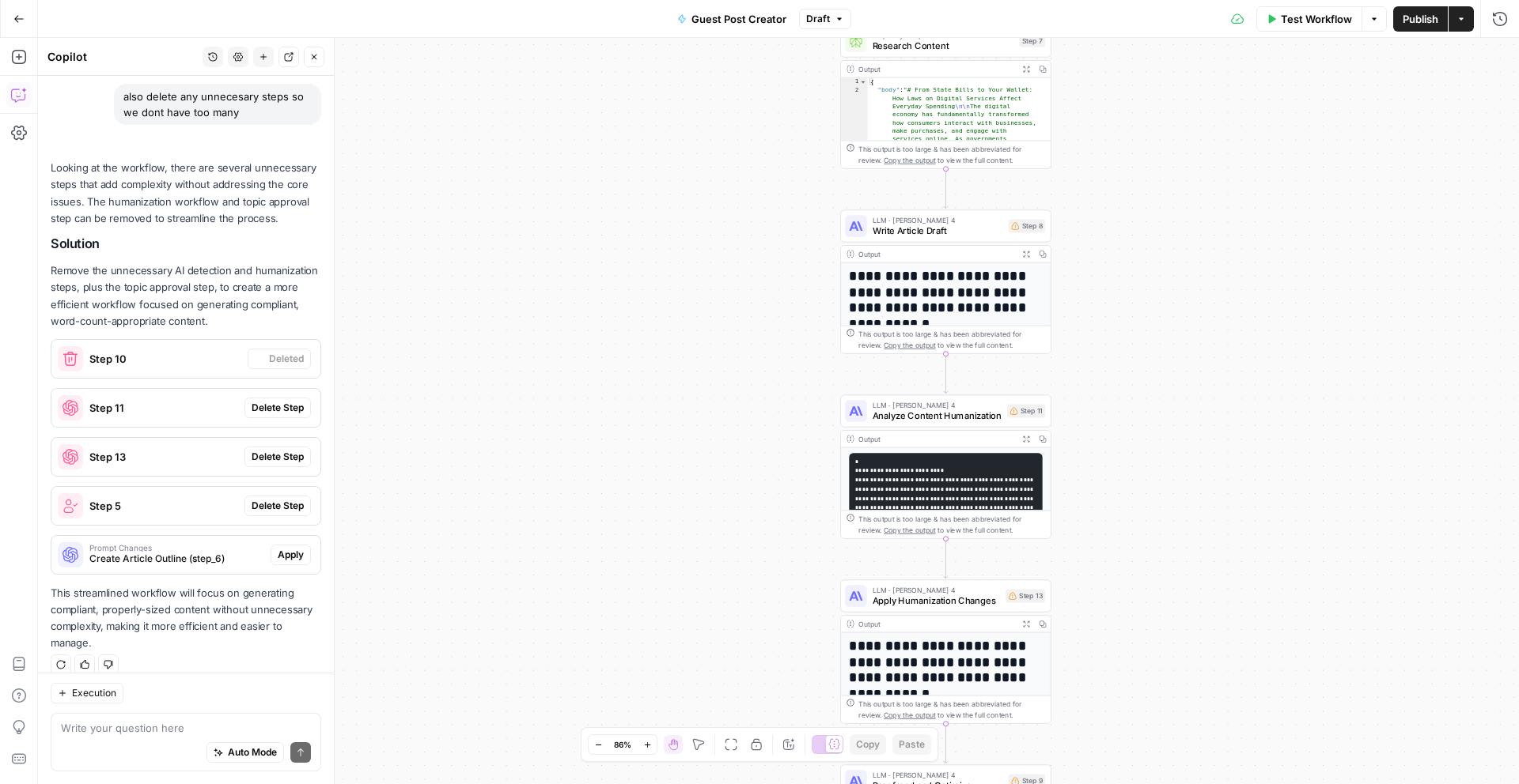
scroll to position [716, 0]
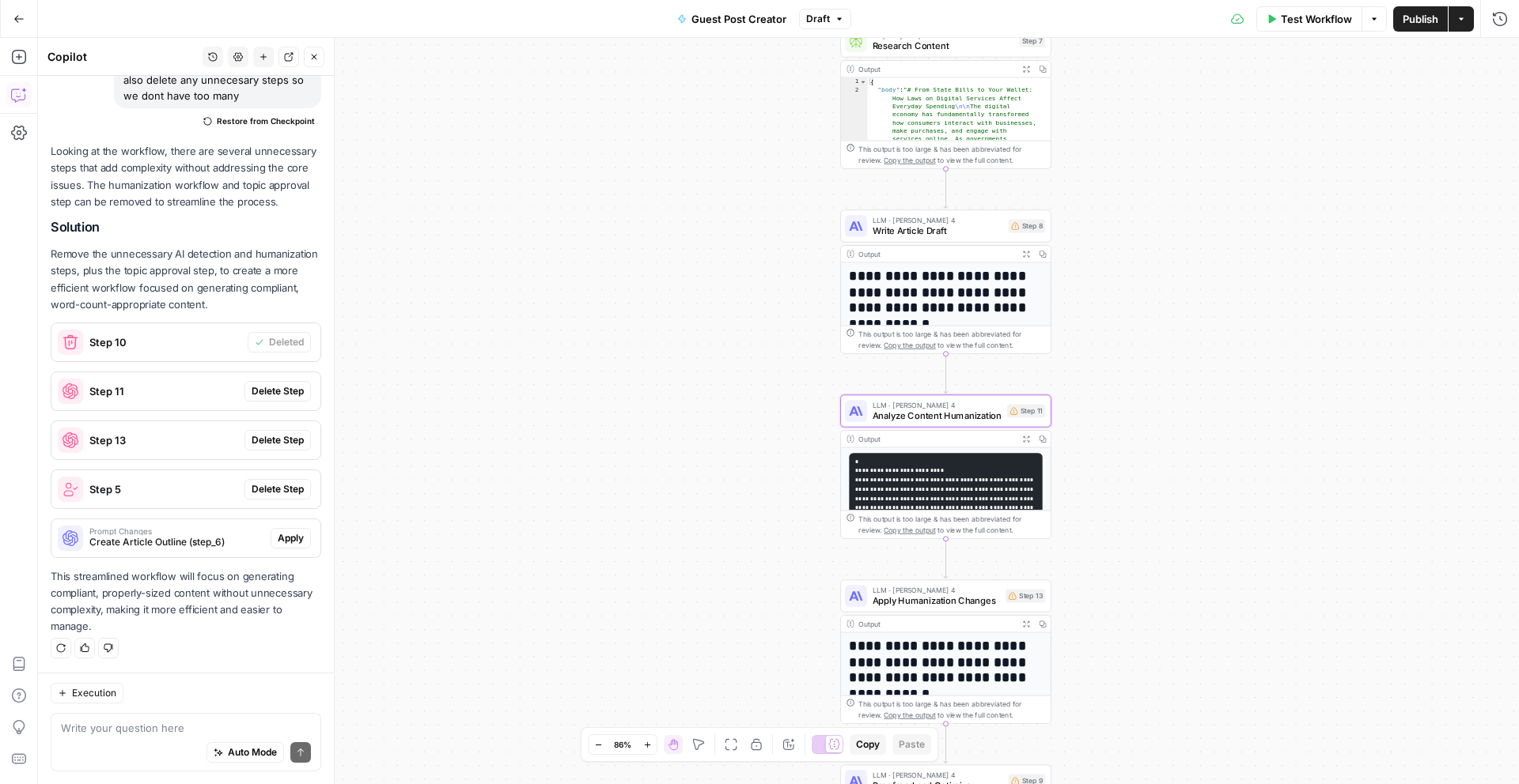
click at [276, 384] on span "Delete Step" at bounding box center [277, 391] width 52 height 14
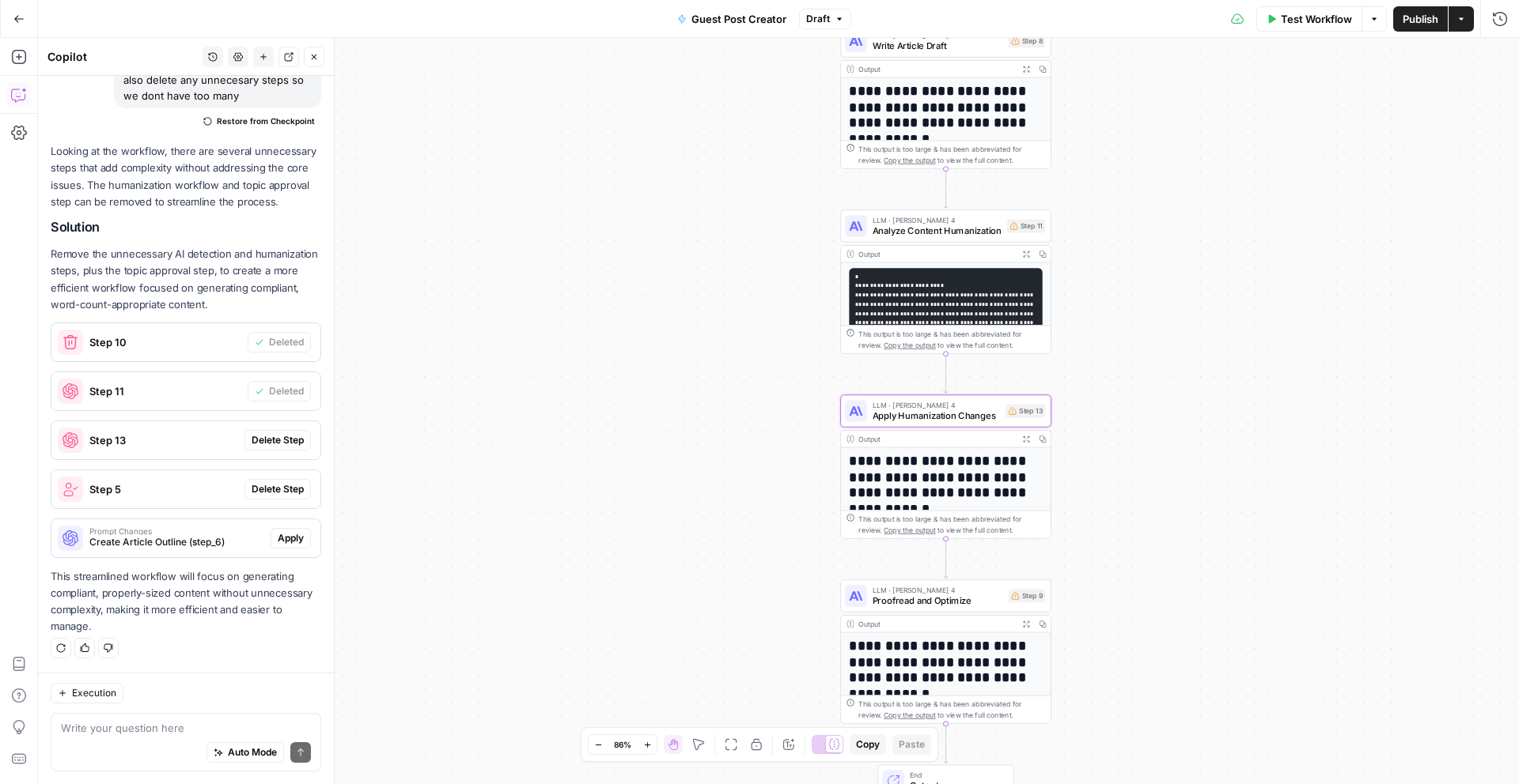
click at [265, 434] on span "Delete Step" at bounding box center [277, 440] width 52 height 14
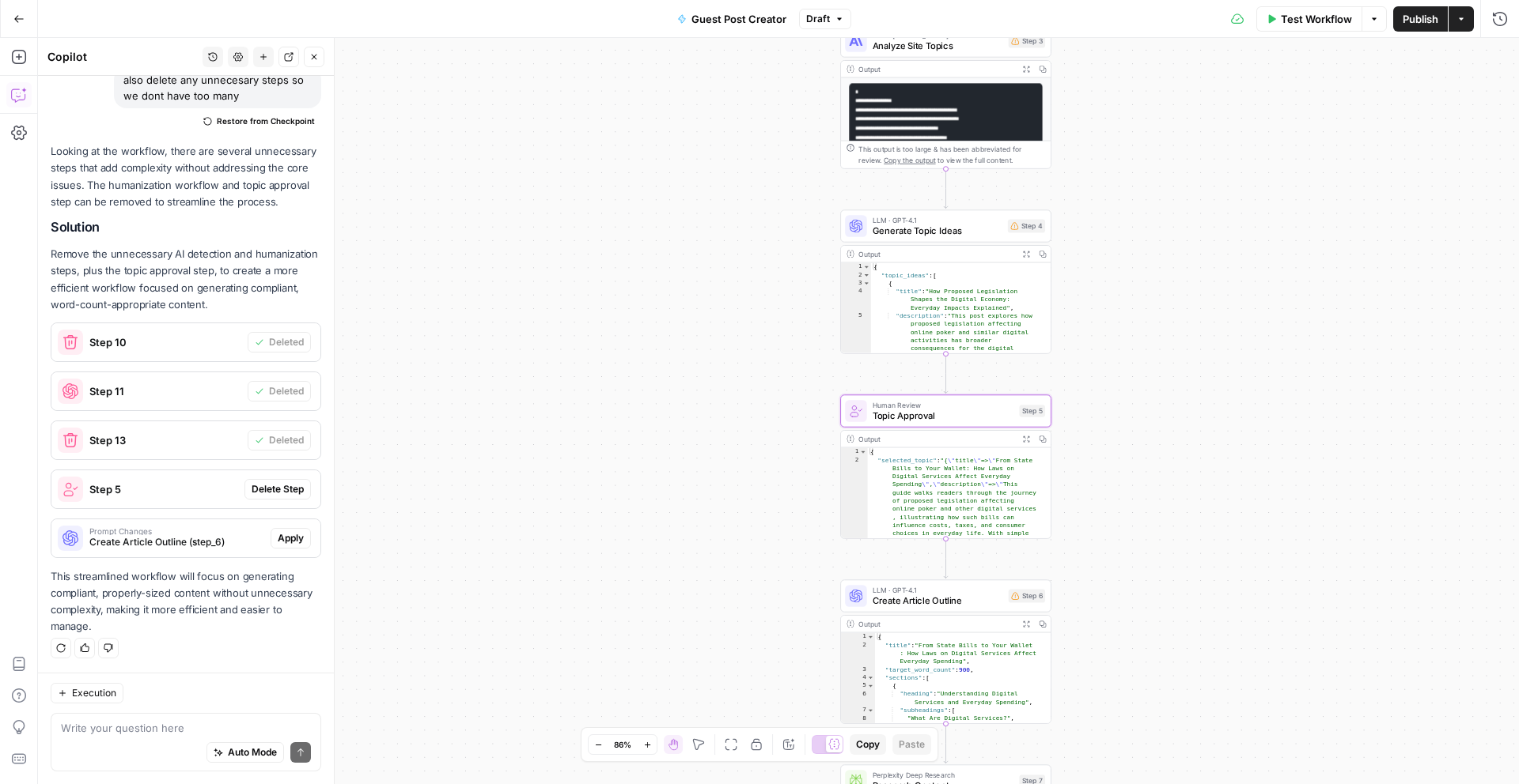
click at [259, 482] on span "Delete Step" at bounding box center [277, 489] width 52 height 14
click at [278, 534] on span "Apply" at bounding box center [290, 538] width 26 height 14
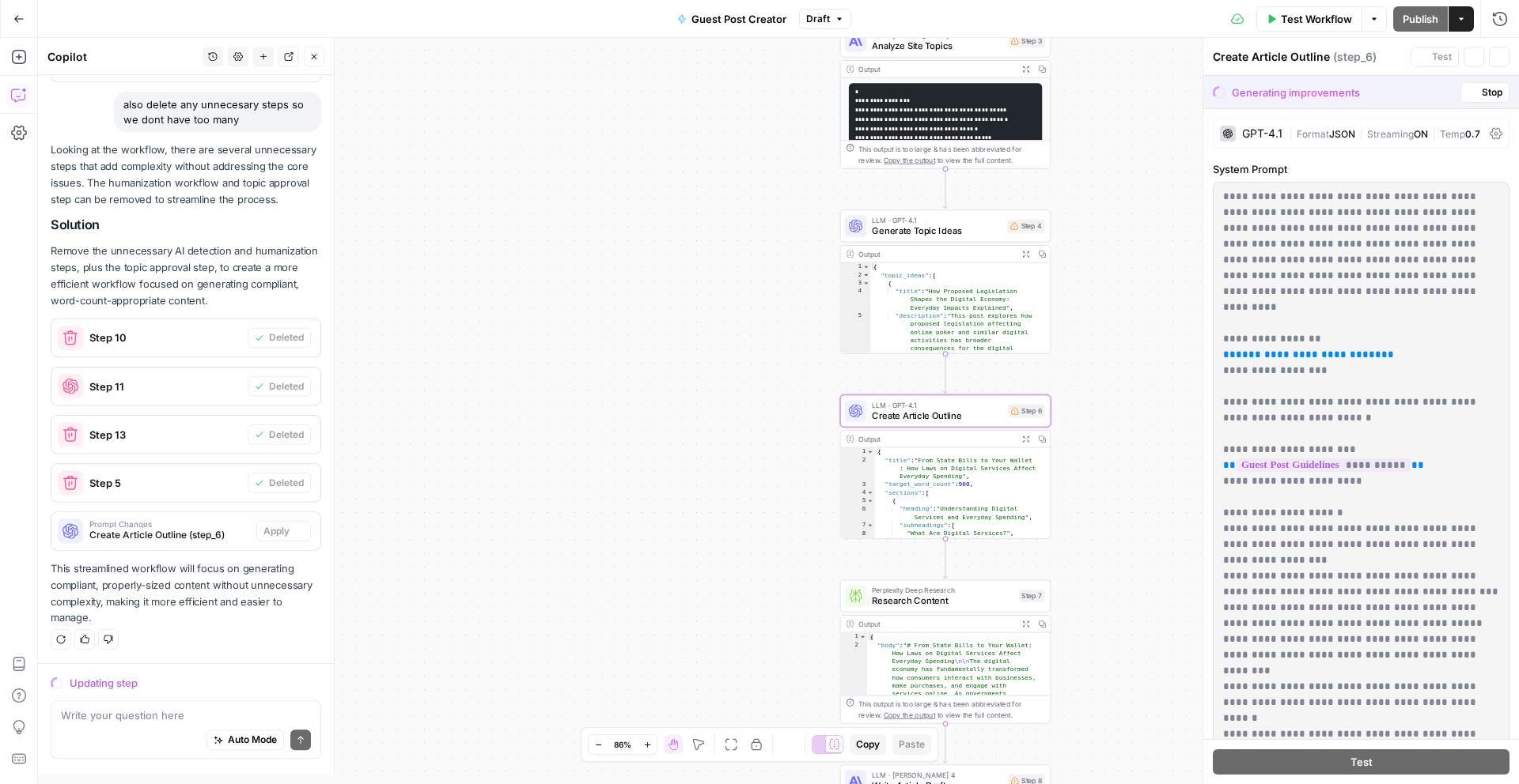
scroll to position [666, 0]
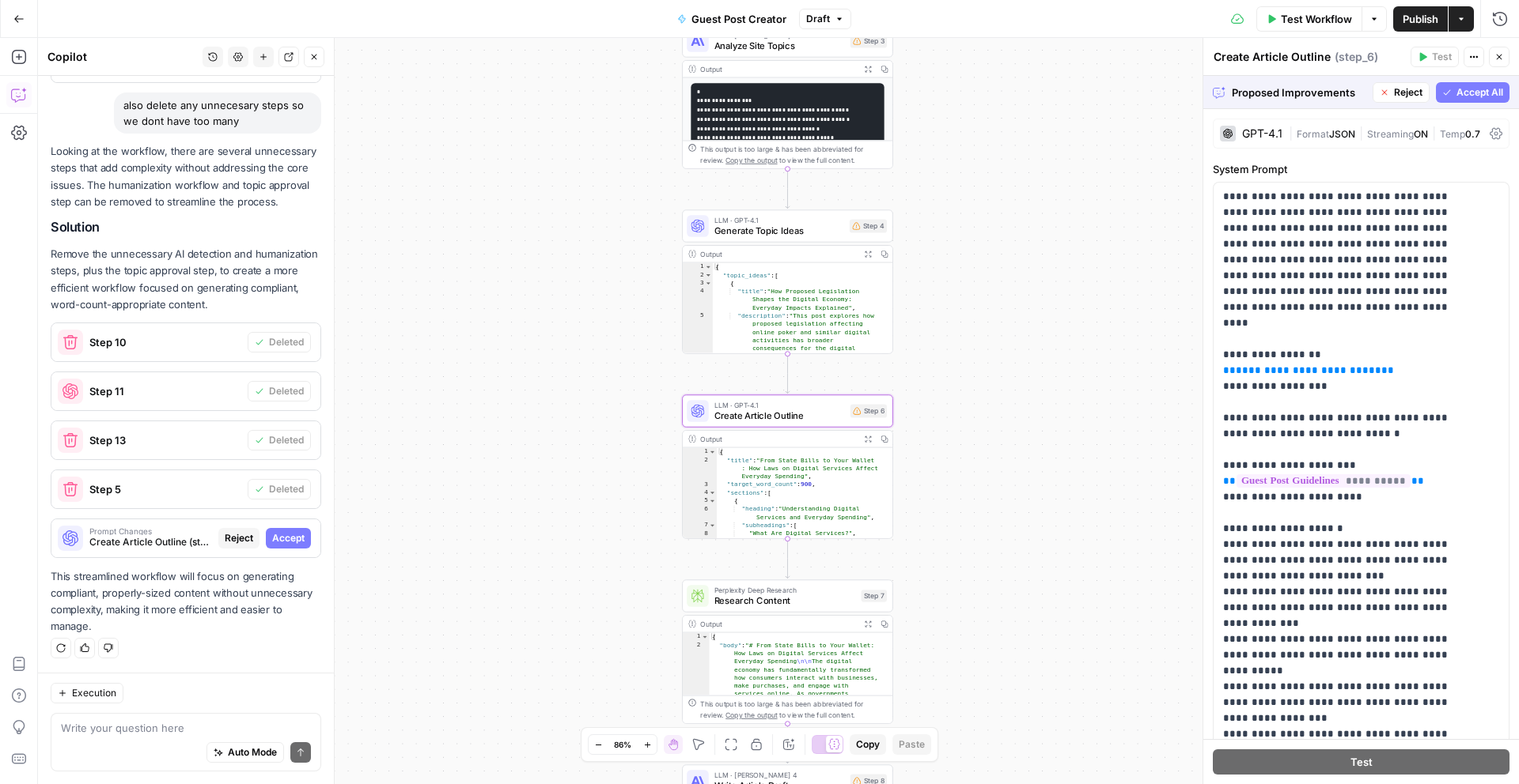
click at [279, 539] on span "Accept" at bounding box center [288, 538] width 32 height 14
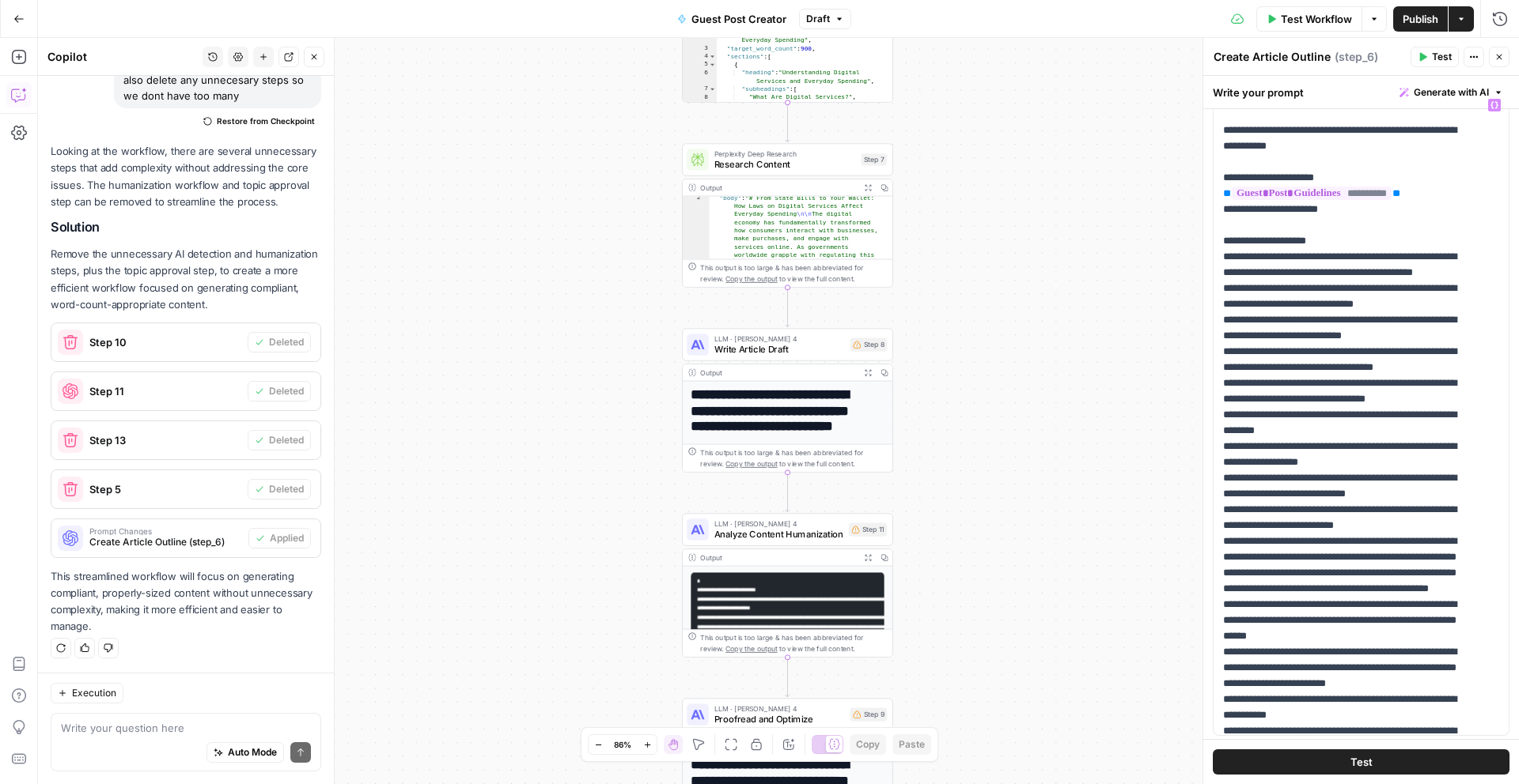
scroll to position [56, 0]
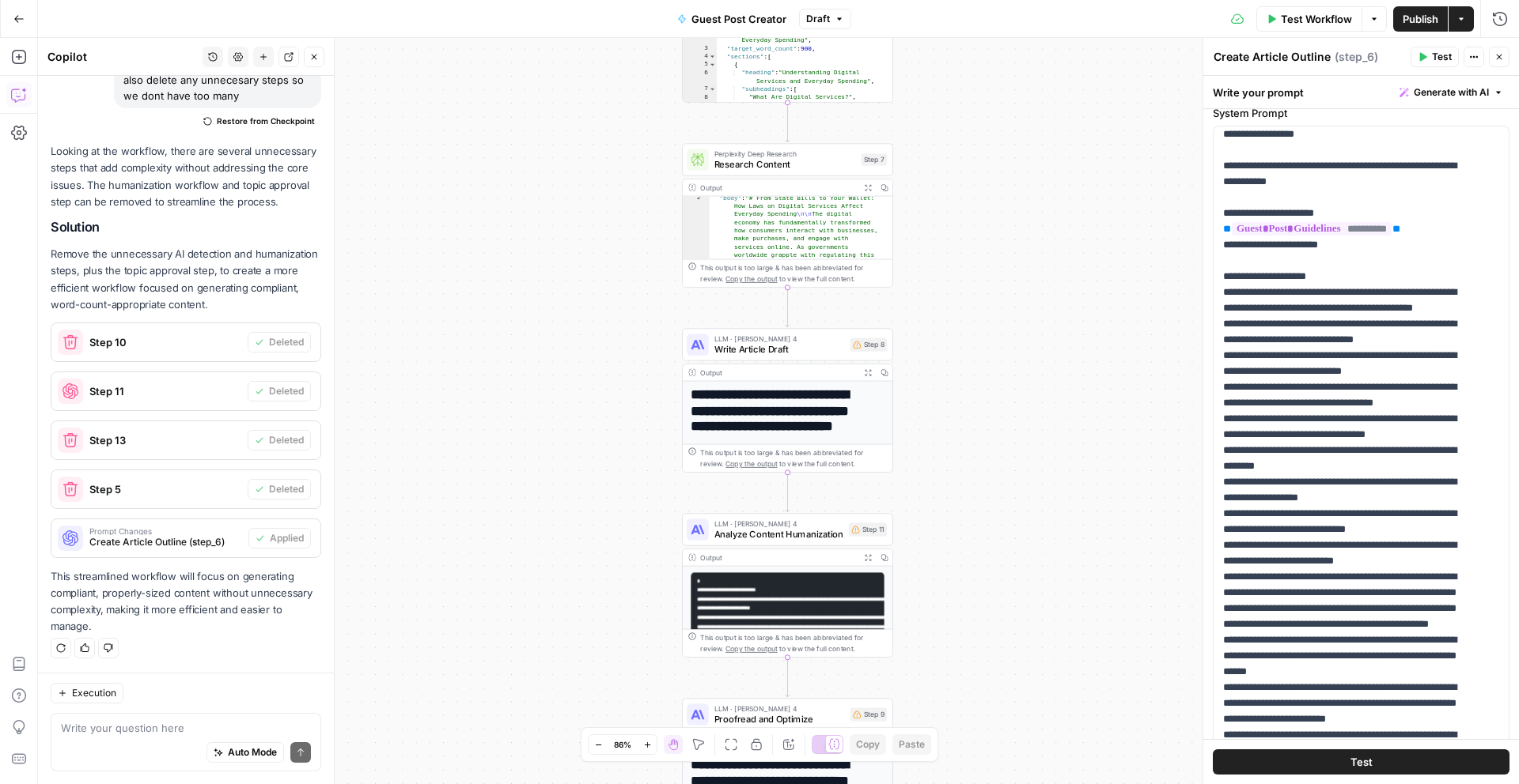
click at [1325, 14] on span "Test Workflow" at bounding box center [1315, 19] width 71 height 16
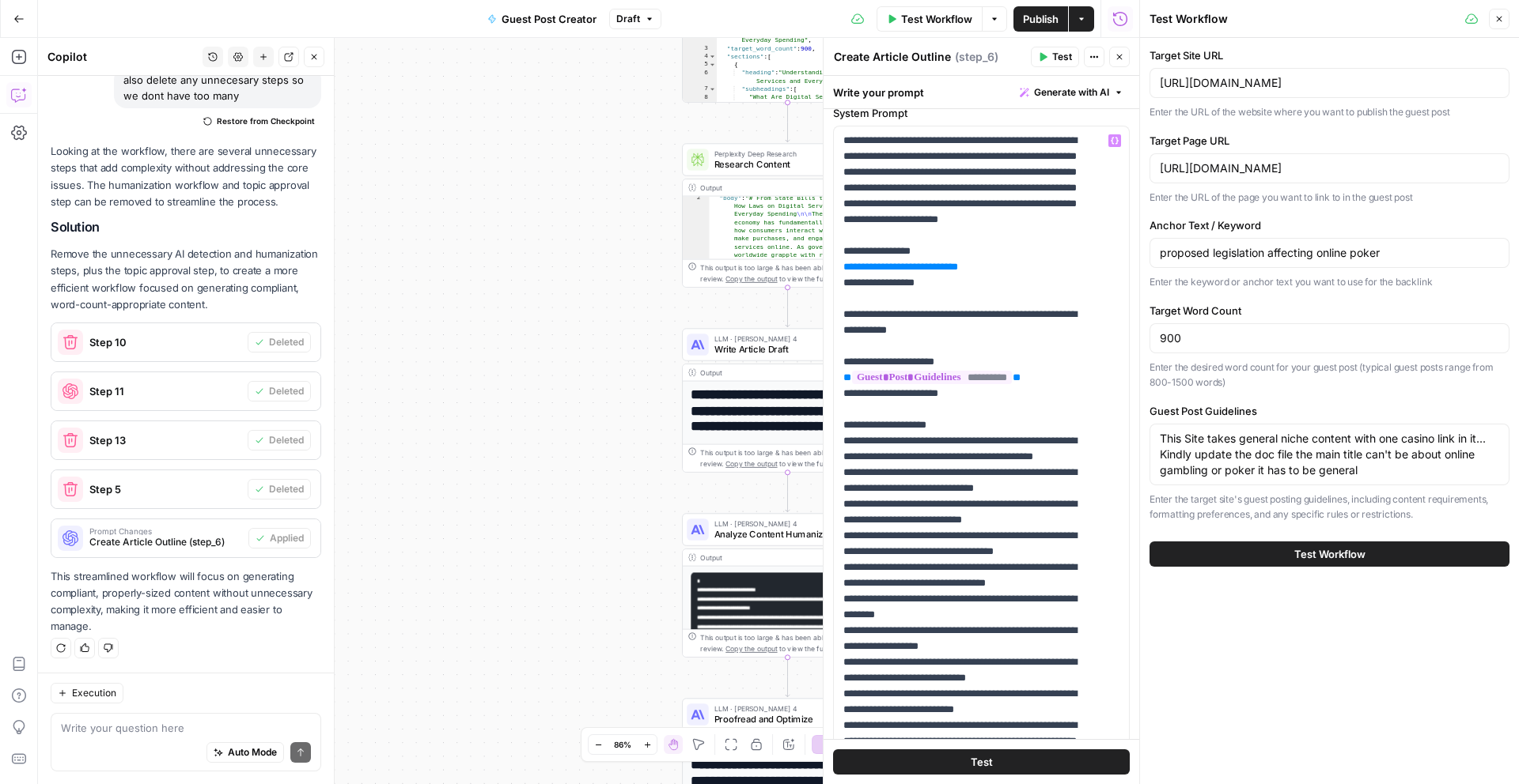
scroll to position [0, 0]
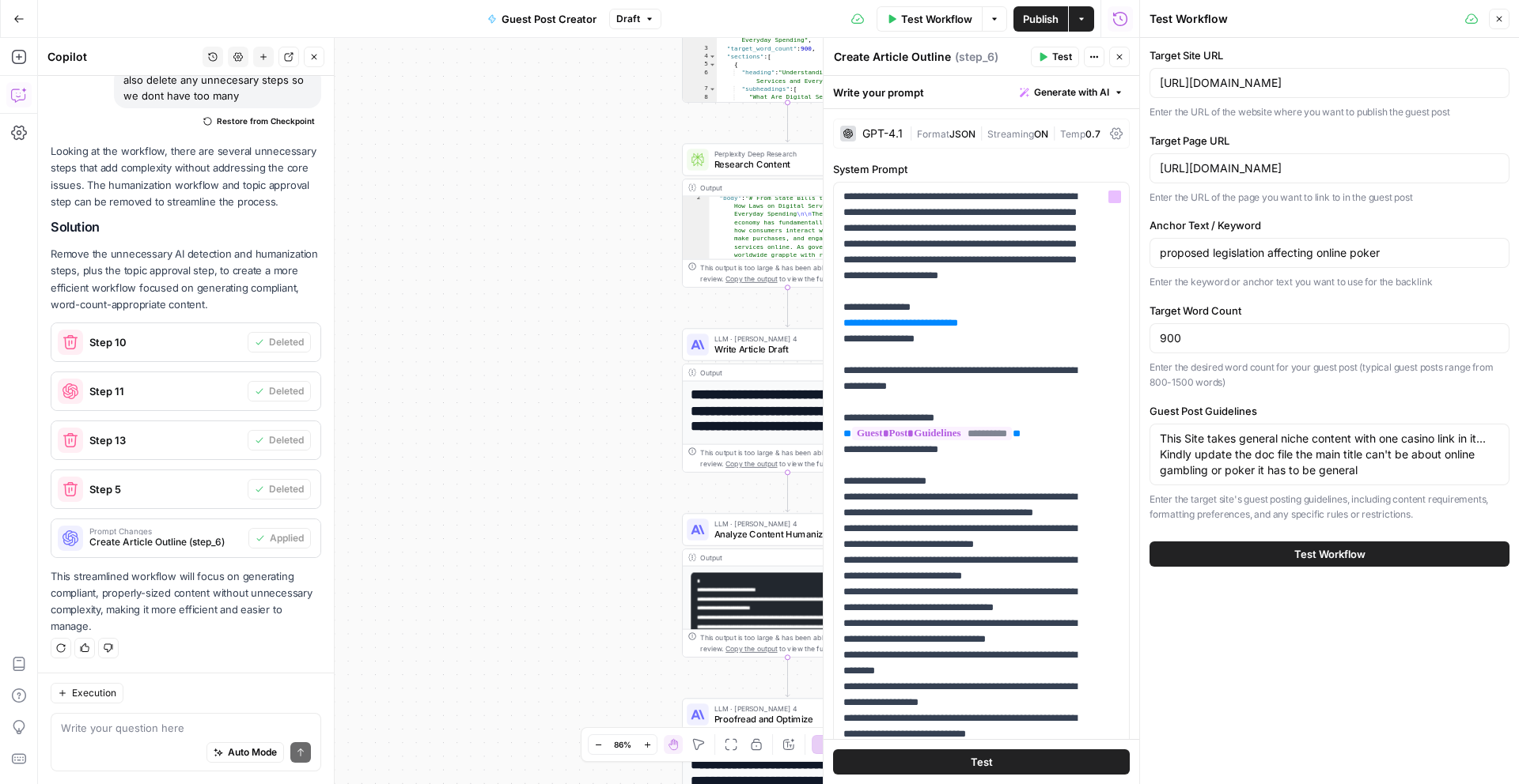
click at [553, 246] on div "**********" at bounding box center [588, 411] width 1101 height 746
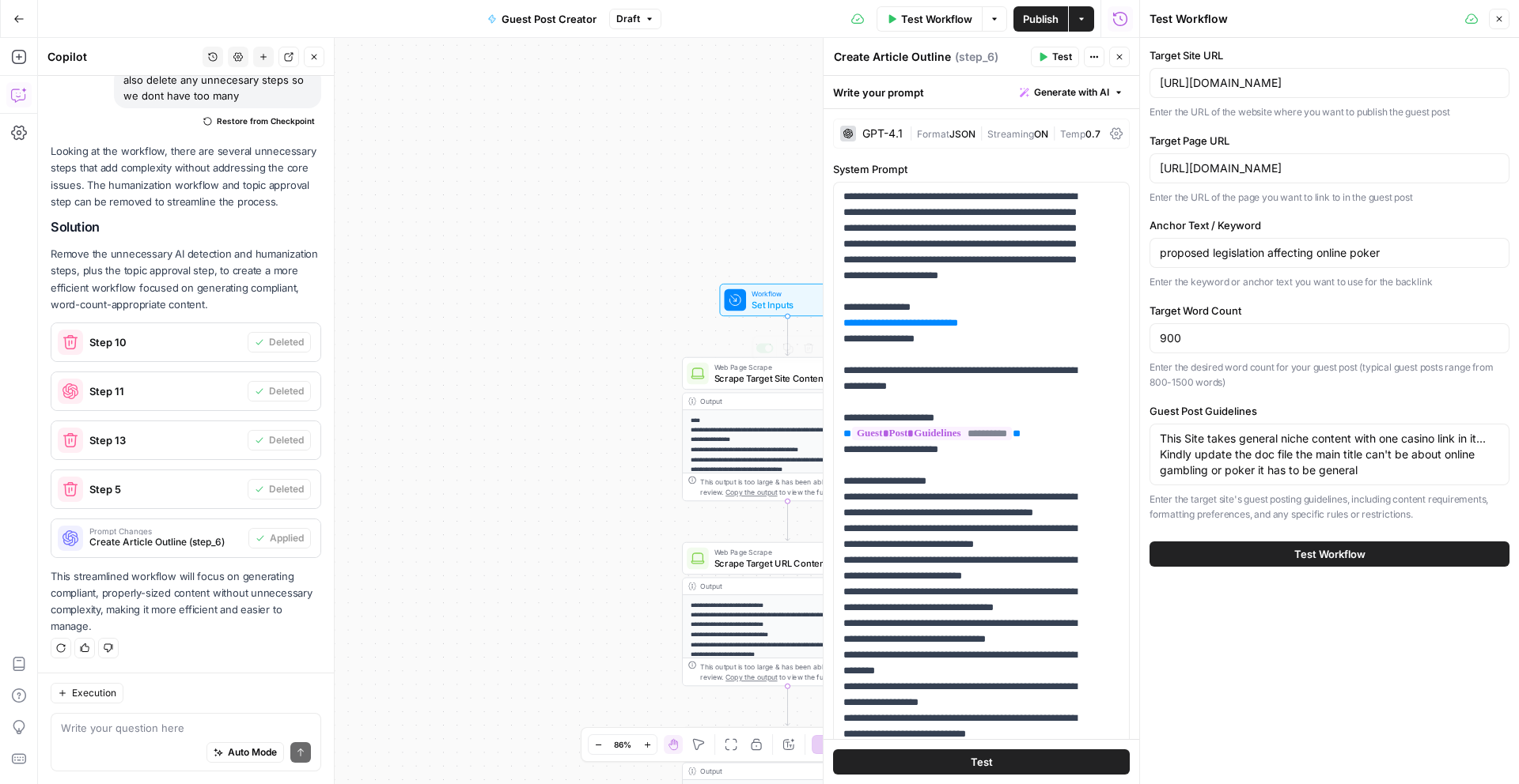
click at [760, 305] on span "Set Inputs" at bounding box center [784, 304] width 68 height 13
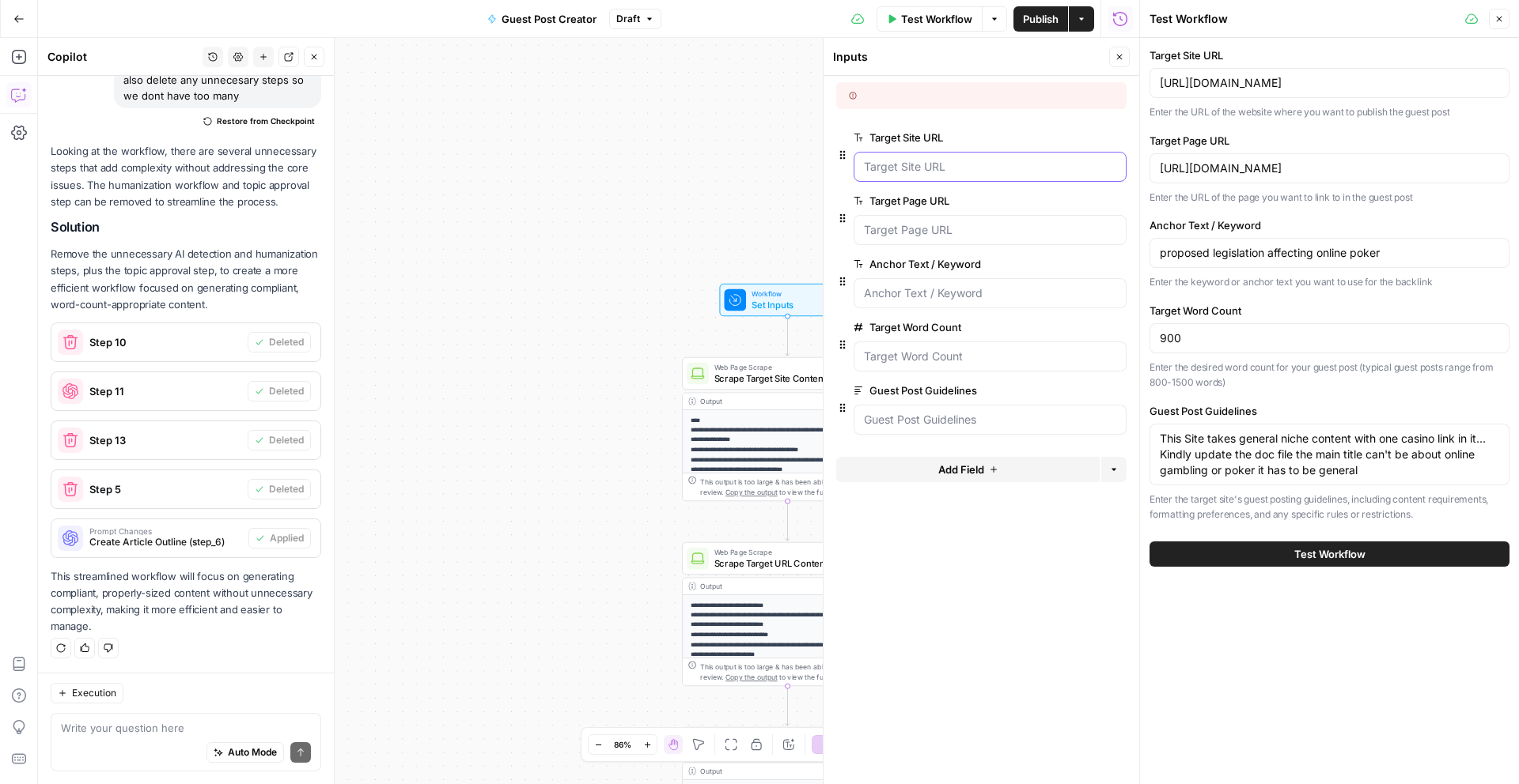
click at [897, 167] on URL "Target Site URL" at bounding box center [989, 167] width 252 height 16
click at [958, 166] on URL "Target Site URL" at bounding box center [989, 167] width 252 height 16
click at [1214, 88] on input "[URL][DOMAIN_NAME]" at bounding box center [1329, 83] width 339 height 16
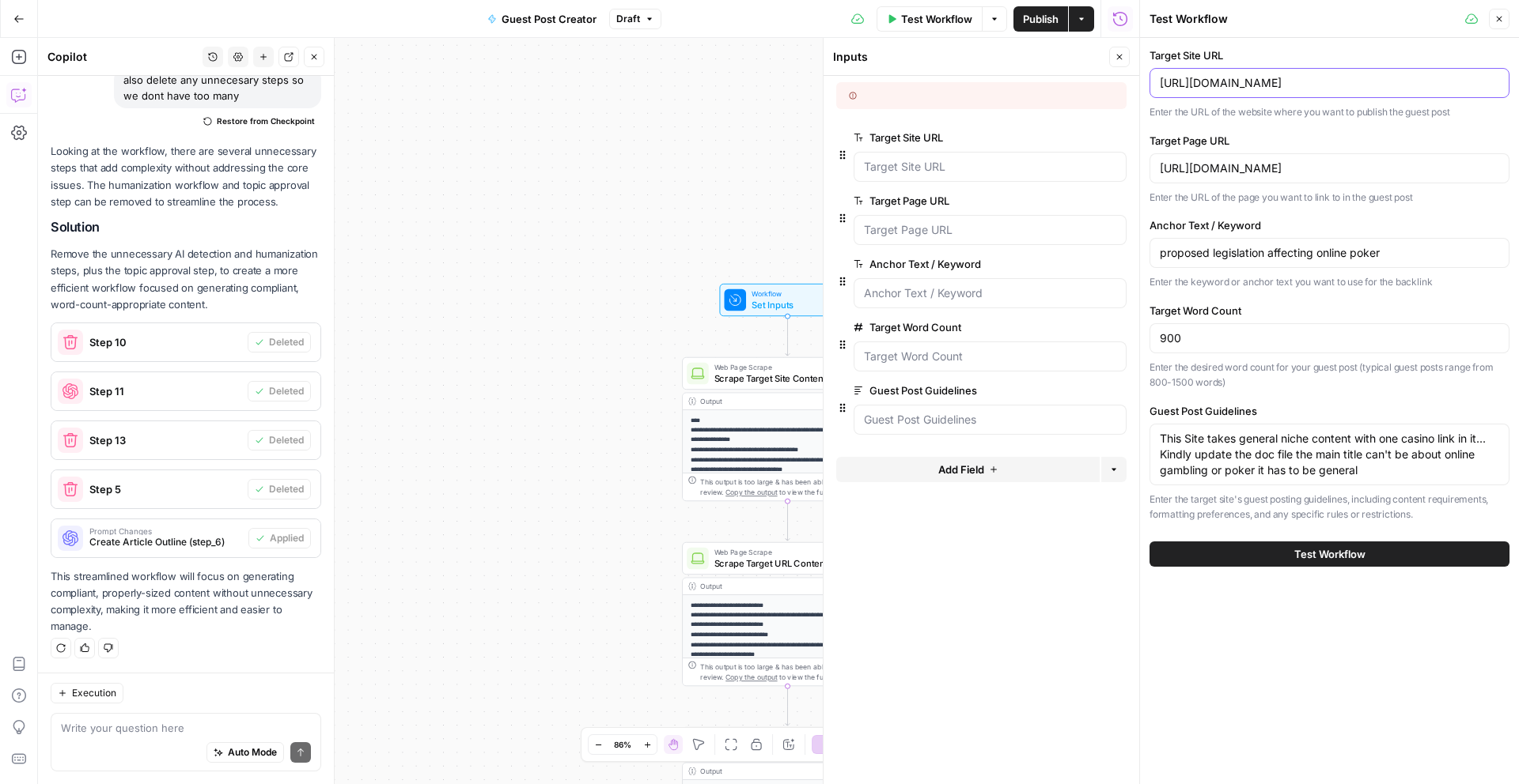
paste input "[DOMAIN_NAME]"
type input "[DOMAIN_NAME]"
click at [1232, 155] on div "[URL][DOMAIN_NAME]" at bounding box center [1329, 168] width 360 height 30
click at [1186, 248] on input "proposed legislation affecting online poker" at bounding box center [1329, 253] width 339 height 16
click at [1183, 157] on div "[URL][DOMAIN_NAME]" at bounding box center [1329, 168] width 360 height 30
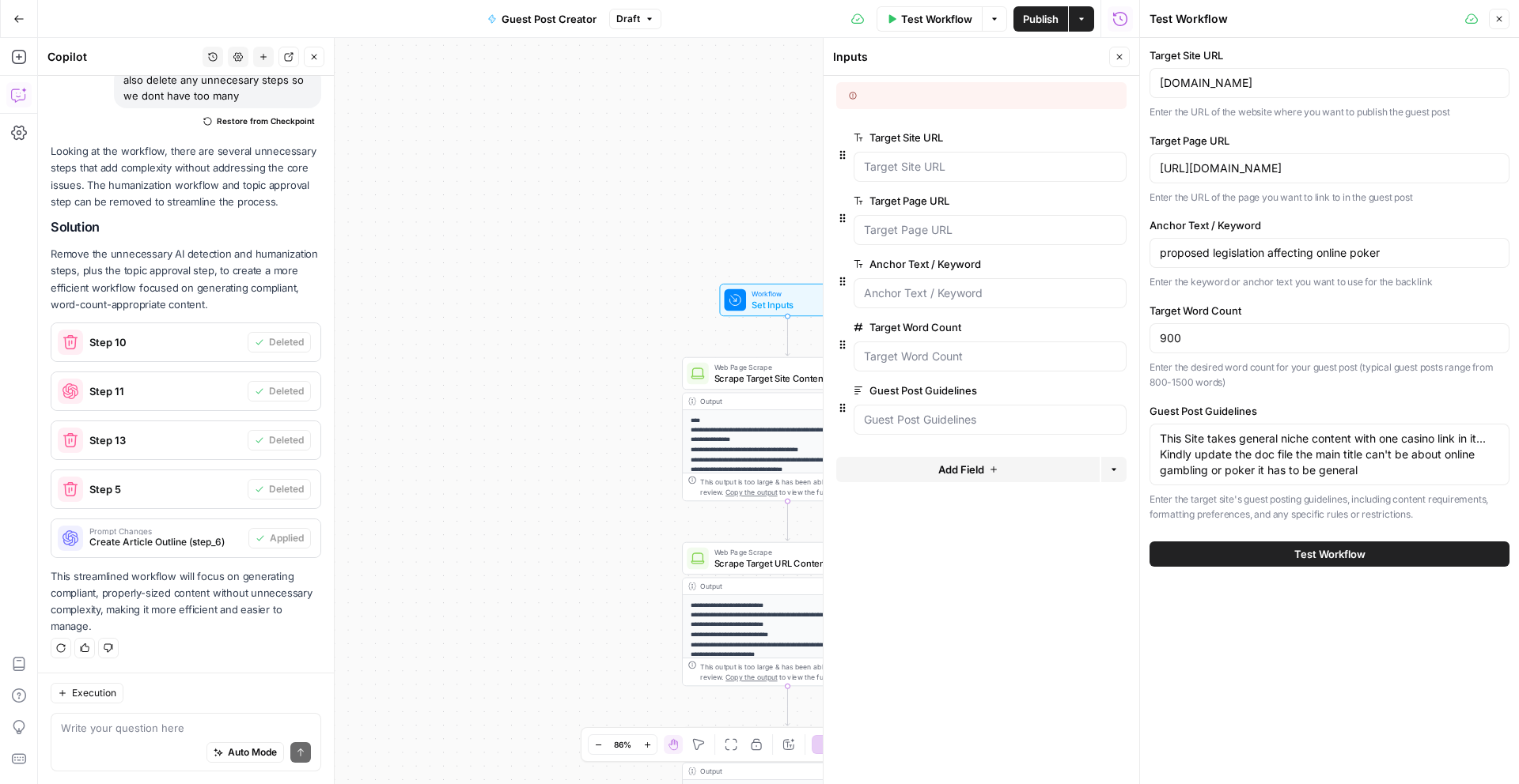
click at [1183, 157] on div "[URL][DOMAIN_NAME]" at bounding box center [1329, 168] width 360 height 30
click at [1174, 175] on input "[URL][DOMAIN_NAME]" at bounding box center [1329, 168] width 339 height 16
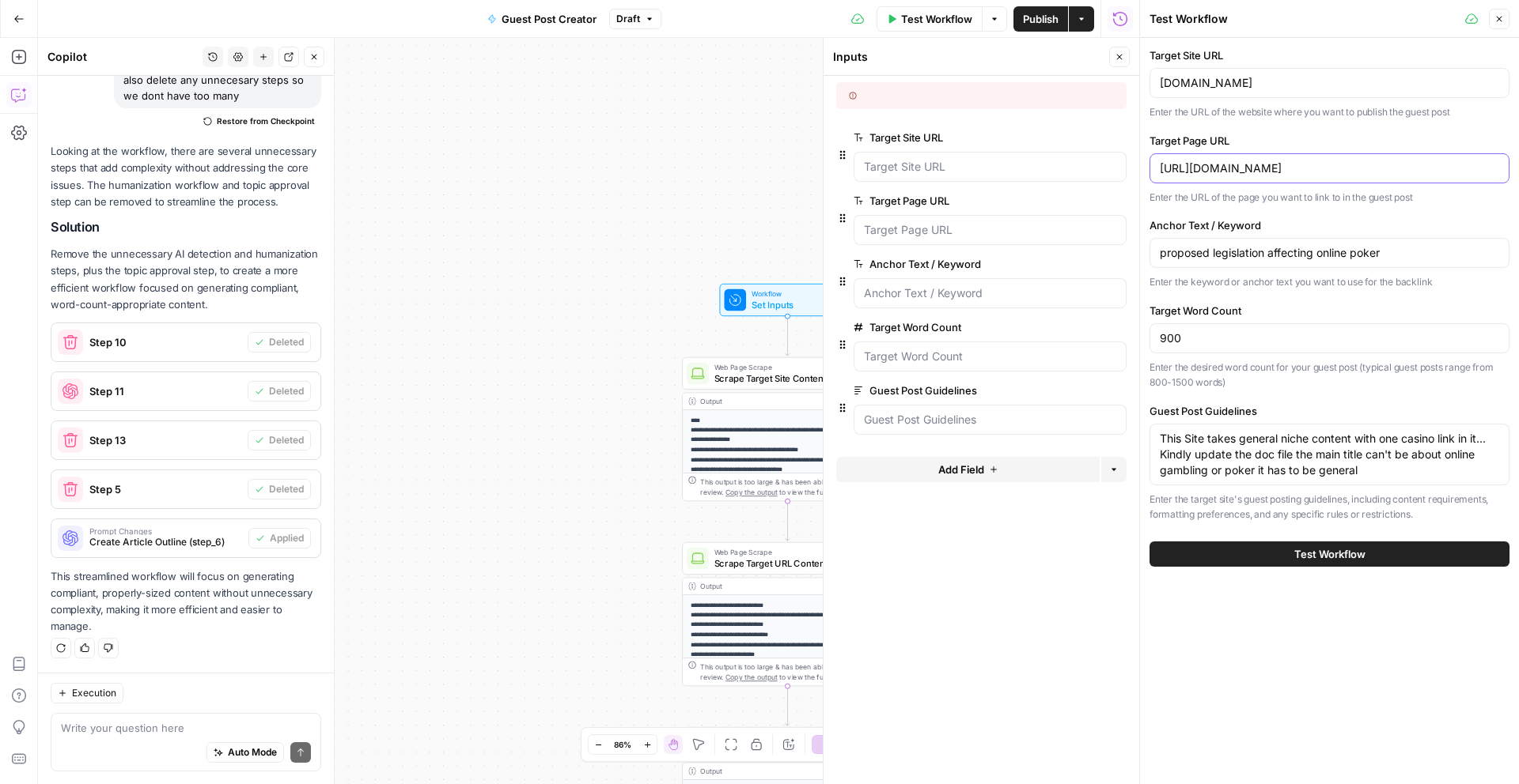
paste input "games/3-card-poker"
type input "[URL][DOMAIN_NAME]"
click at [1219, 244] on div "proposed legislation affecting online poker" at bounding box center [1329, 253] width 360 height 30
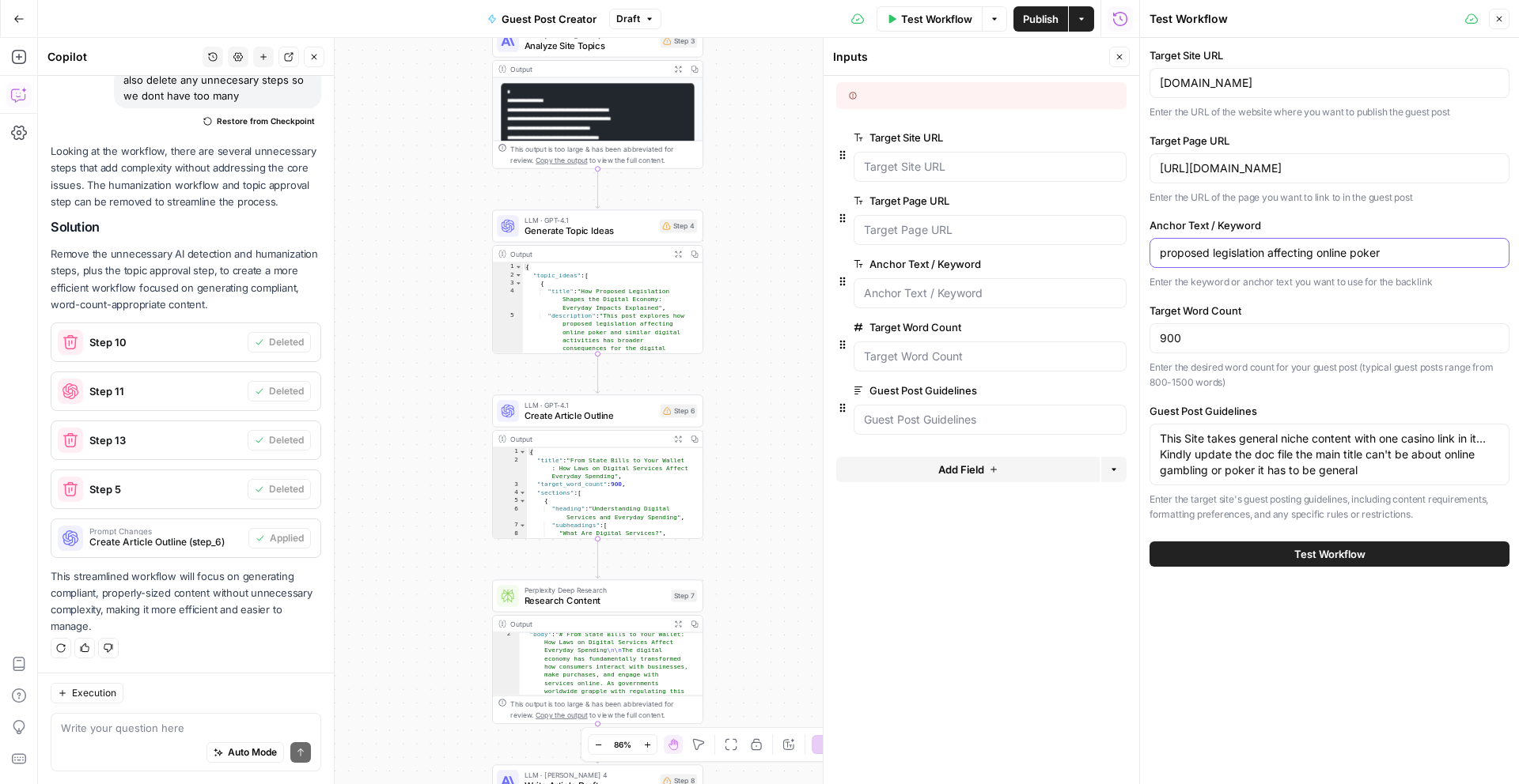
click at [1233, 253] on input "proposed legislation affecting online poker" at bounding box center [1329, 253] width 339 height 16
paste input "3 card poker online"
type input "3 card poker online"
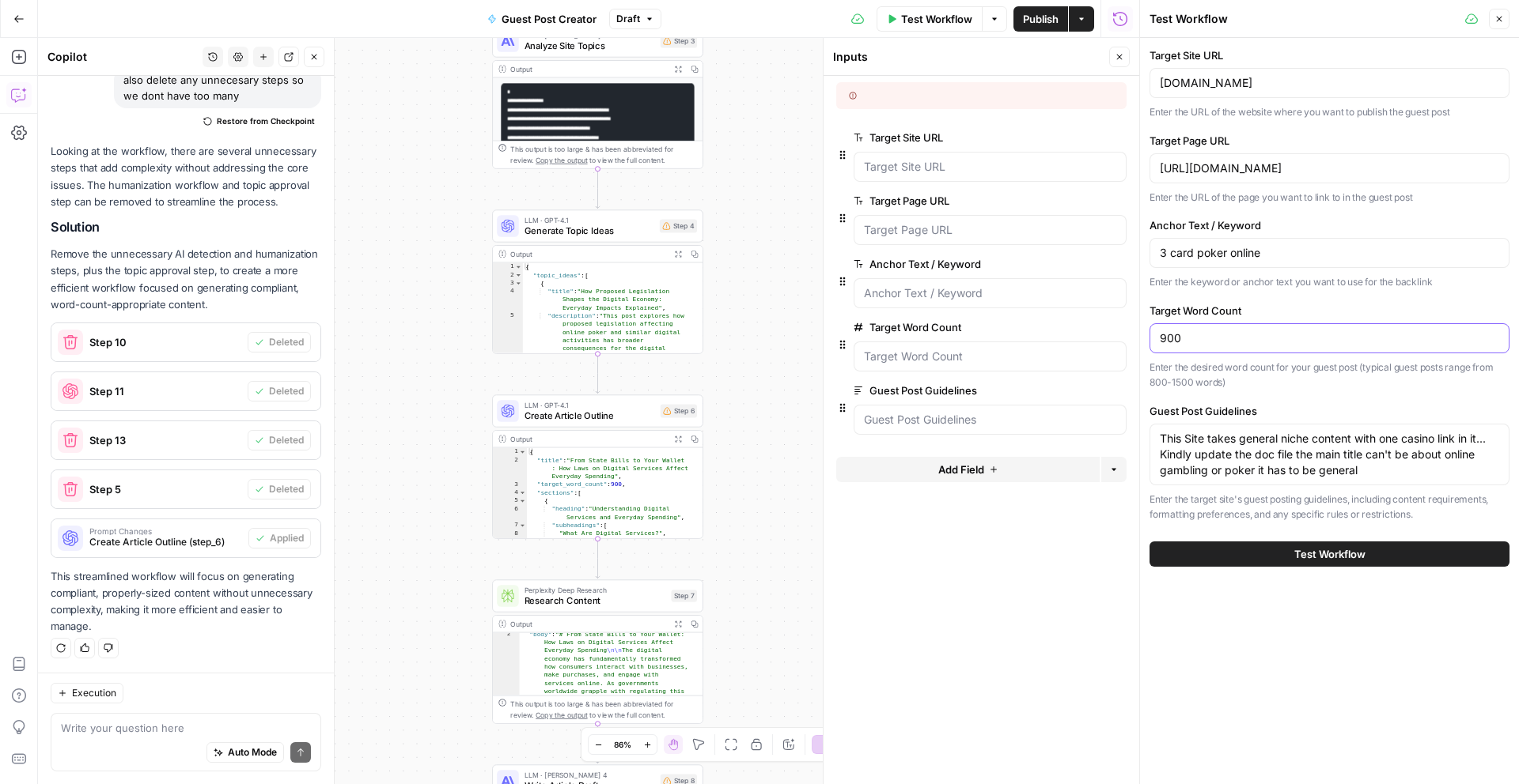
click at [1166, 340] on input "900" at bounding box center [1329, 338] width 339 height 16
click at [1219, 454] on textarea "This Site takes general niche content with one casino link in it... Kindly upda…" at bounding box center [1329, 455] width 339 height 48
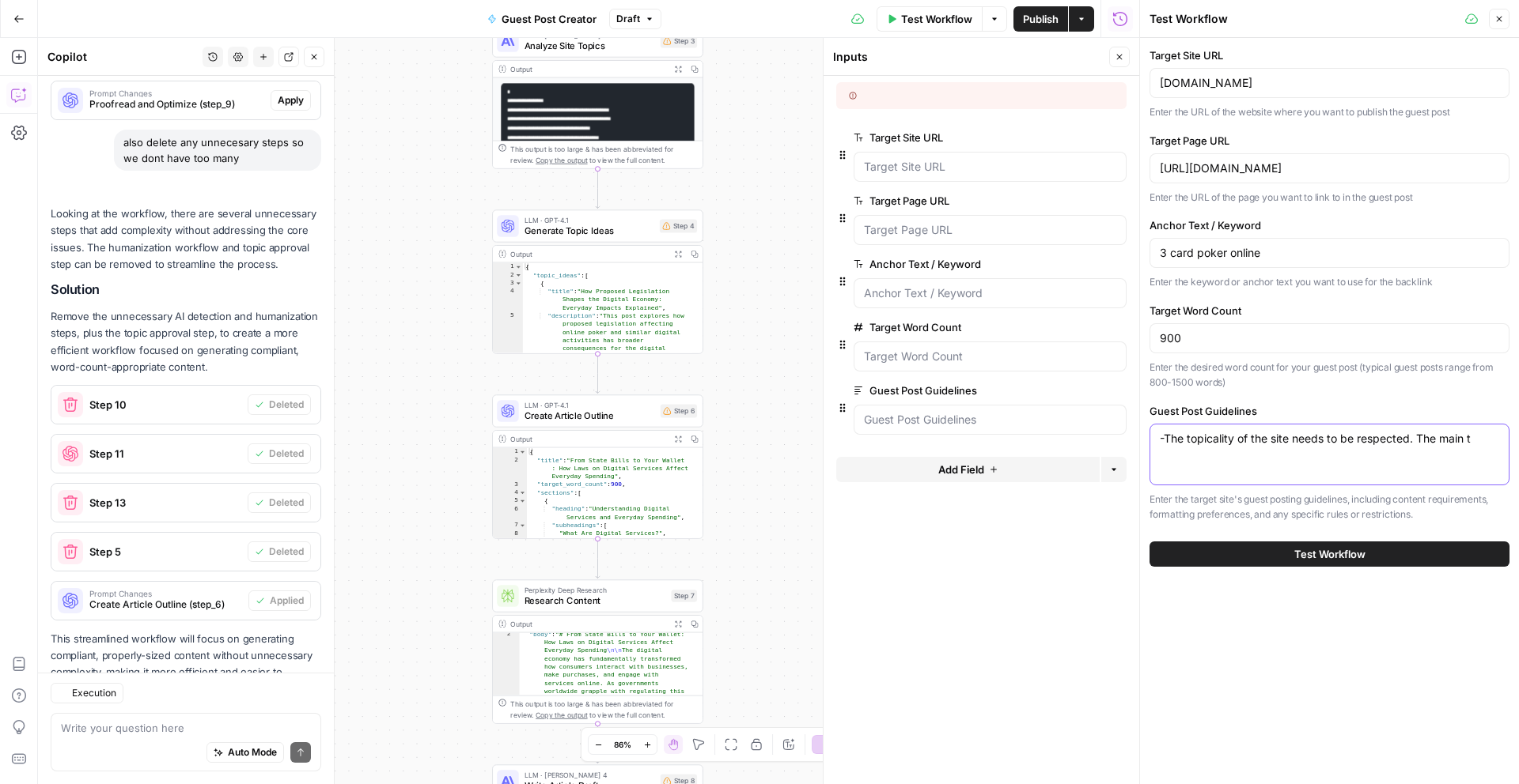
scroll to position [716, 0]
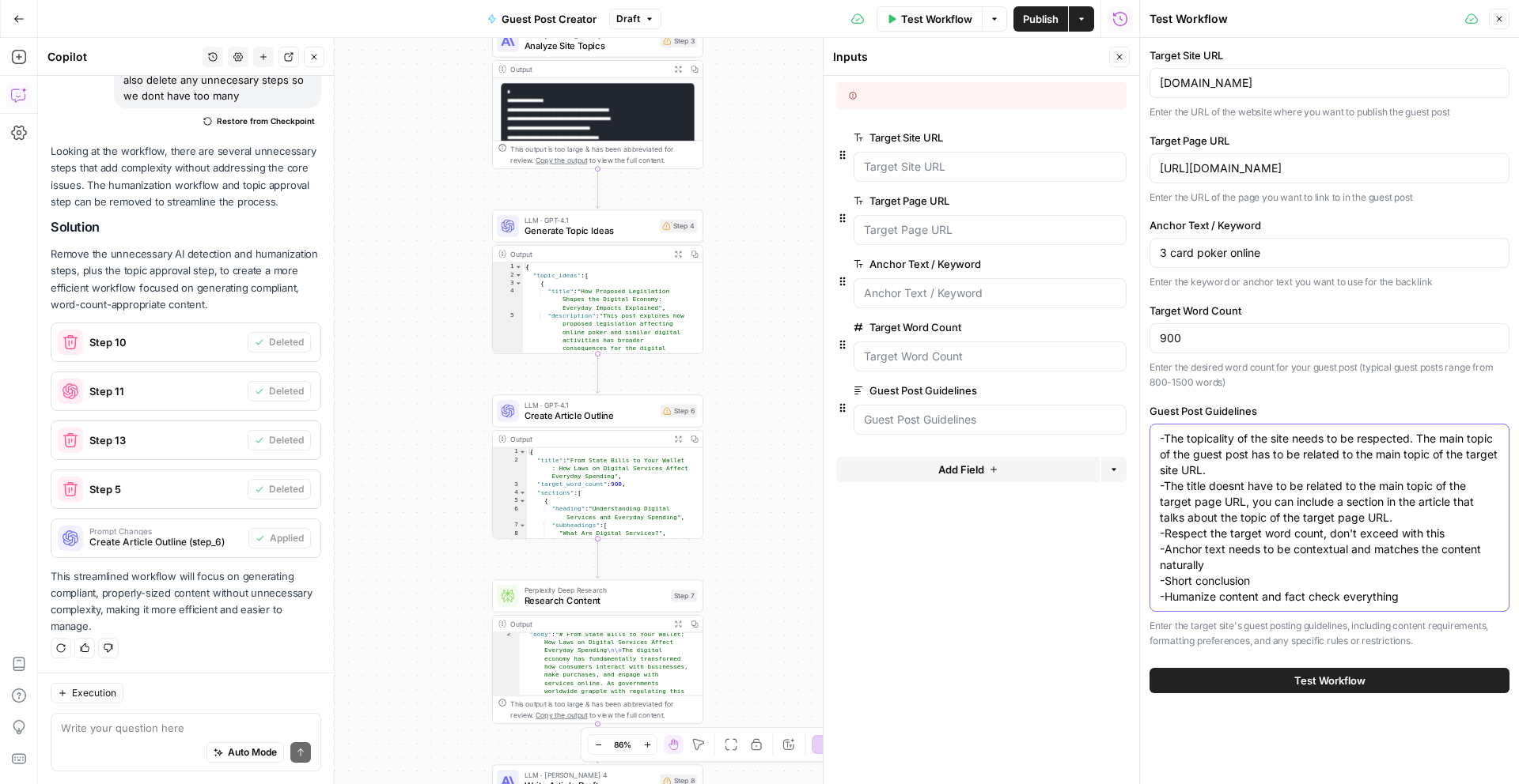
type textarea "-The topicality of the site needs to be respected. The main topic of the guest …"
click at [1233, 686] on button "Test Workflow" at bounding box center [1329, 680] width 360 height 26
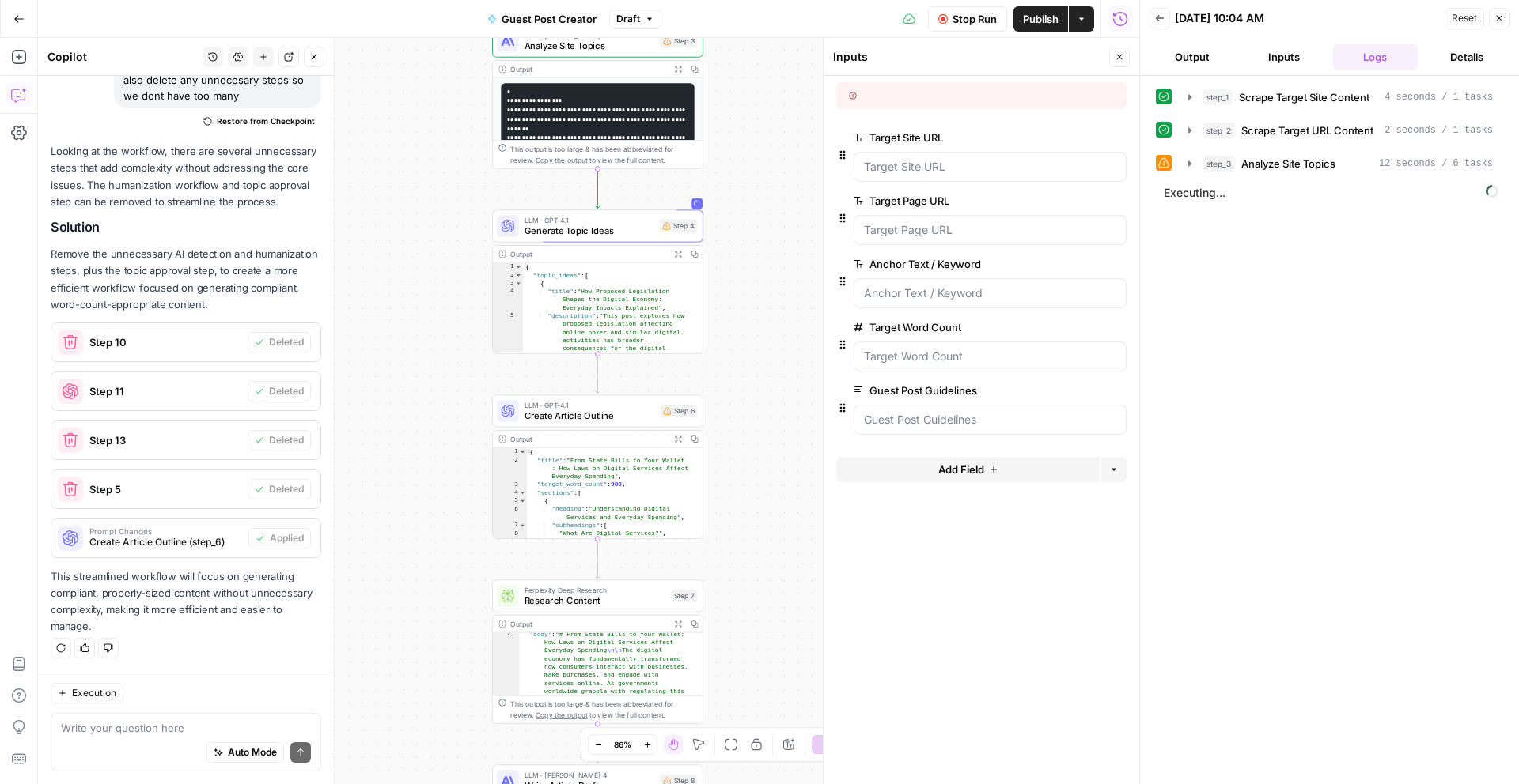
click at [1125, 59] on button "Close" at bounding box center [1119, 57] width 21 height 21
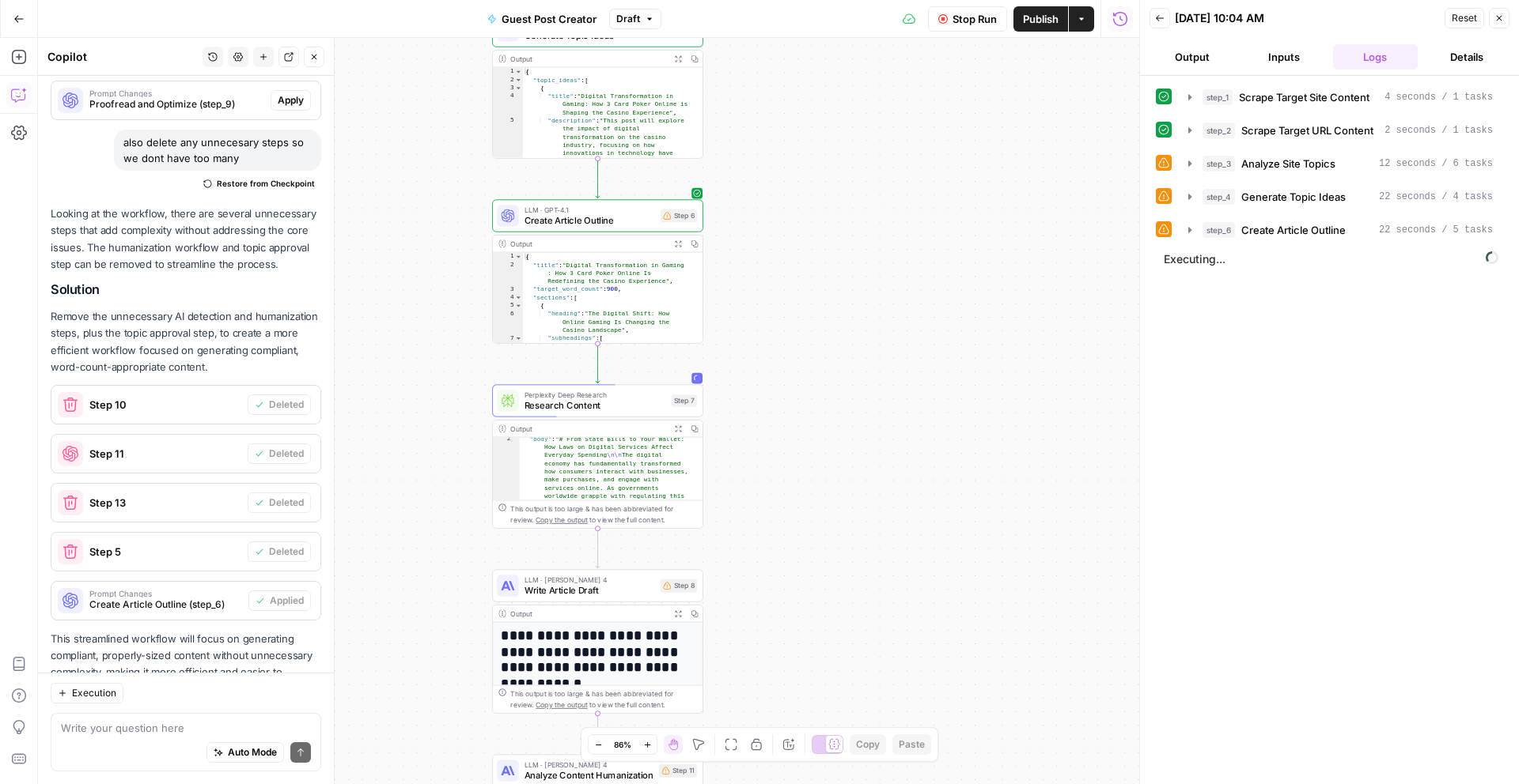
scroll to position [716, 0]
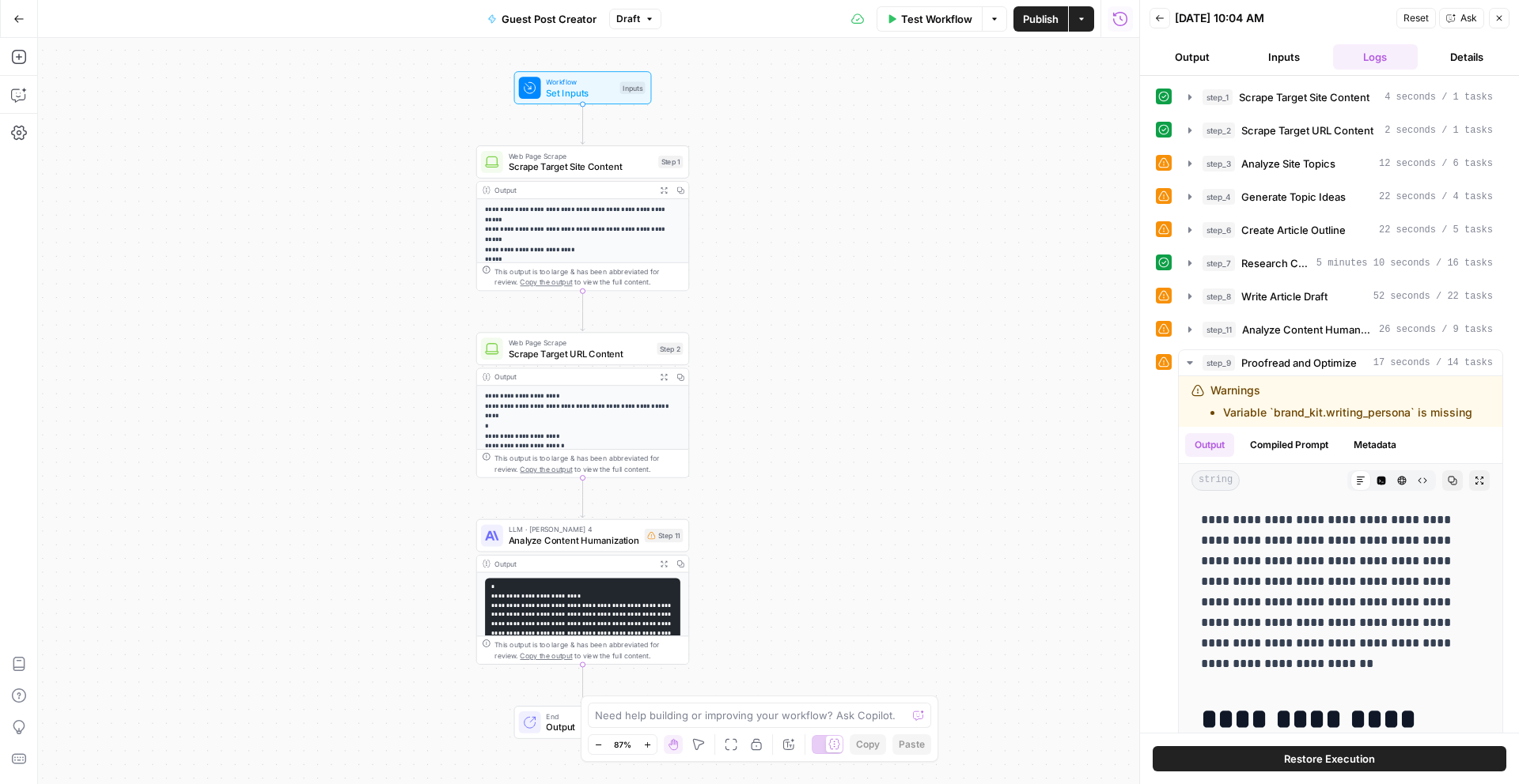
click at [16, 17] on icon "button" at bounding box center [19, 19] width 11 height 11
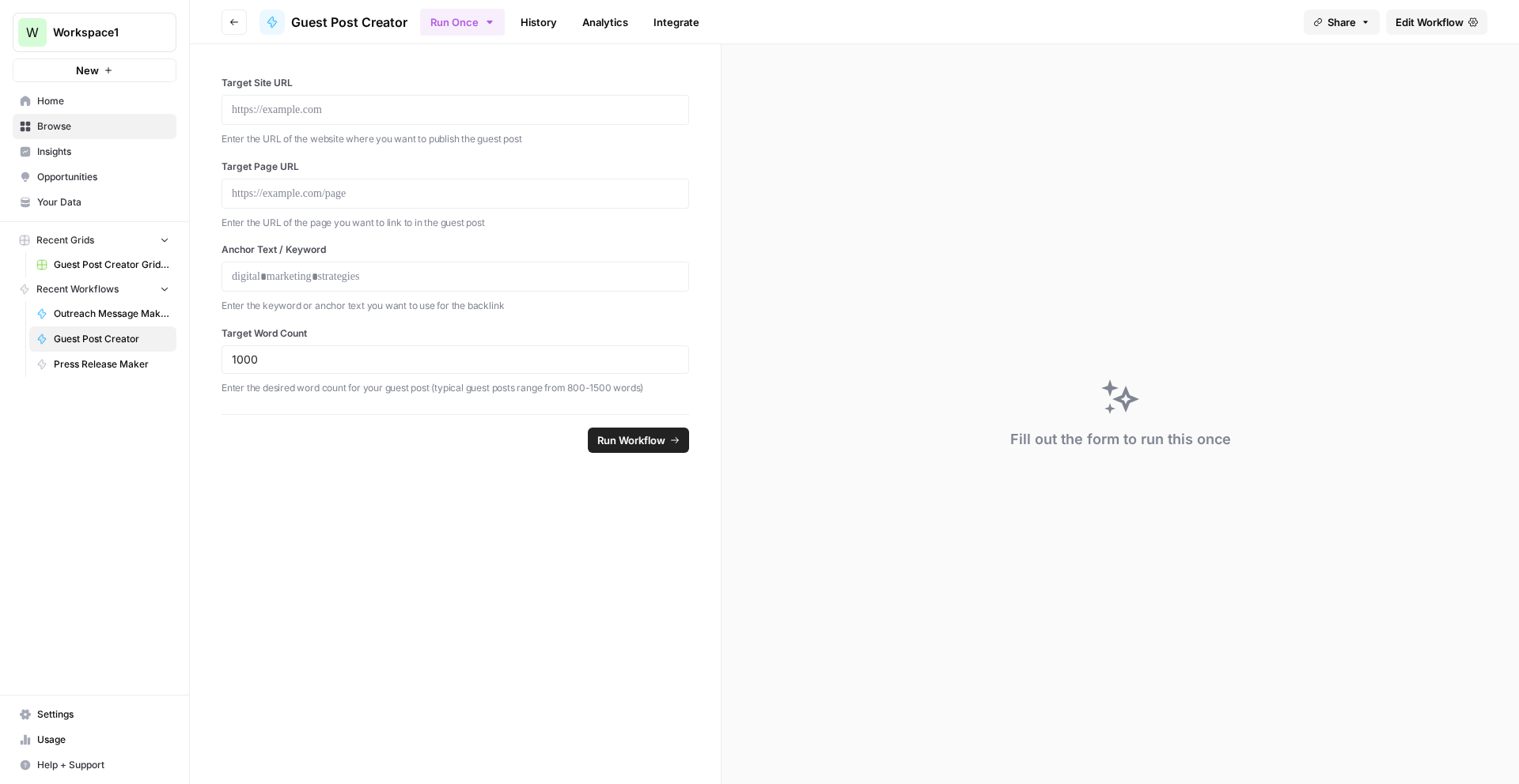
click at [124, 311] on span "Outreach Message Maker - PR Campaigns" at bounding box center [111, 313] width 115 height 14
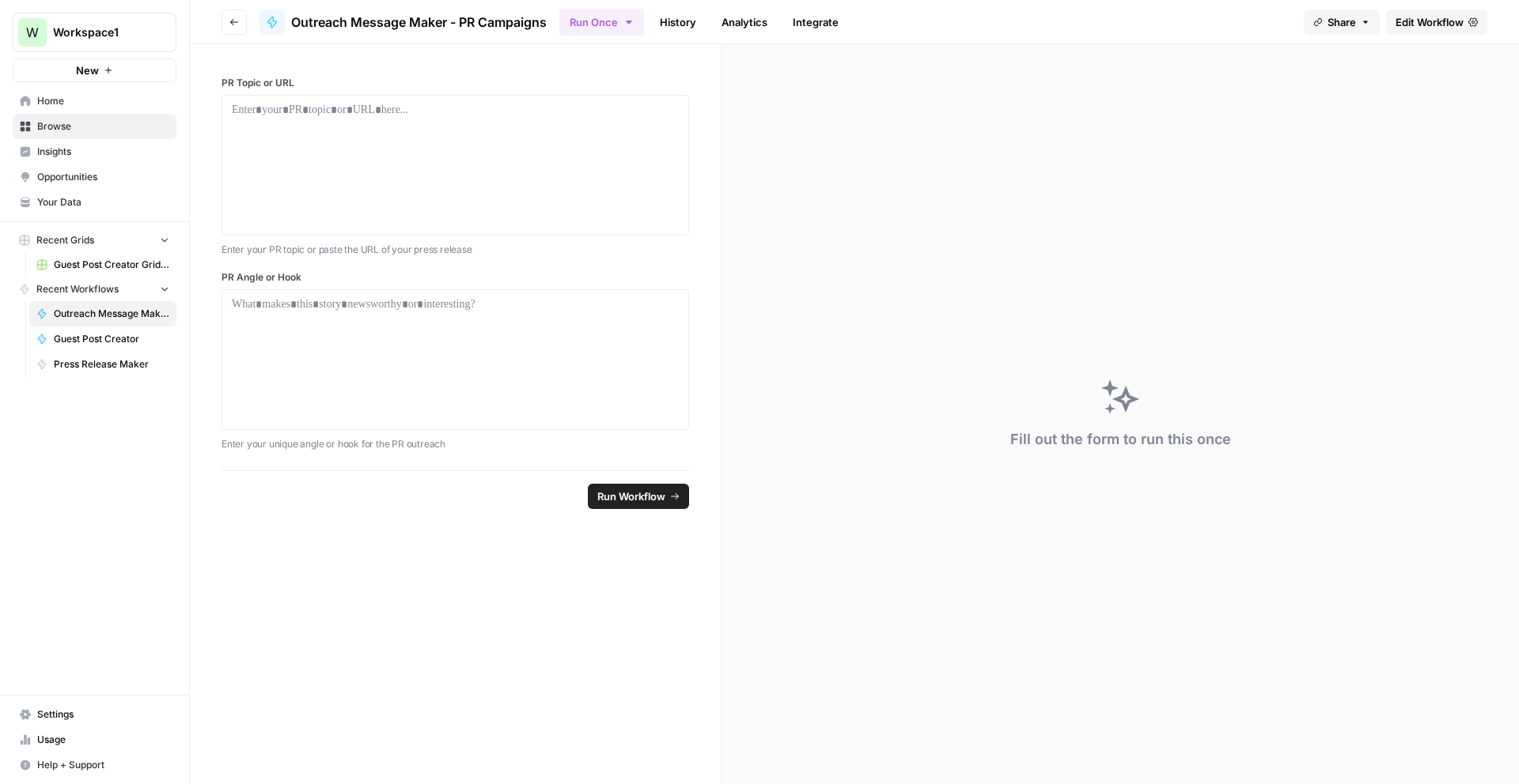
click at [1411, 25] on span "Edit Workflow" at bounding box center [1429, 22] width 68 height 16
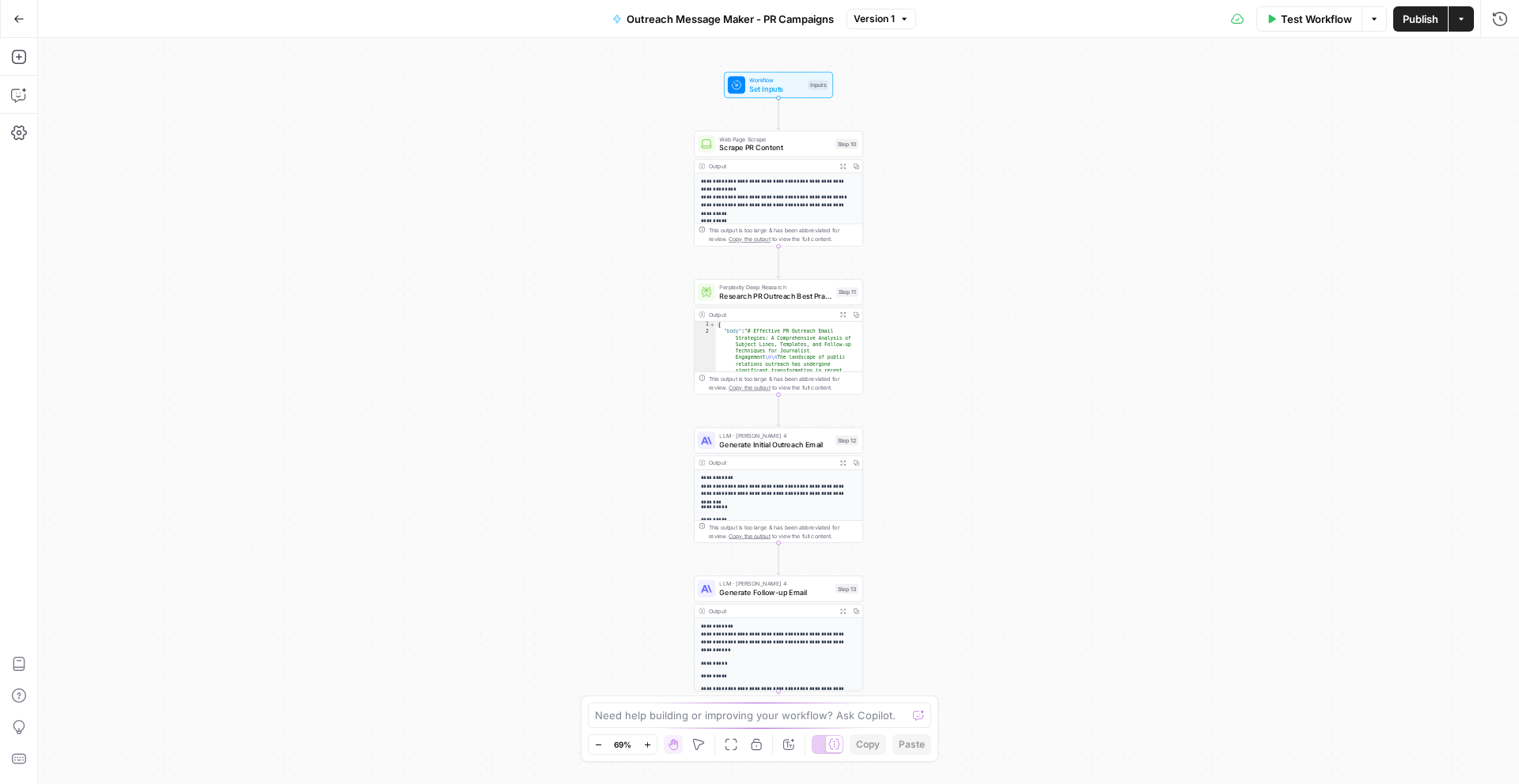
click at [648, 745] on icon "button" at bounding box center [646, 744] width 6 height 6
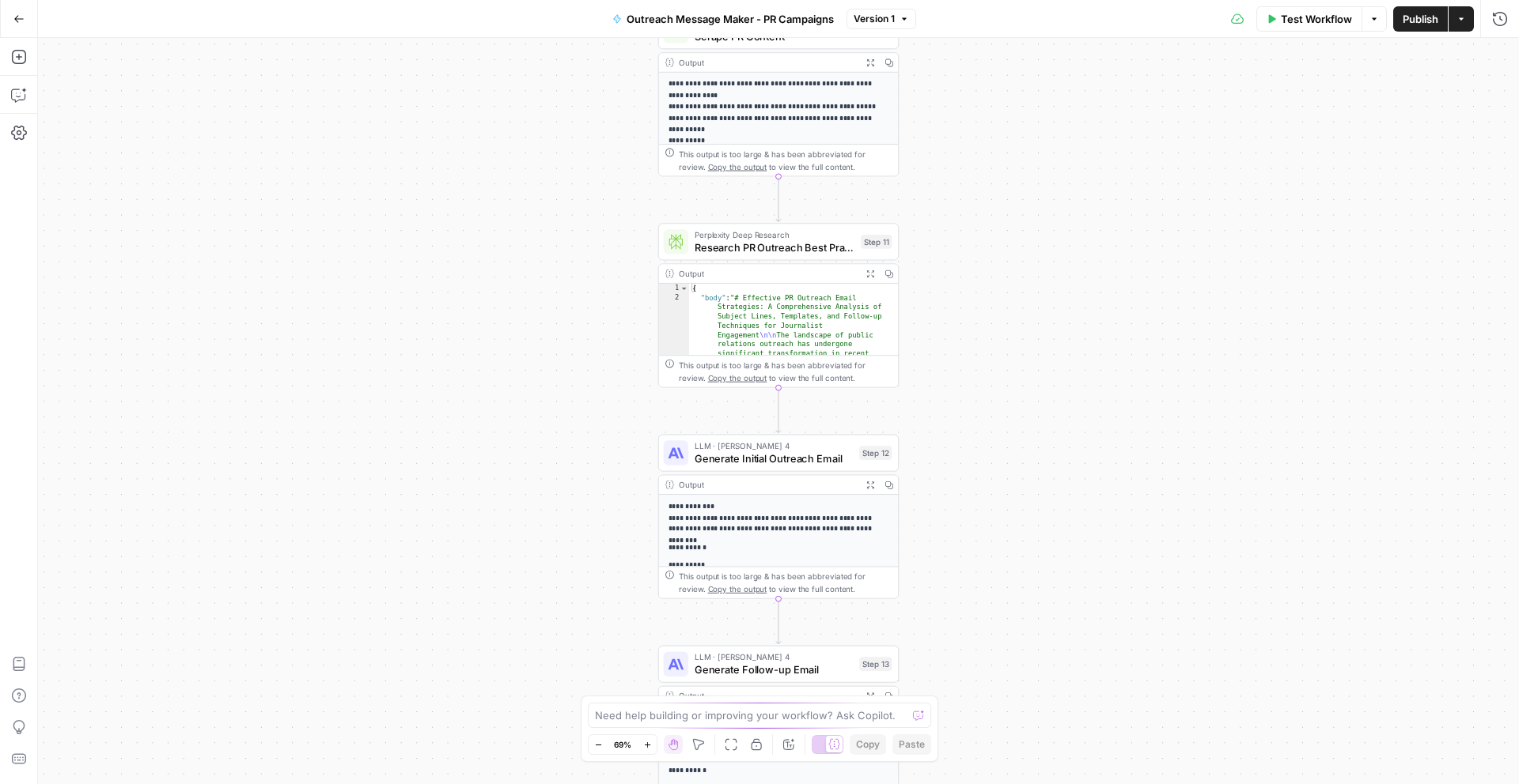
click at [648, 745] on icon "button" at bounding box center [646, 744] width 6 height 6
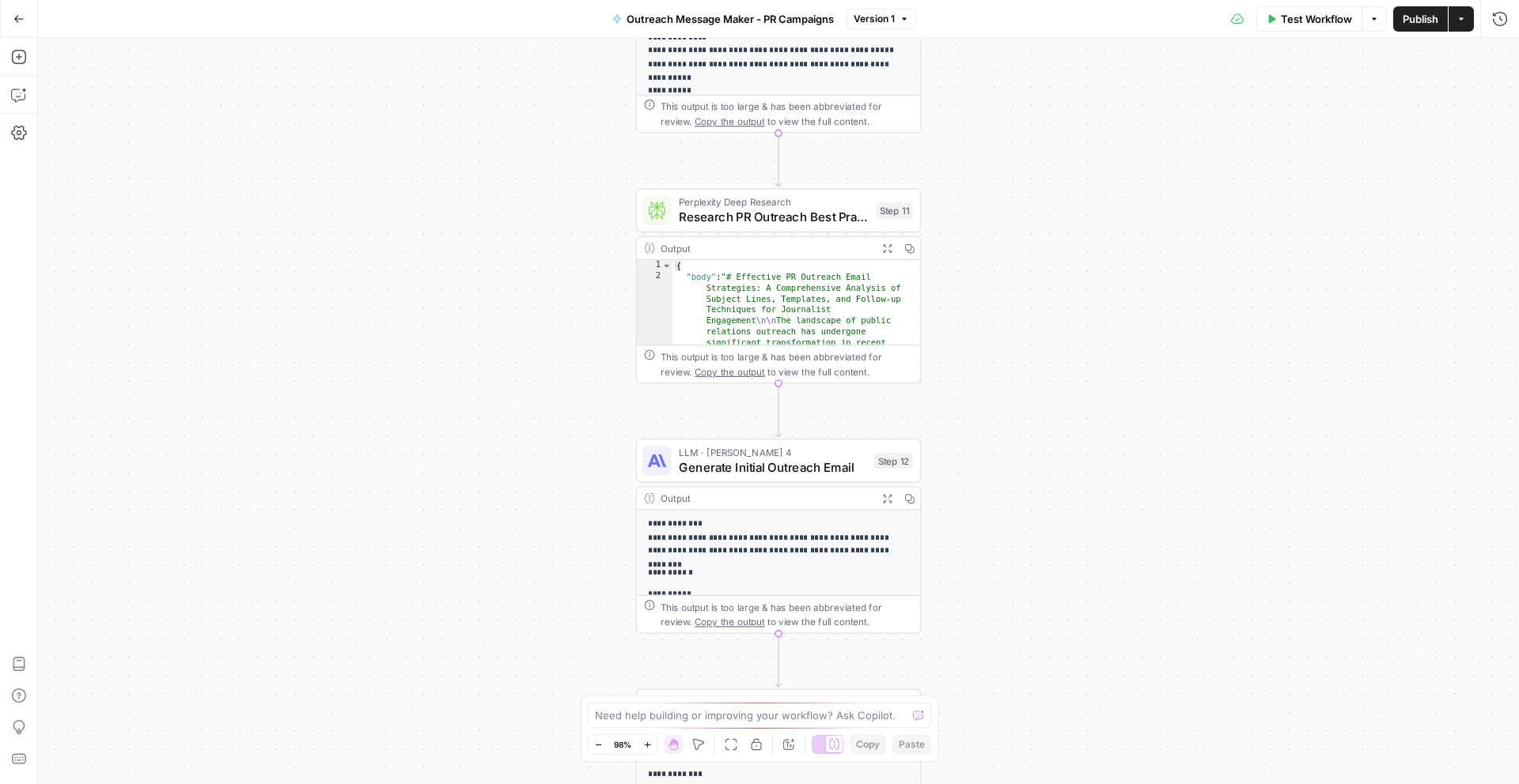
click at [648, 745] on icon "button" at bounding box center [646, 744] width 6 height 6
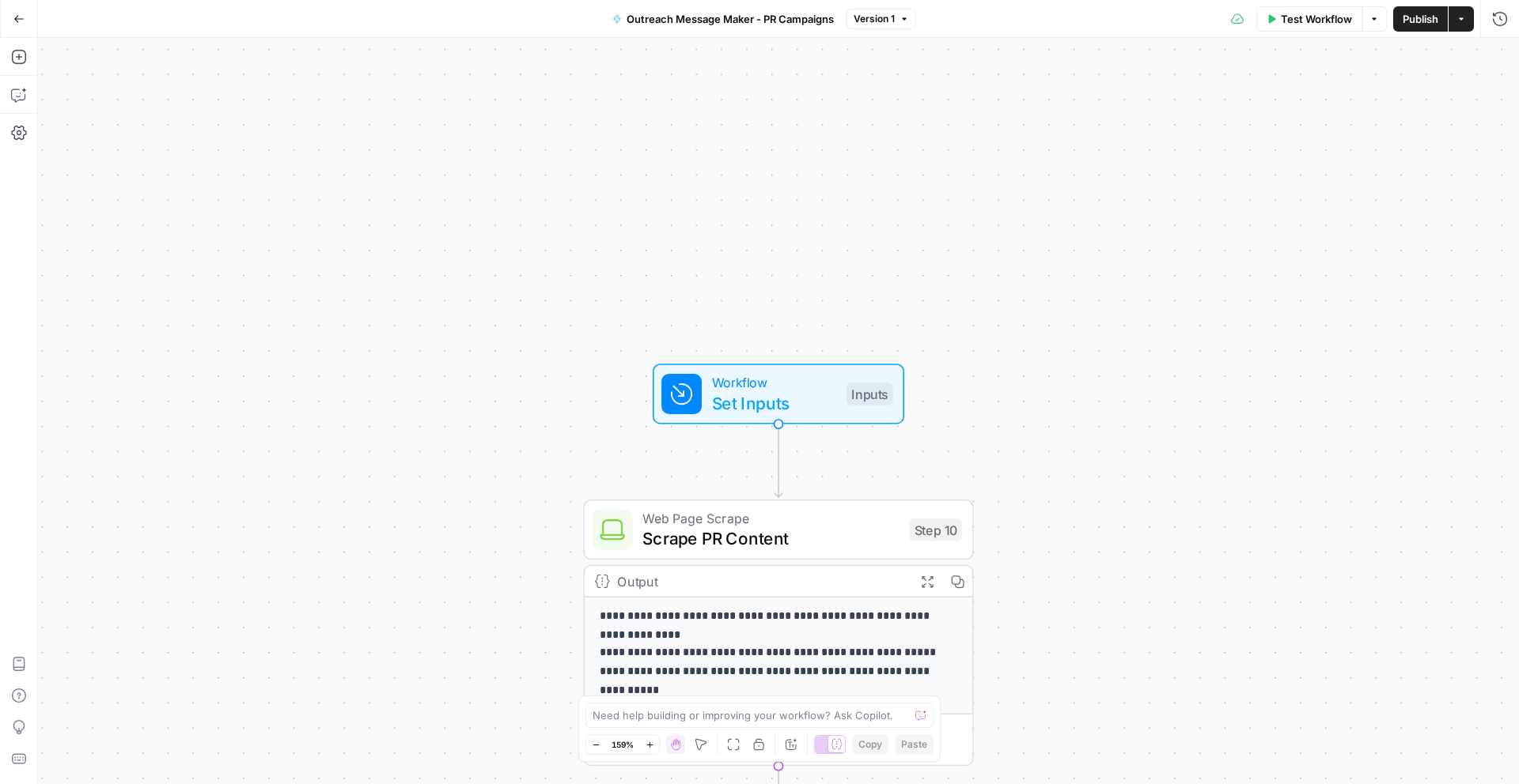
click at [803, 387] on span "Workflow" at bounding box center [774, 382] width 124 height 20
click at [808, 355] on button "Test Step" at bounding box center [834, 347] width 114 height 32
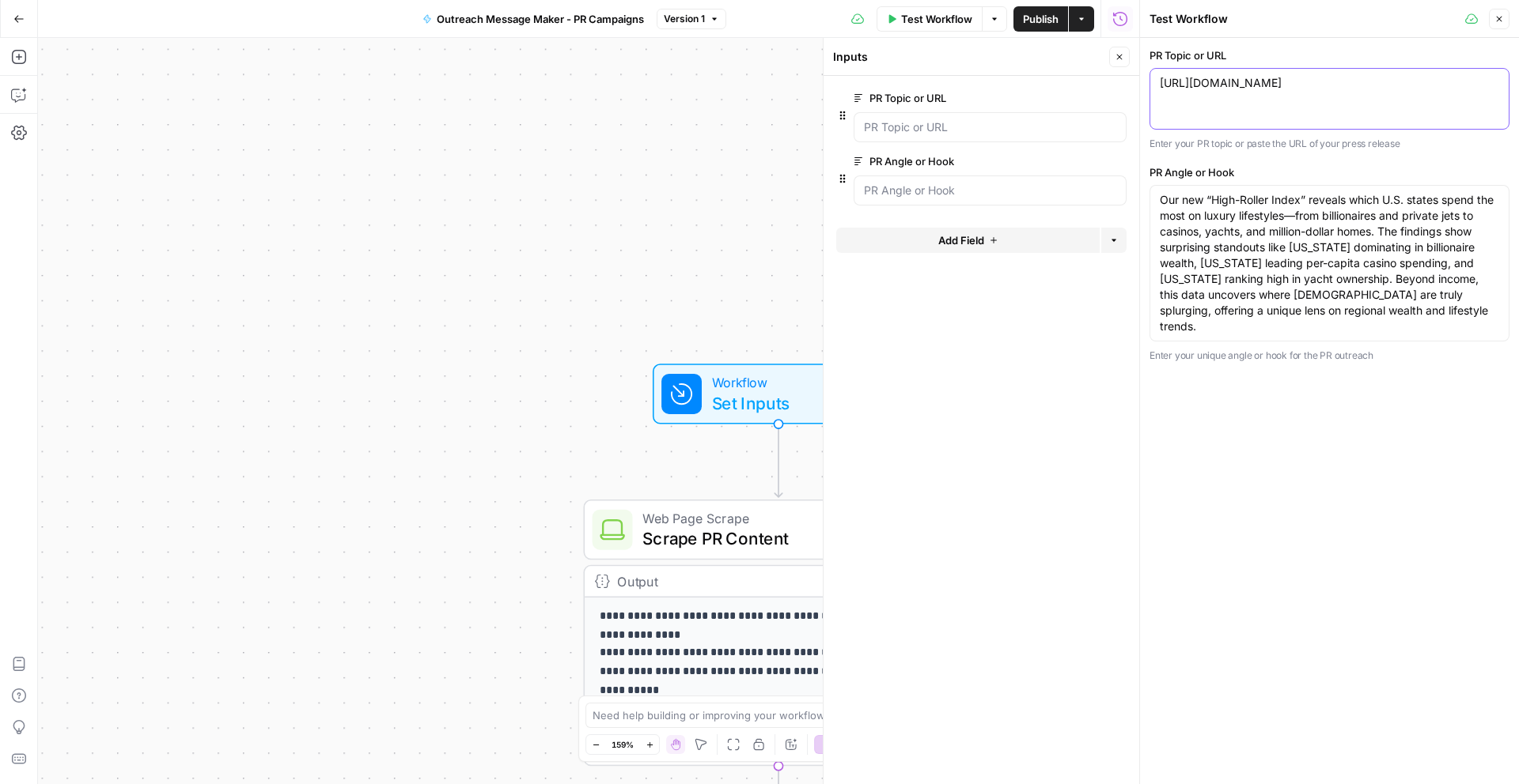
drag, startPoint x: 1247, startPoint y: 104, endPoint x: 1162, endPoint y: 80, distance: 88.3
click at [1162, 80] on textarea "https://www.legaluspokersites.com/which-us-states-spend-the-most/" at bounding box center [1329, 83] width 339 height 16
click at [1266, 91] on textarea "https://www.legaluspokersites.com/which-us-states-spend-the-most/" at bounding box center [1329, 83] width 339 height 16
drag, startPoint x: 1200, startPoint y: 111, endPoint x: 1165, endPoint y: 81, distance: 46.1
click at [1165, 81] on div "https://www.legaluspokersites.com/which-us-states-spend-the-most/ https://www.l…" at bounding box center [1329, 98] width 360 height 62
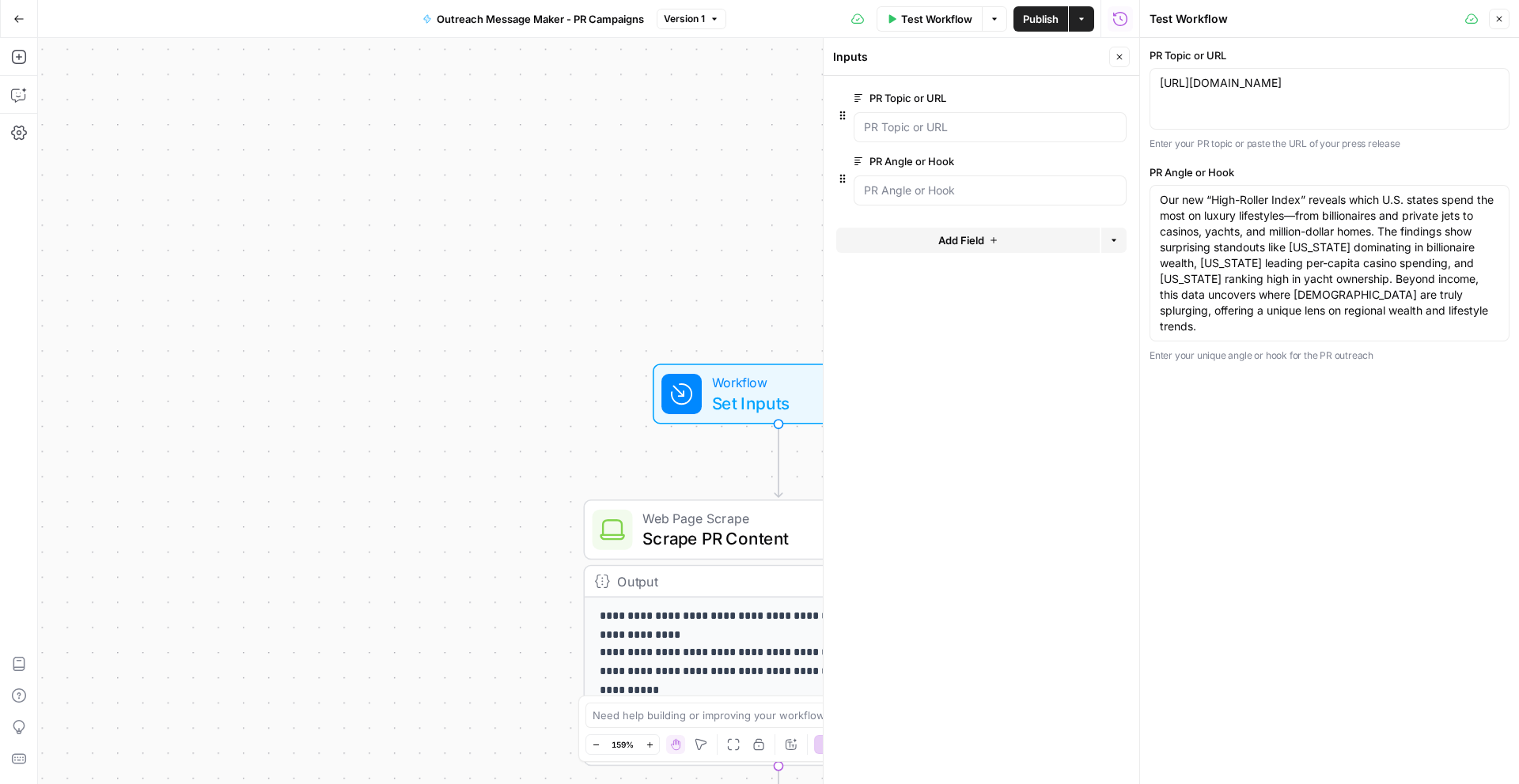
click at [1381, 111] on div "https://www.legaluspokersites.com/which-us-states-spend-the-most/ https://www.l…" at bounding box center [1329, 98] width 360 height 62
drag, startPoint x: 1446, startPoint y: 311, endPoint x: 1141, endPoint y: 186, distance: 329.6
click at [1141, 186] on div "Test Workflow Close PR Topic or URL https://www.legaluspokersites.com/which-us-…" at bounding box center [1329, 392] width 380 height 784
click at [1306, 175] on label "PR Angle or Hook" at bounding box center [1329, 172] width 360 height 16
click at [1306, 192] on textarea "Our new “High-Roller Index” reveals which U.S. states spend the most on luxury …" at bounding box center [1329, 264] width 339 height 143
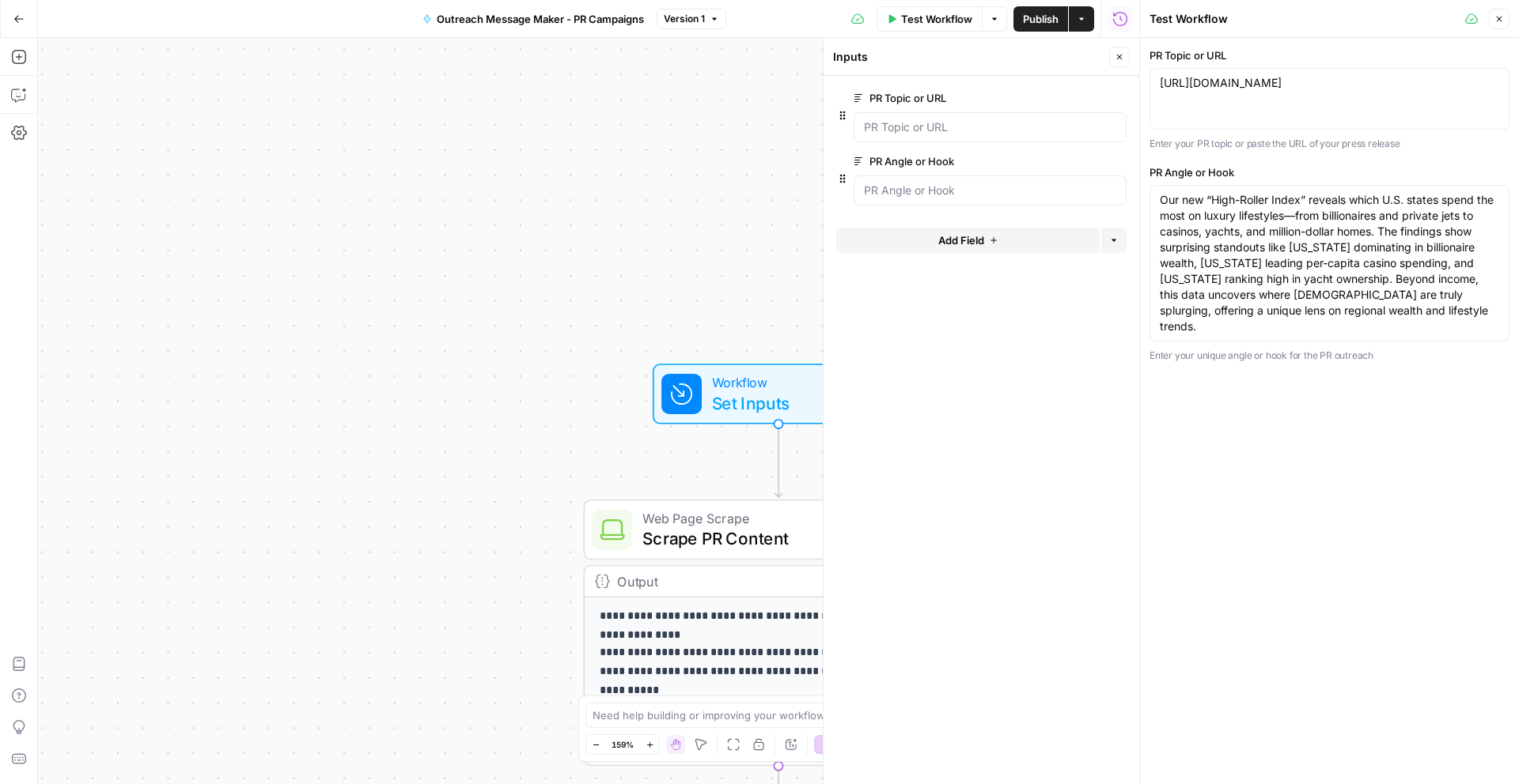
click at [1369, 499] on div "PR Topic or URL https://www.legaluspokersites.com/which-us-states-spend-the-mos…" at bounding box center [1329, 411] width 379 height 746
click at [717, 280] on div "**********" at bounding box center [588, 411] width 1101 height 746
click at [1118, 52] on icon "button" at bounding box center [1119, 57] width 10 height 10
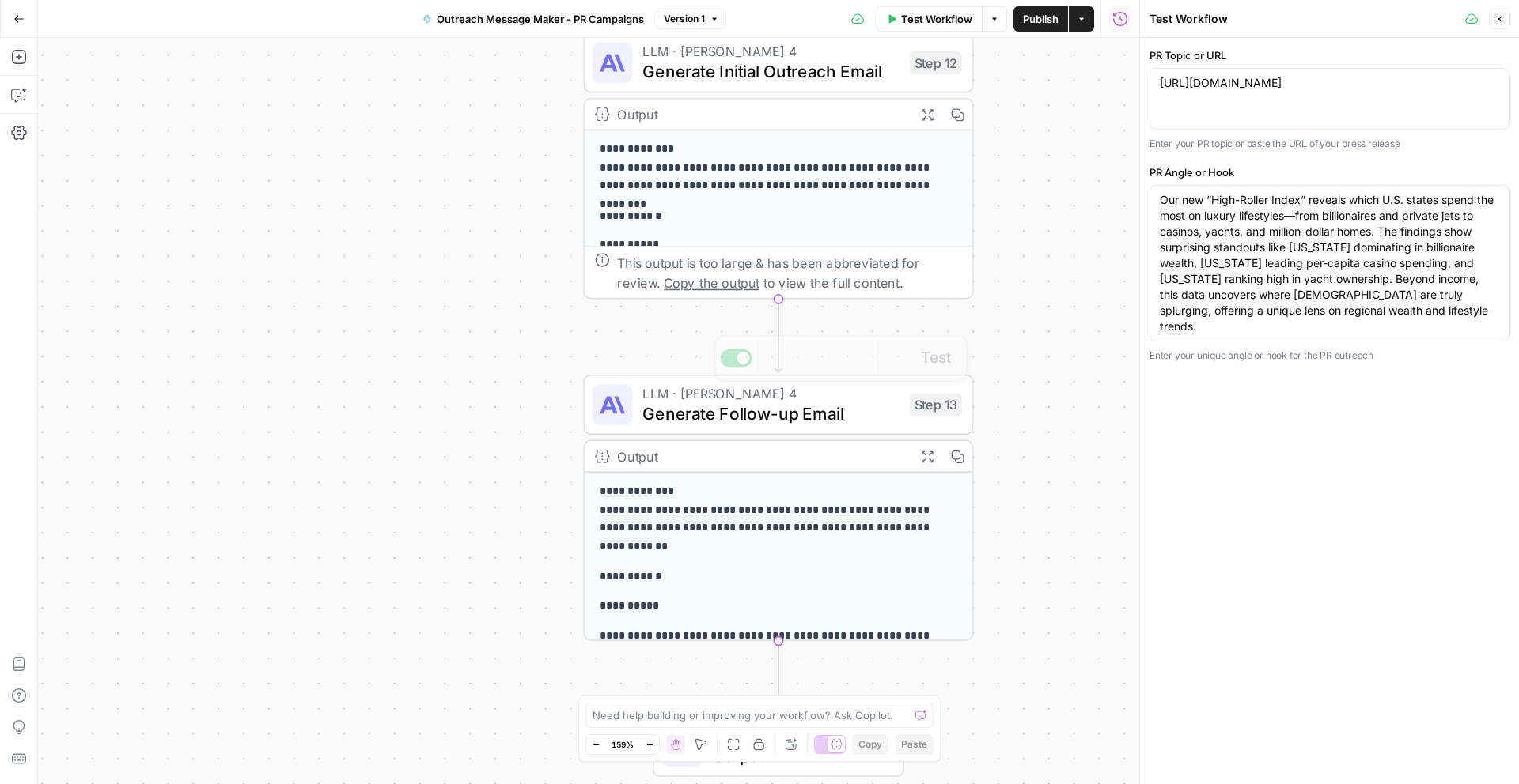
scroll to position [135, 0]
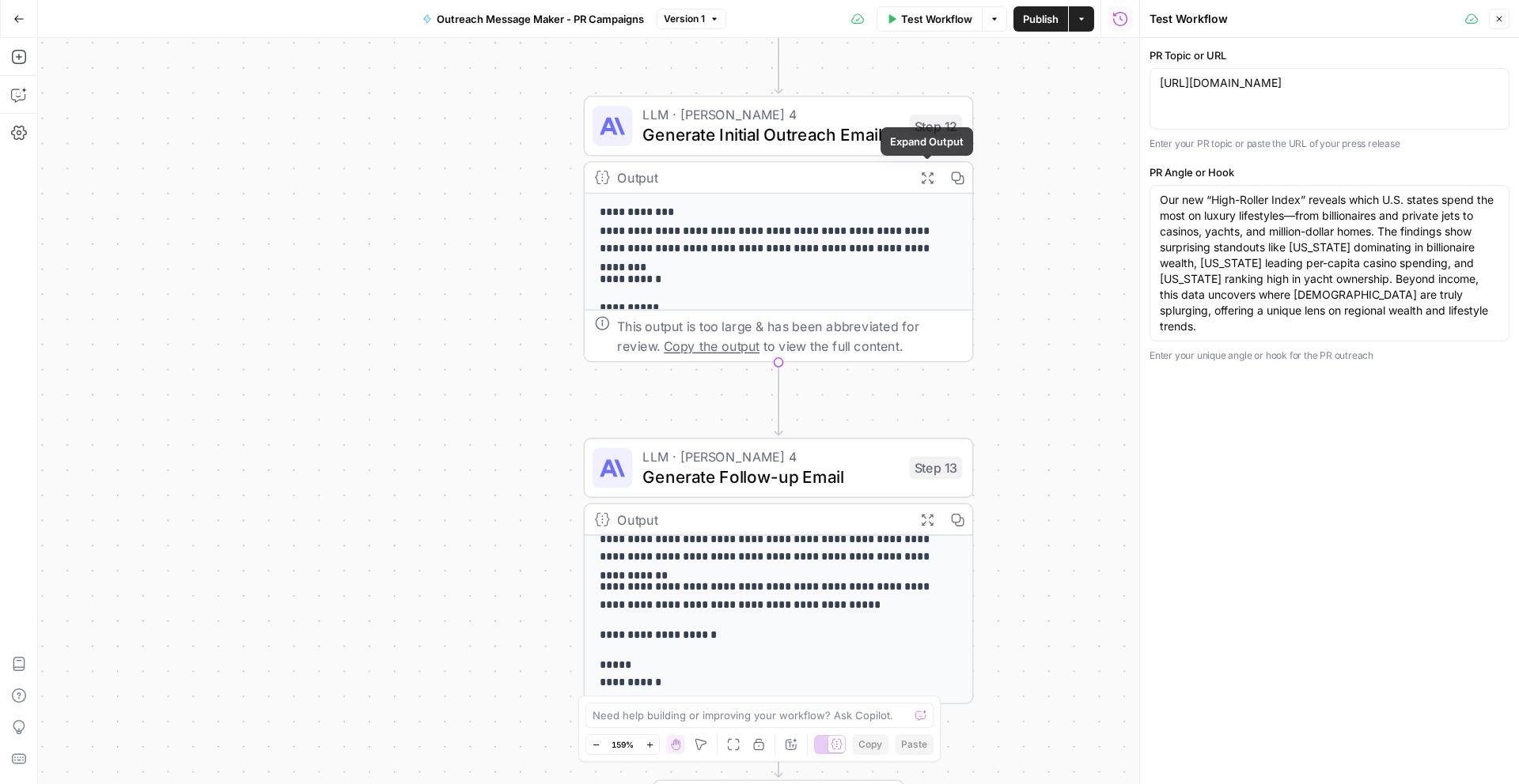
click at [926, 180] on icon "button" at bounding box center [926, 177] width 13 height 13
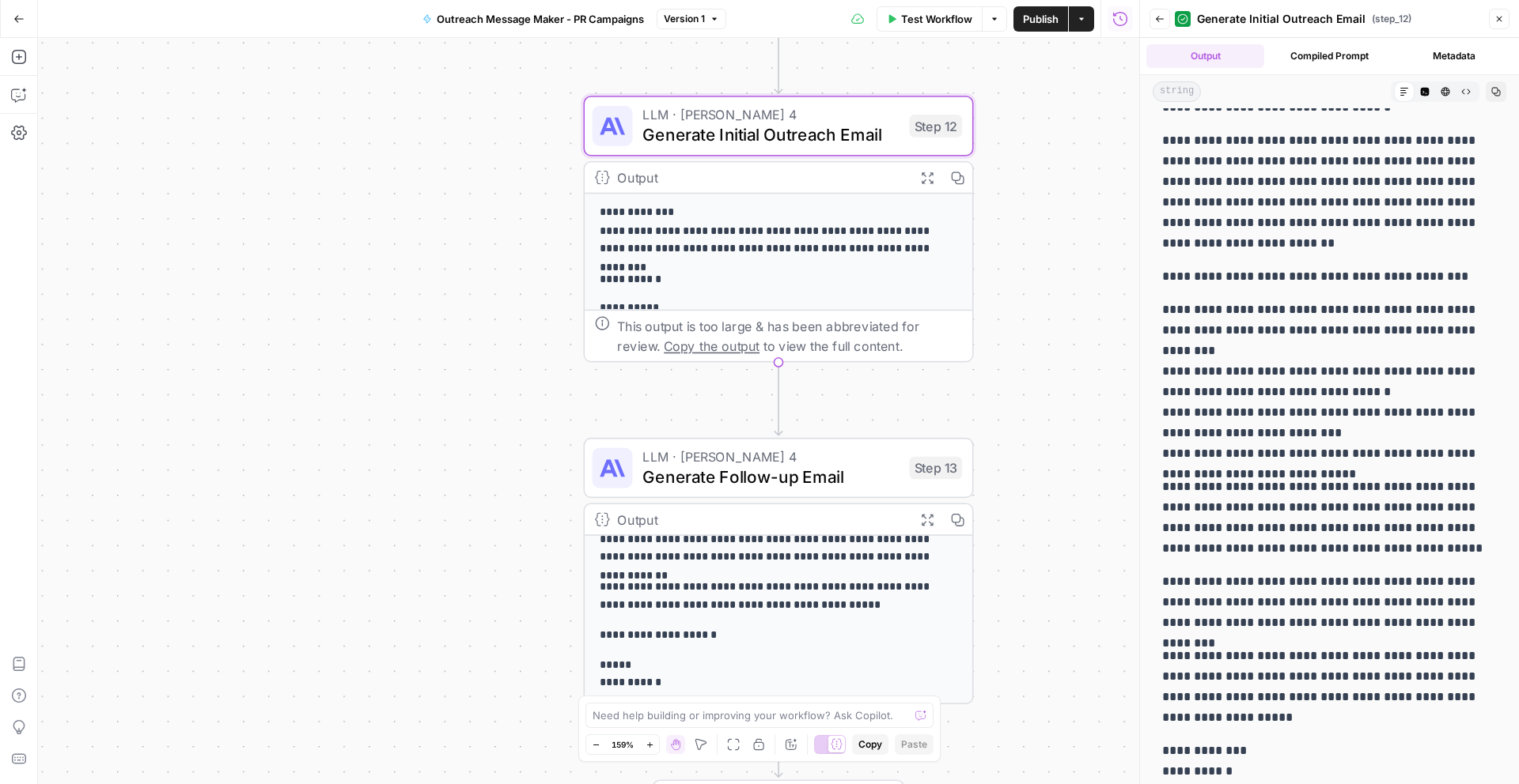
scroll to position [236, 0]
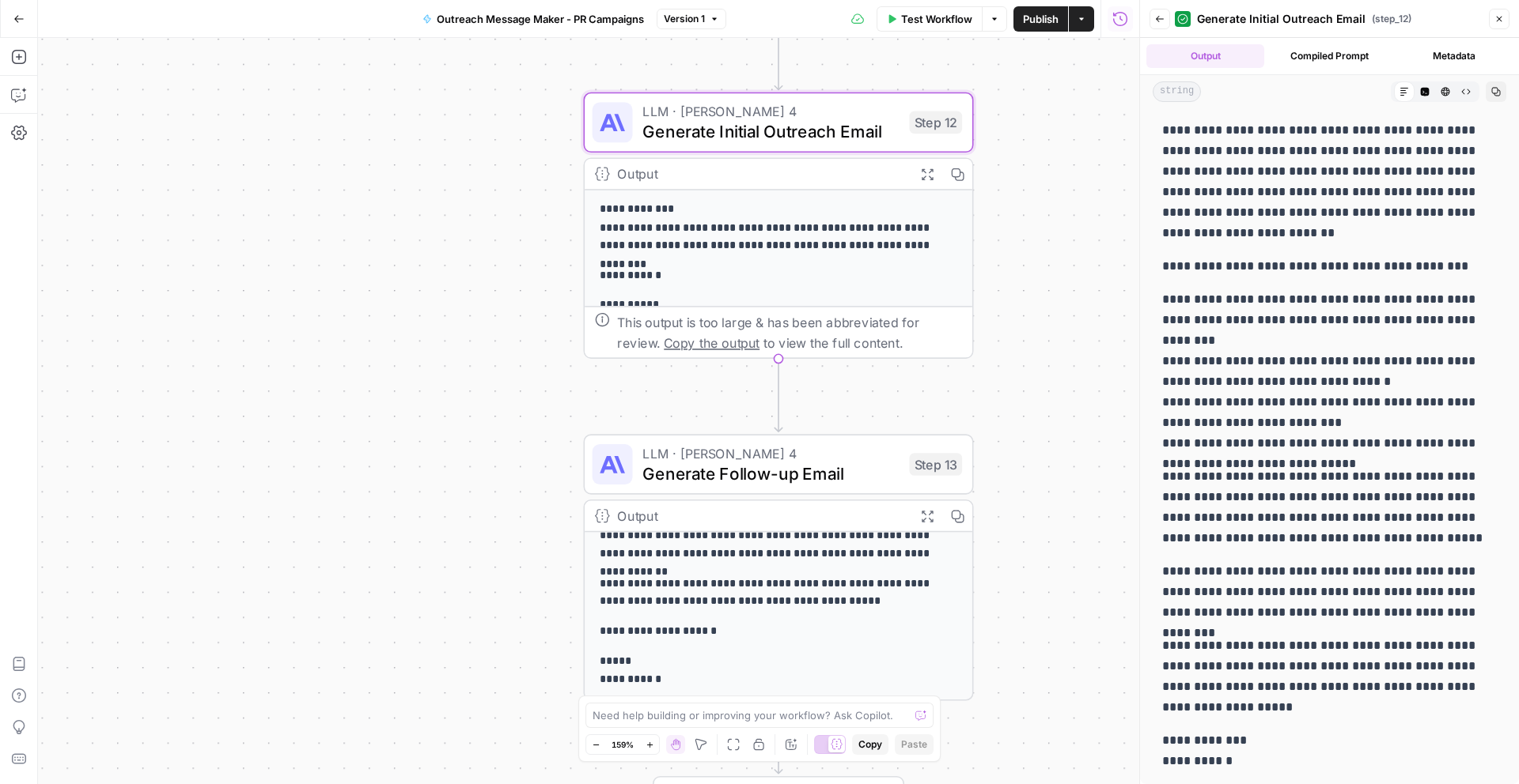
click at [921, 515] on icon "button" at bounding box center [926, 516] width 13 height 13
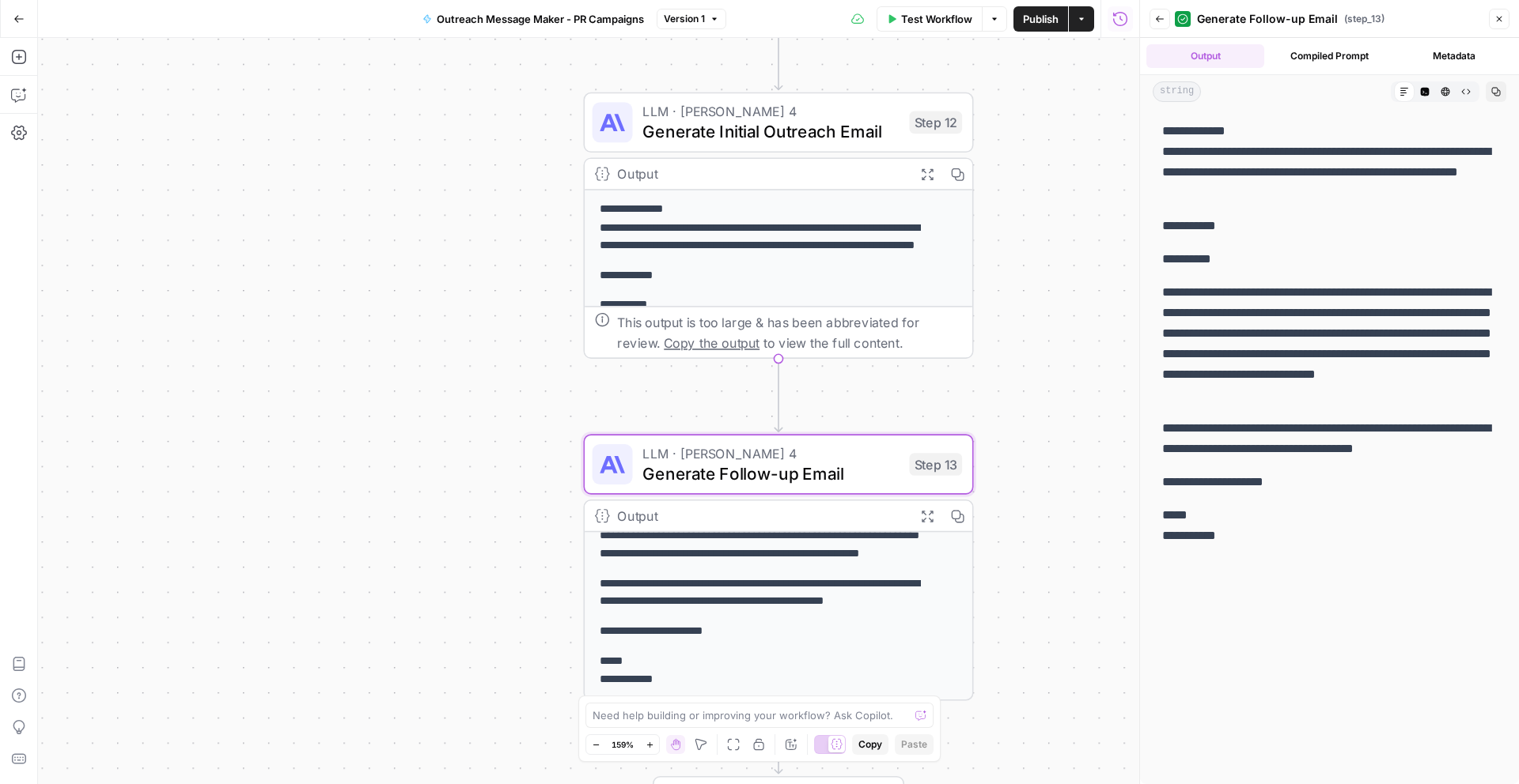
click at [768, 210] on p "**********" at bounding box center [769, 227] width 339 height 55
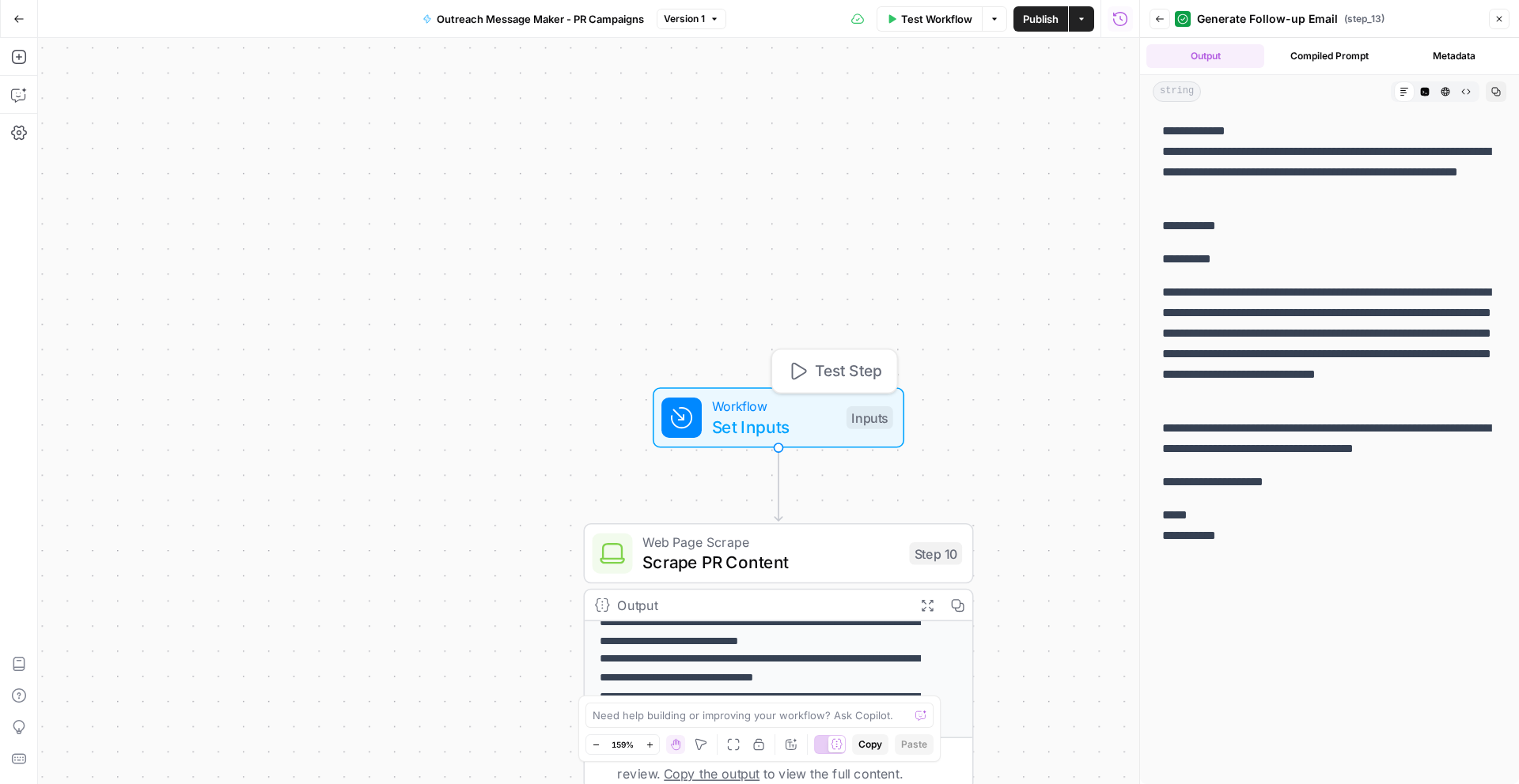
click at [746, 410] on span "Workflow" at bounding box center [774, 405] width 124 height 20
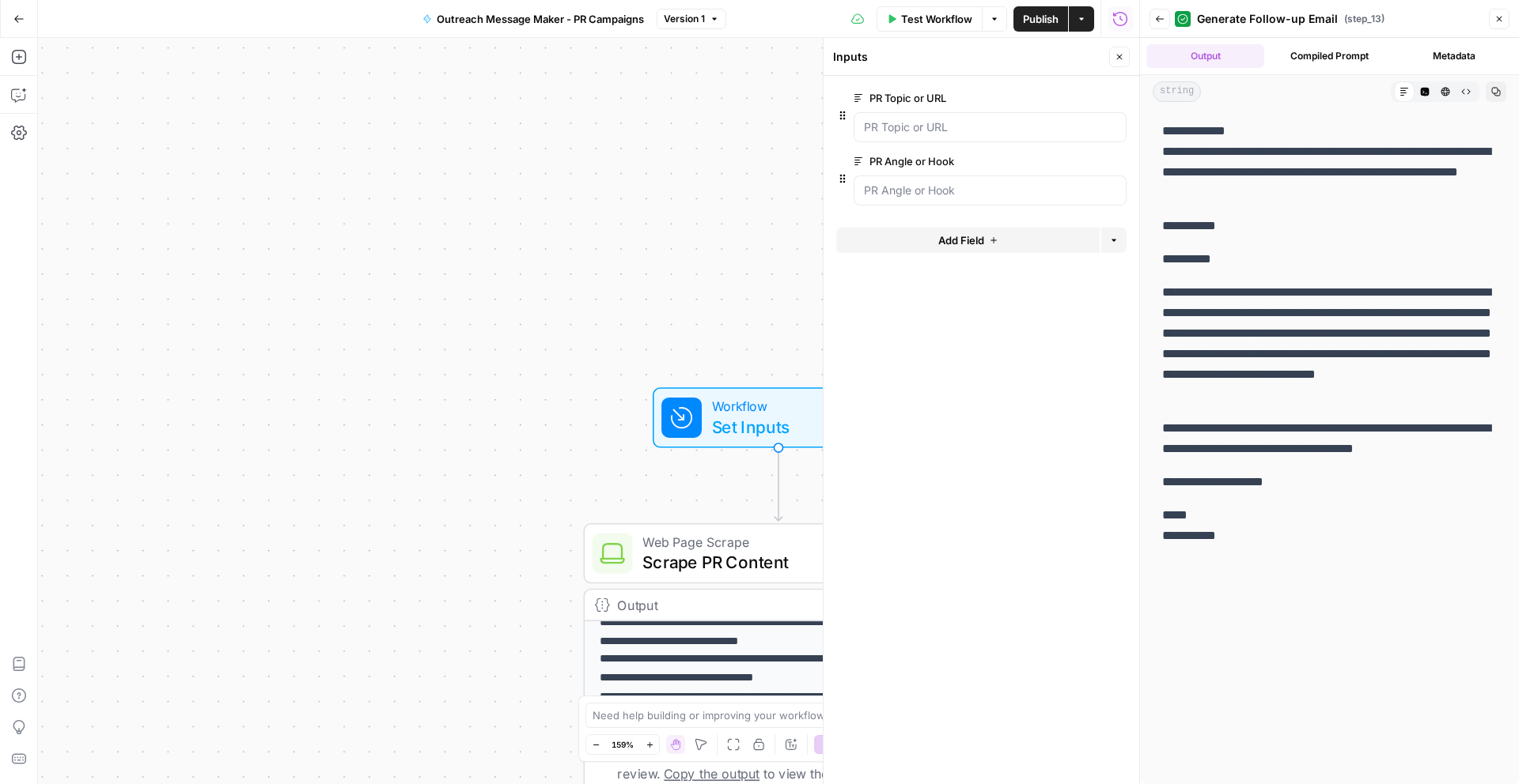
click at [971, 233] on span "Add Field" at bounding box center [961, 240] width 46 height 16
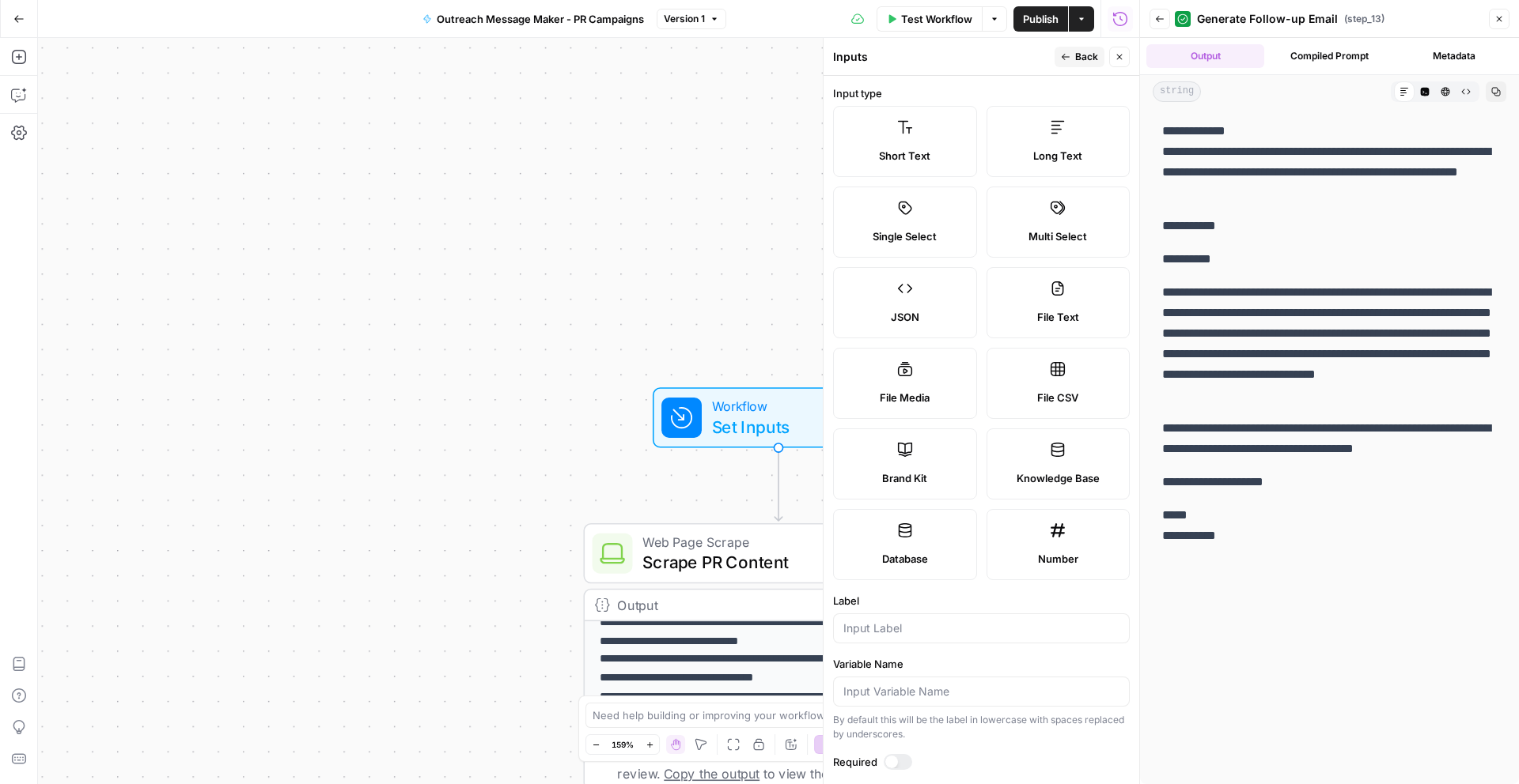
click at [578, 327] on div "**********" at bounding box center [588, 411] width 1101 height 746
click at [19, 21] on icon "button" at bounding box center [19, 19] width 11 height 11
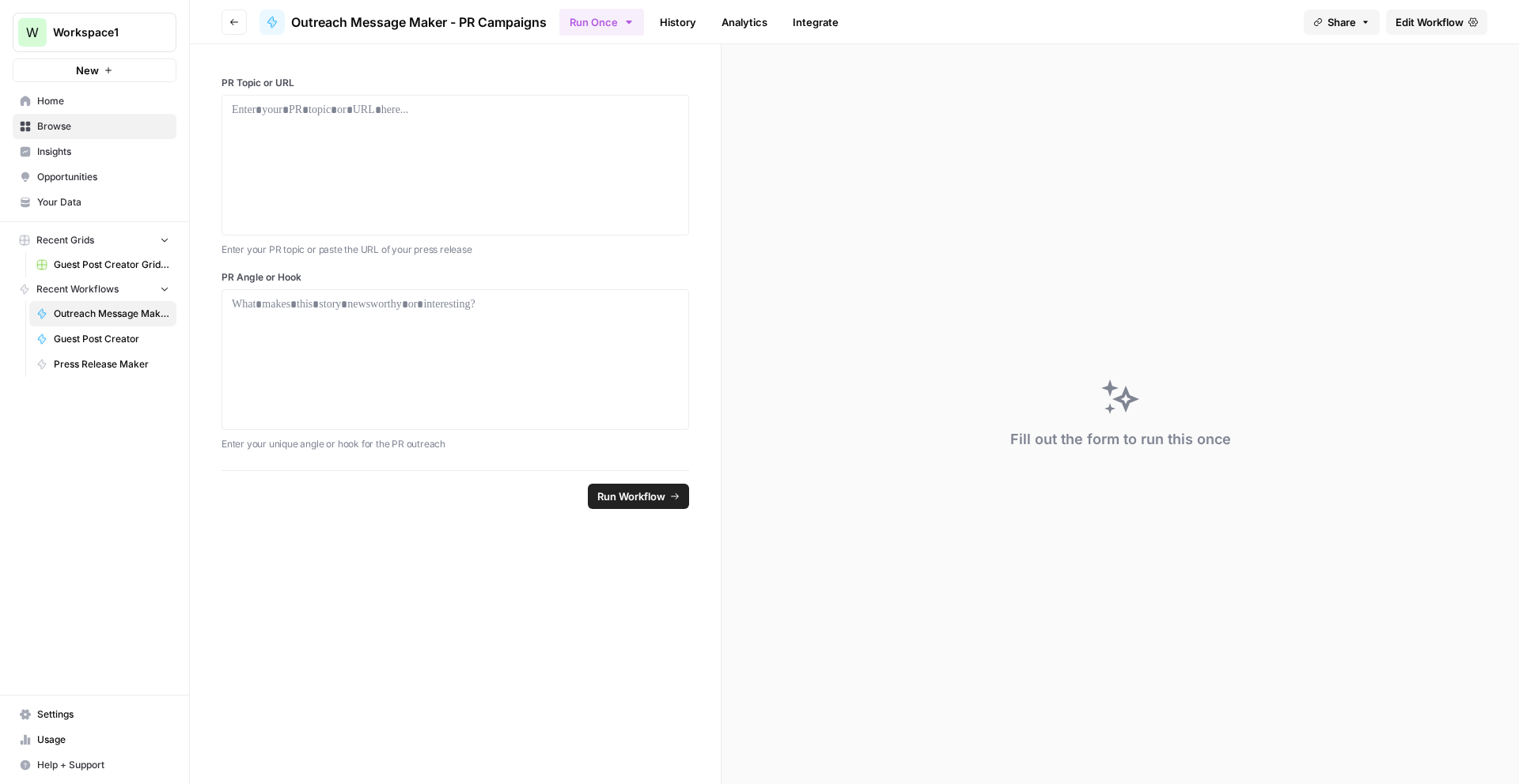
click at [93, 194] on link "Your Data" at bounding box center [94, 202] width 164 height 26
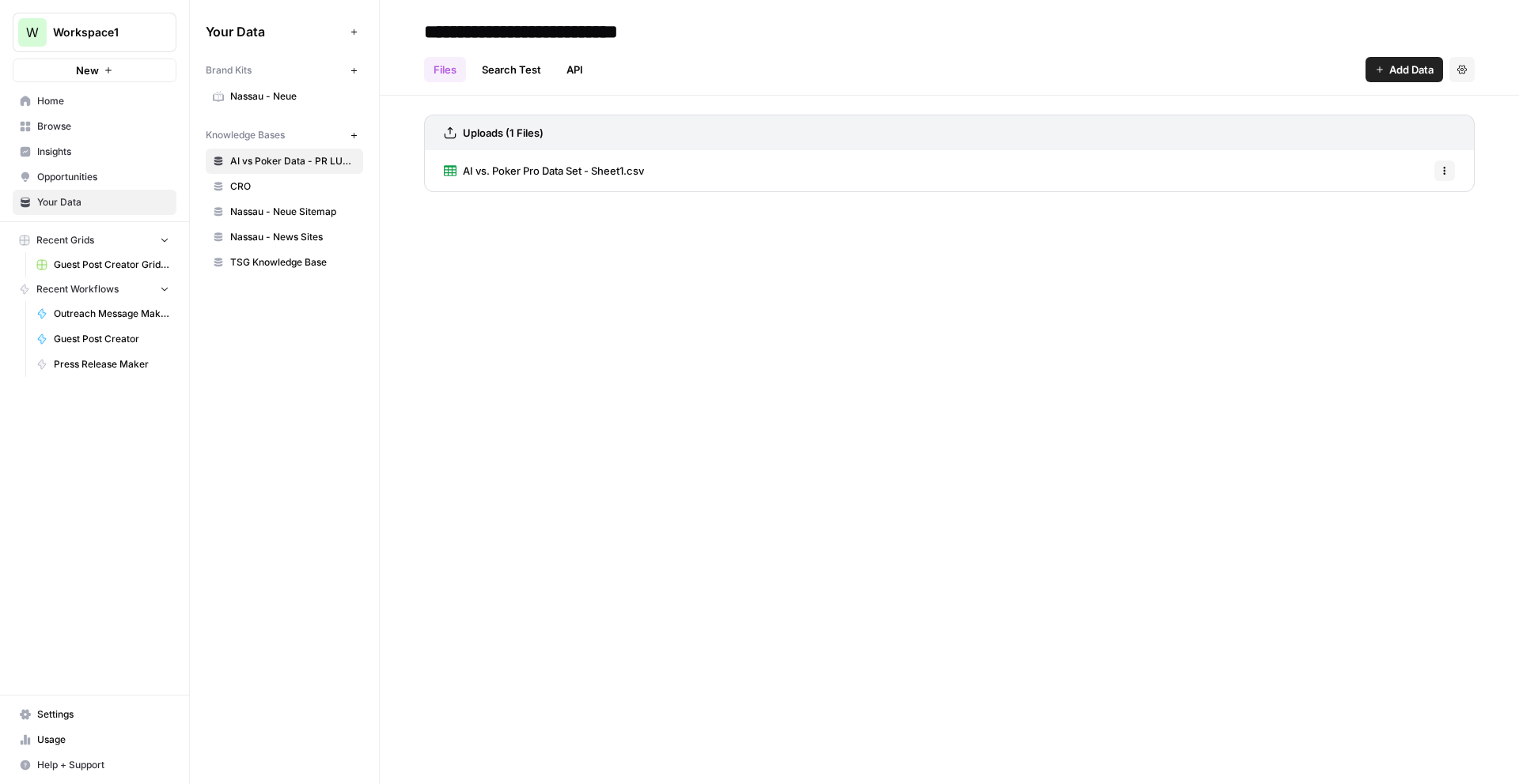
click at [1414, 68] on span "Add Data" at bounding box center [1410, 69] width 45 height 16
click at [110, 311] on span "Outreach Message Maker - PR Campaigns" at bounding box center [111, 313] width 115 height 14
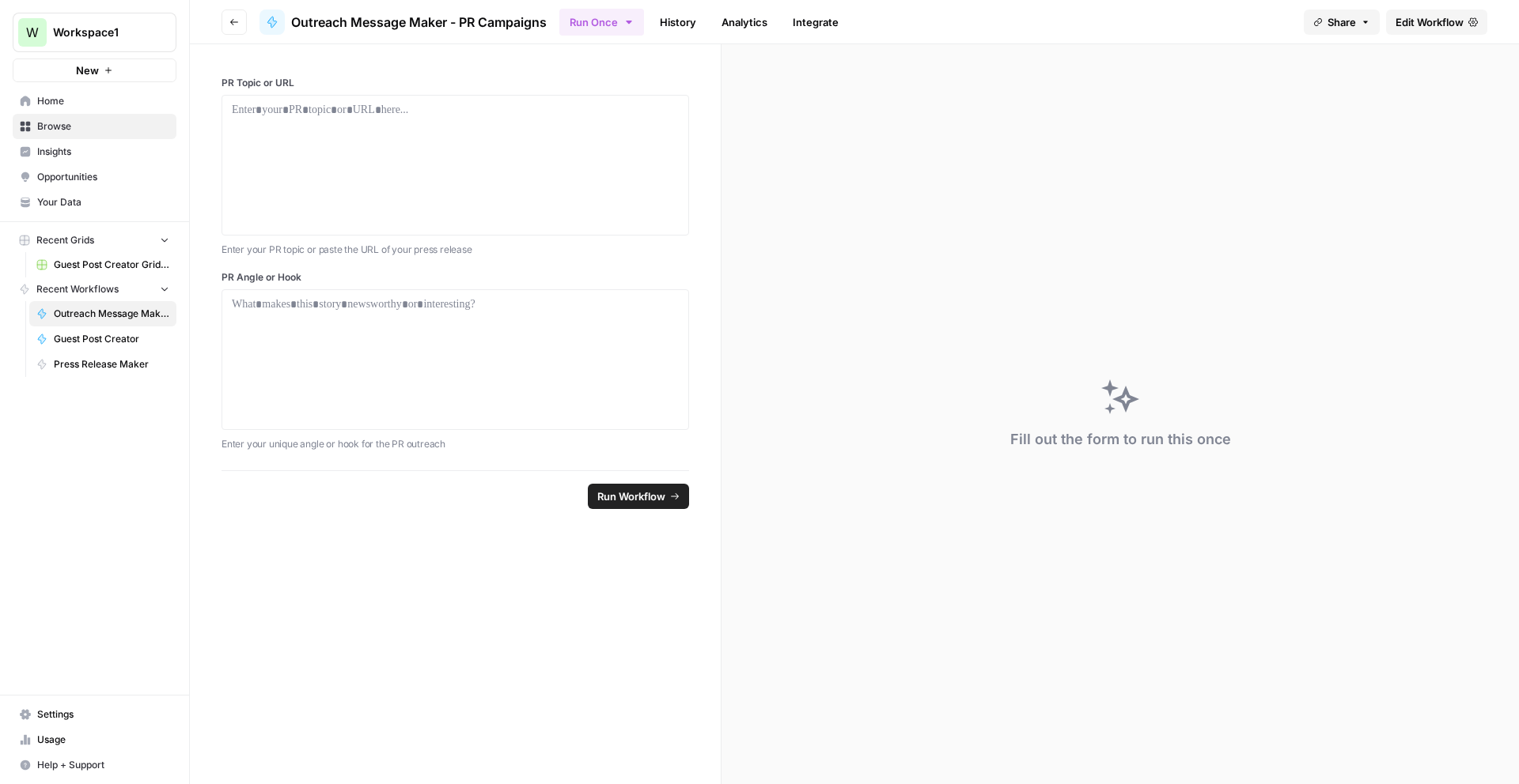
click at [1451, 15] on span "Edit Workflow" at bounding box center [1429, 22] width 68 height 16
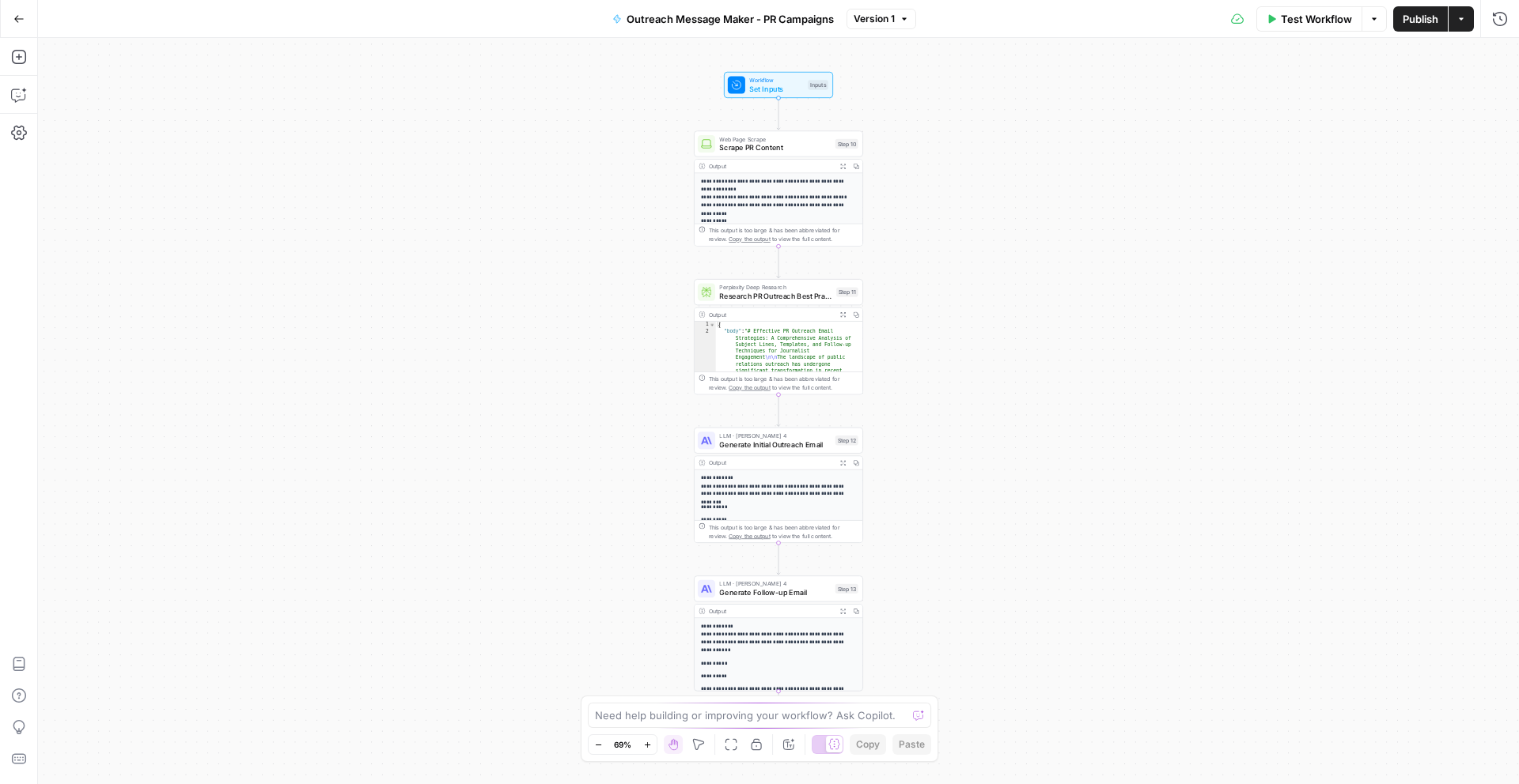
click at [798, 500] on div "**********" at bounding box center [779, 583] width 168 height 226
click at [846, 462] on button "Expand Output" at bounding box center [842, 462] width 13 height 13
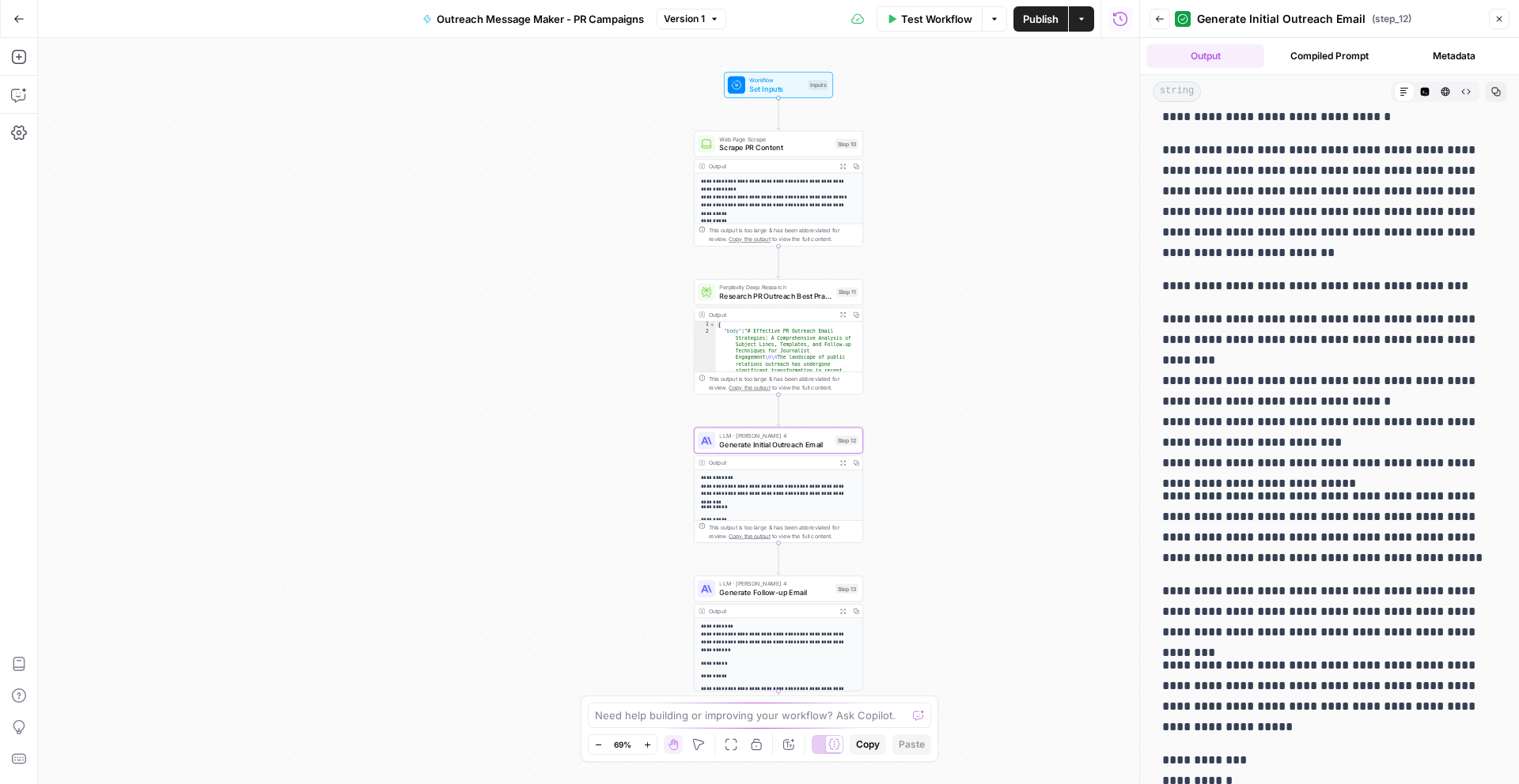
scroll to position [236, 0]
